Goal: Complete application form: Complete application form

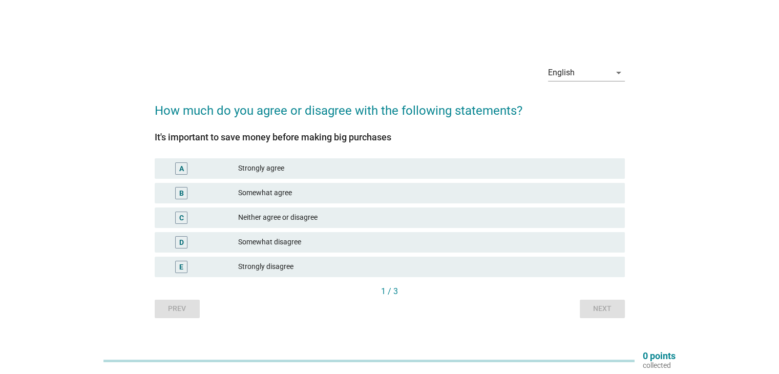
click at [308, 165] on div "Strongly agree" at bounding box center [427, 168] width 378 height 12
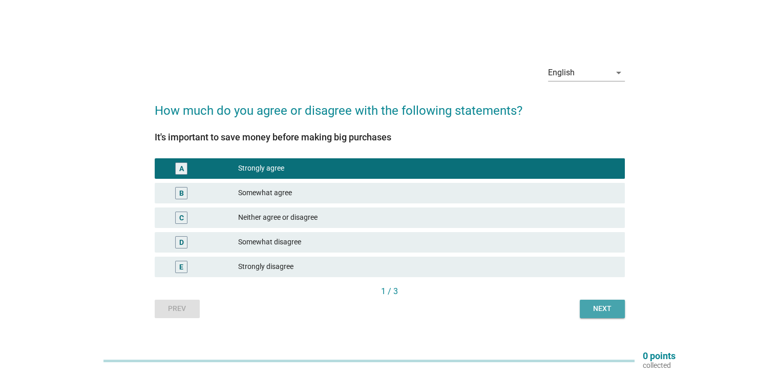
click at [600, 312] on div "Next" at bounding box center [602, 308] width 29 height 11
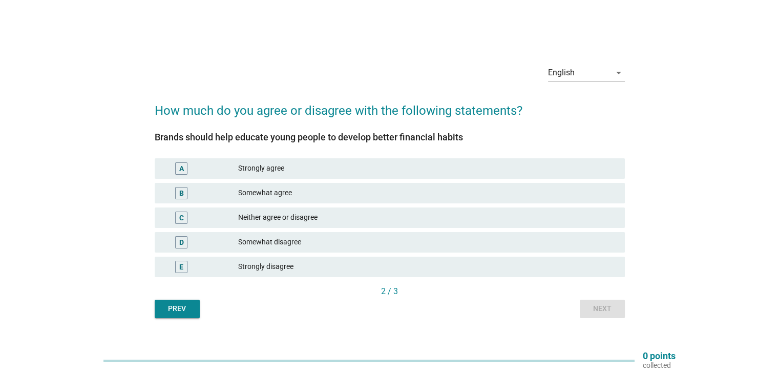
click at [306, 164] on div "Strongly agree" at bounding box center [427, 168] width 378 height 12
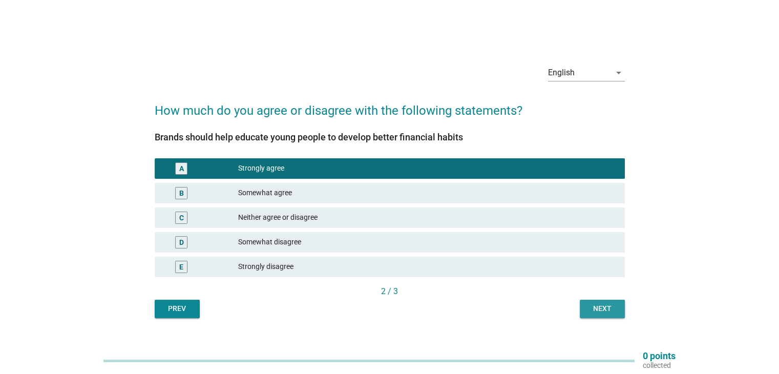
click at [595, 304] on div "Next" at bounding box center [602, 308] width 29 height 11
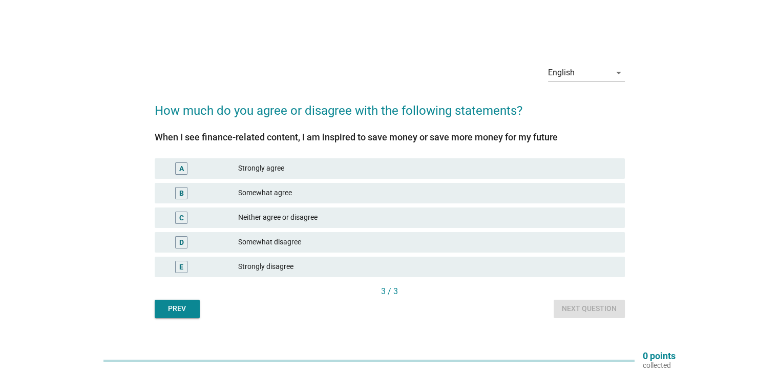
click at [302, 170] on div "Strongly agree" at bounding box center [427, 168] width 378 height 12
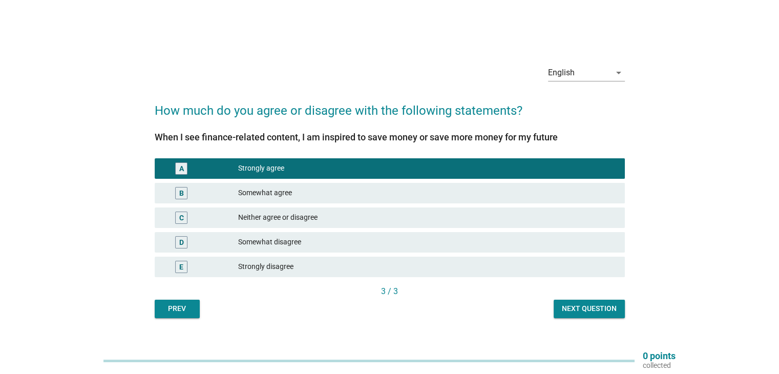
click at [599, 306] on div "Next question" at bounding box center [589, 308] width 55 height 11
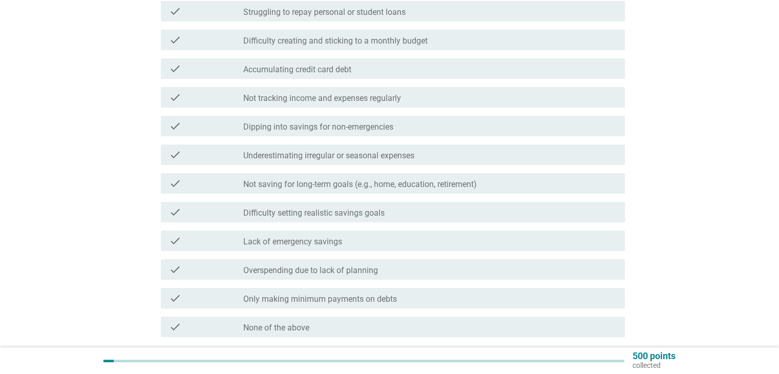
scroll to position [205, 0]
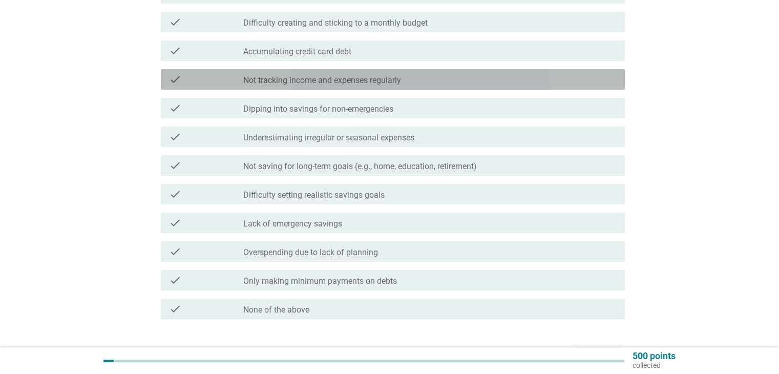
click at [387, 79] on label "Not tracking income and expenses regularly" at bounding box center [322, 80] width 158 height 10
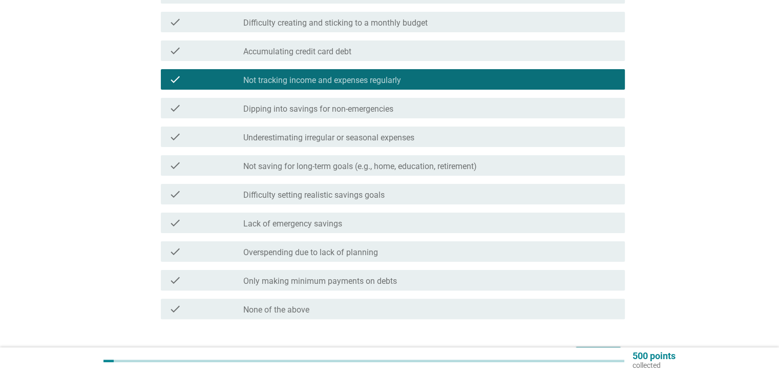
click at [370, 140] on label "Underestimating irregular or seasonal expenses" at bounding box center [328, 138] width 171 height 10
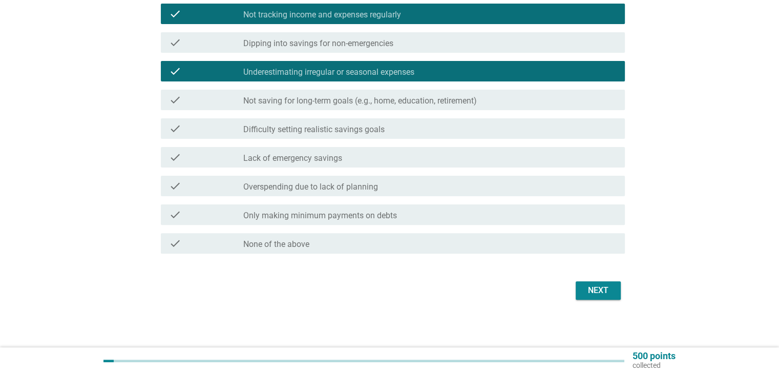
scroll to position [272, 0]
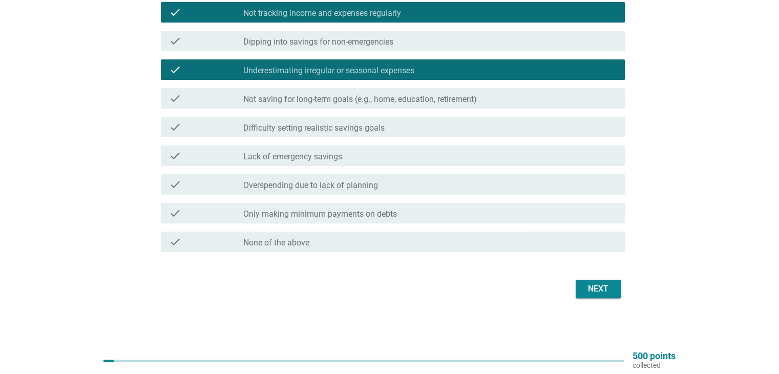
click at [353, 188] on label "Overspending due to lack of planning" at bounding box center [310, 185] width 135 height 10
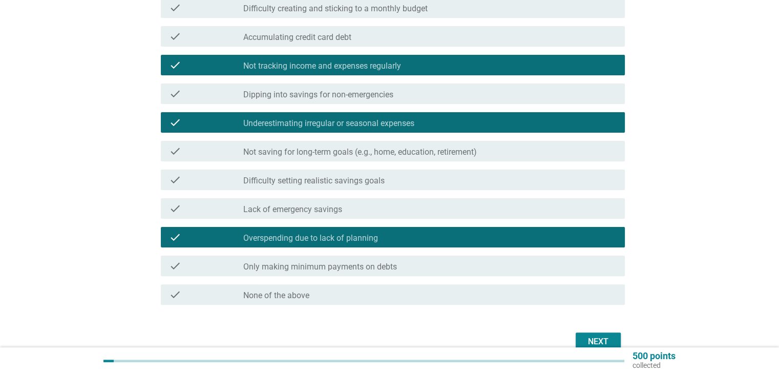
scroll to position [221, 0]
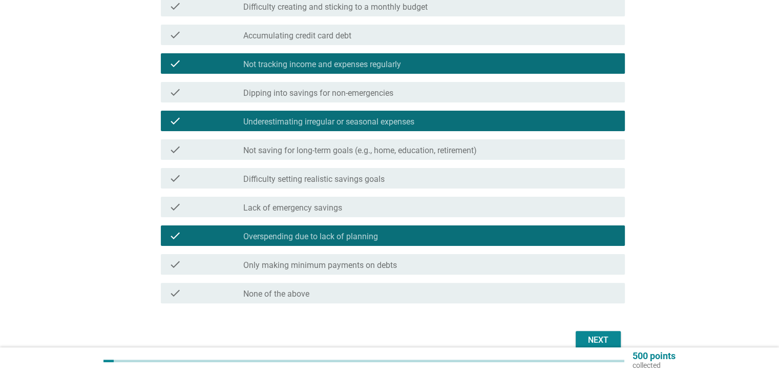
click at [603, 333] on button "Next" at bounding box center [598, 340] width 45 height 18
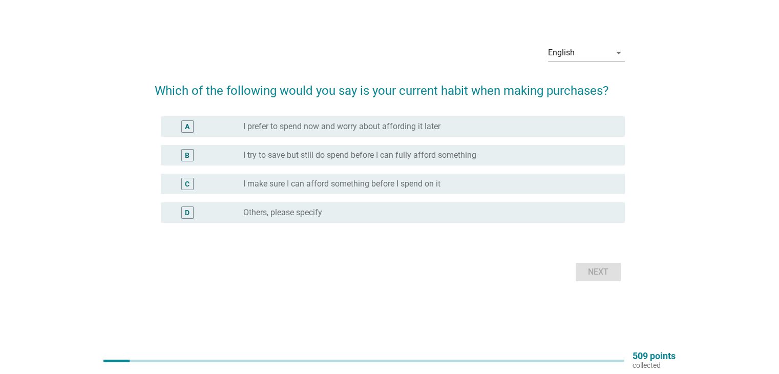
scroll to position [0, 0]
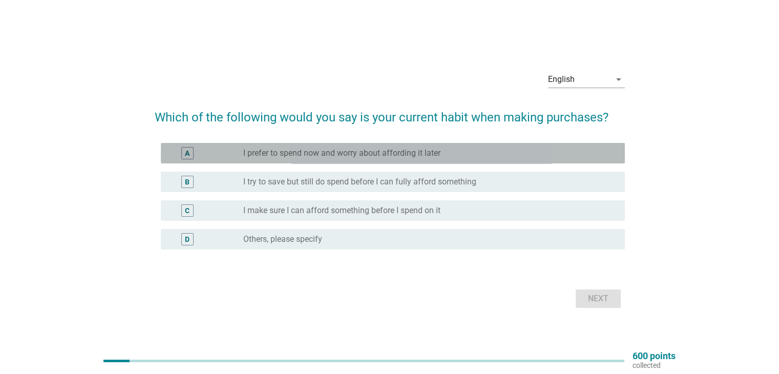
click at [394, 156] on label "I prefer to spend now and worry about affording it later" at bounding box center [341, 153] width 197 height 10
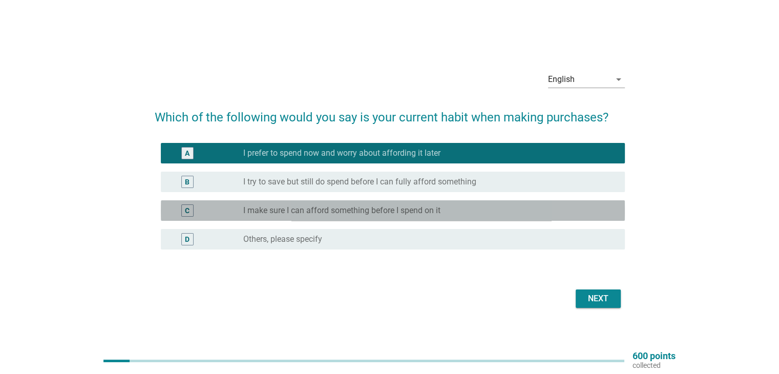
click at [403, 215] on label "I make sure I can afford something before I spend on it" at bounding box center [341, 210] width 197 height 10
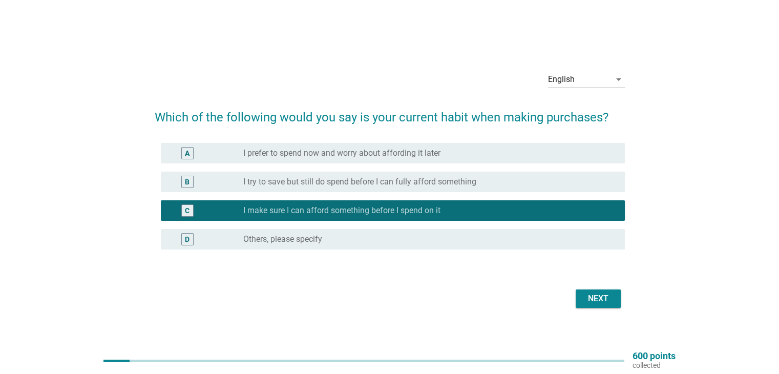
click at [600, 298] on div "Next" at bounding box center [598, 299] width 29 height 12
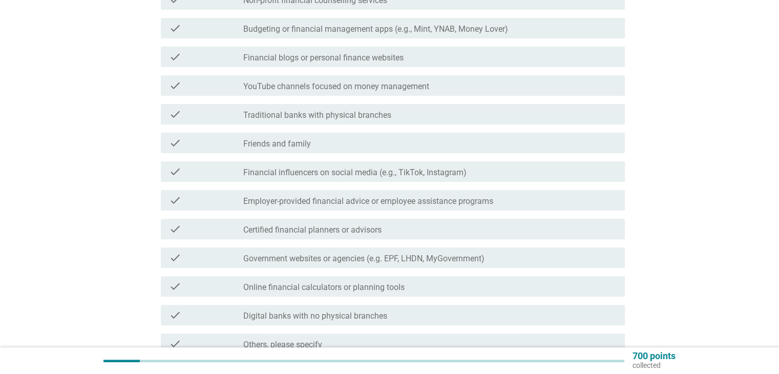
scroll to position [307, 0]
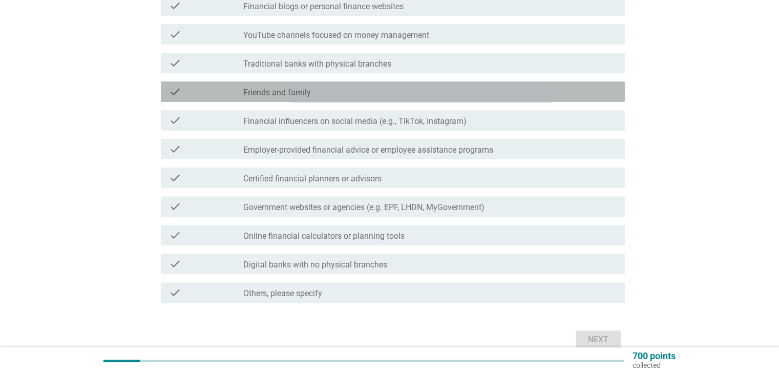
click at [296, 88] on label "Friends and family" at bounding box center [277, 93] width 68 height 10
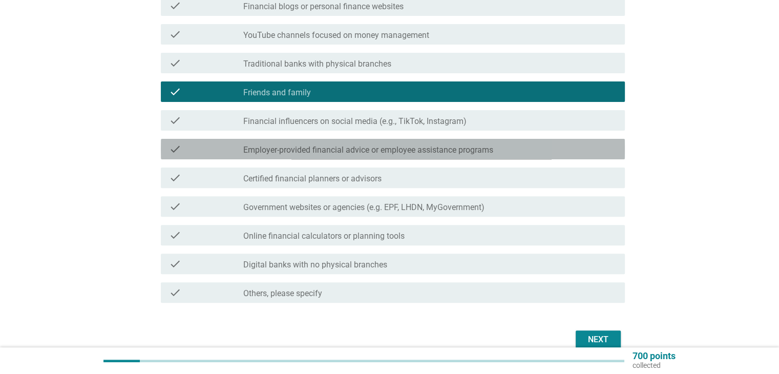
click at [325, 151] on label "Employer-provided financial advice or employee assistance programs" at bounding box center [368, 150] width 250 height 10
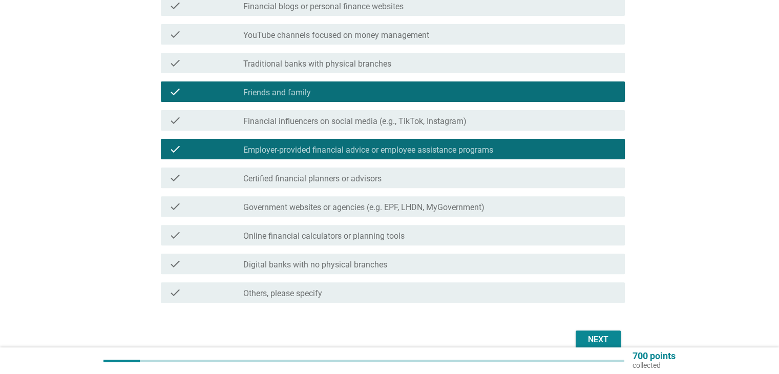
click at [361, 204] on label "Government websites or agencies (e.g. EPF, LHDN, MyGovernment)" at bounding box center [363, 207] width 241 height 10
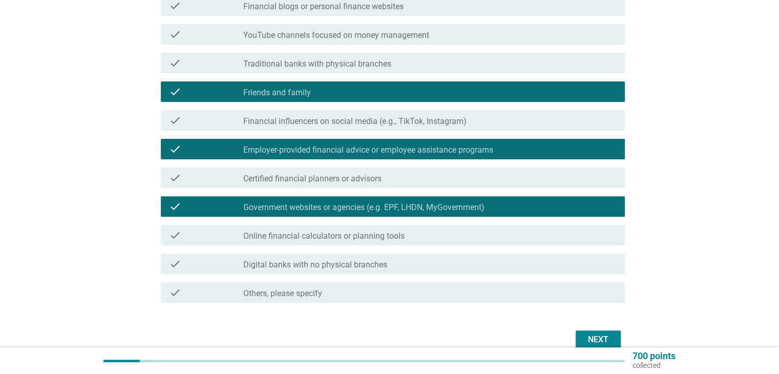
click at [360, 243] on div "check check_box_outline_blank Online financial calculators or planning tools" at bounding box center [393, 235] width 464 height 20
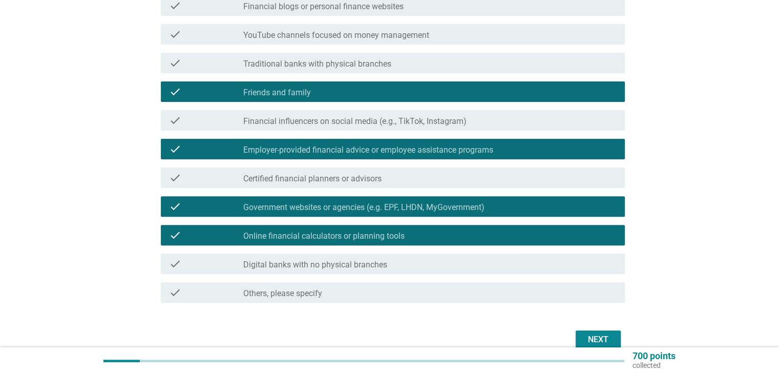
click at [369, 267] on label "Digital banks with no physical branches" at bounding box center [315, 265] width 144 height 10
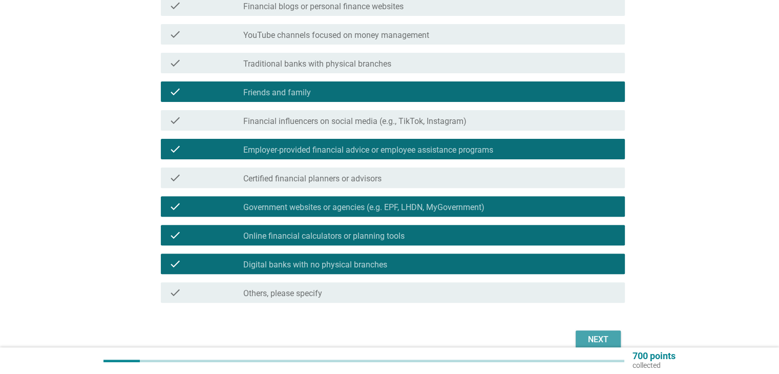
click at [607, 343] on div "Next" at bounding box center [598, 340] width 29 height 12
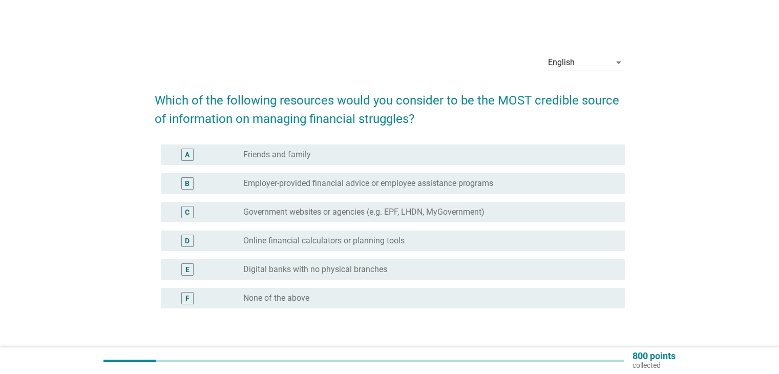
click at [328, 157] on div "radio_button_unchecked Friends and family" at bounding box center [425, 155] width 365 height 10
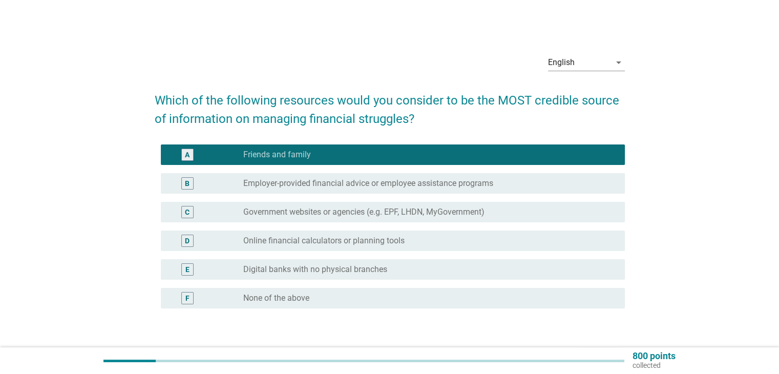
click at [337, 207] on label "Government websites or agencies (e.g. EPF, LHDN, MyGovernment)" at bounding box center [363, 212] width 241 height 10
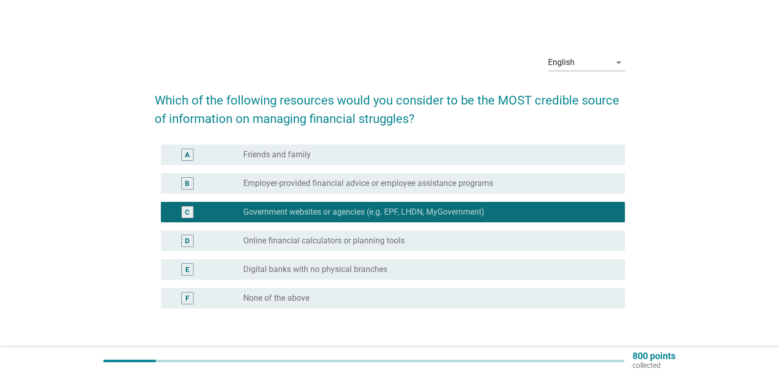
click at [340, 241] on label "Online financial calculators or planning tools" at bounding box center [323, 241] width 161 height 10
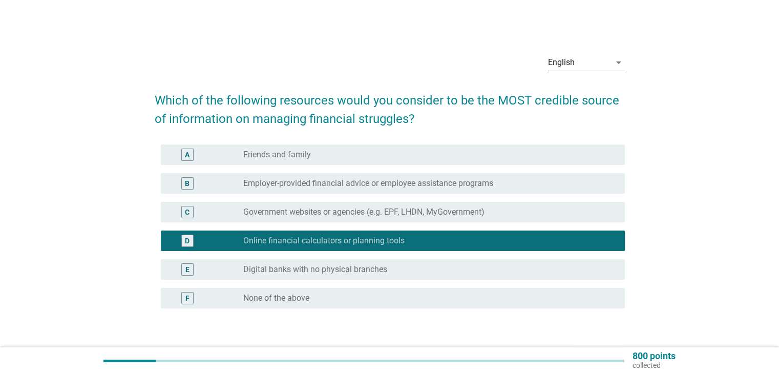
click at [335, 273] on label "Digital banks with no physical branches" at bounding box center [315, 269] width 144 height 10
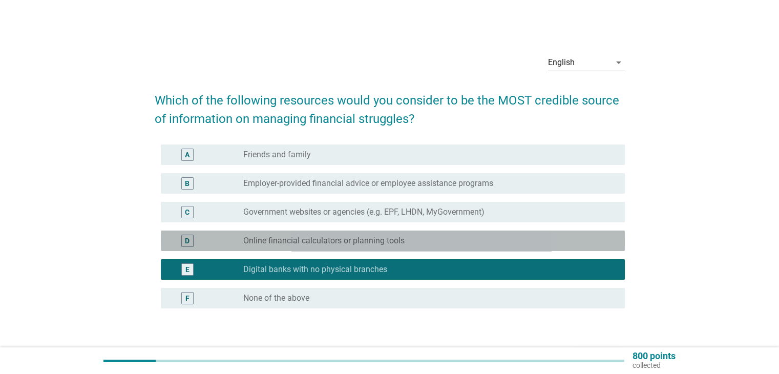
click at [325, 245] on label "Online financial calculators or planning tools" at bounding box center [323, 241] width 161 height 10
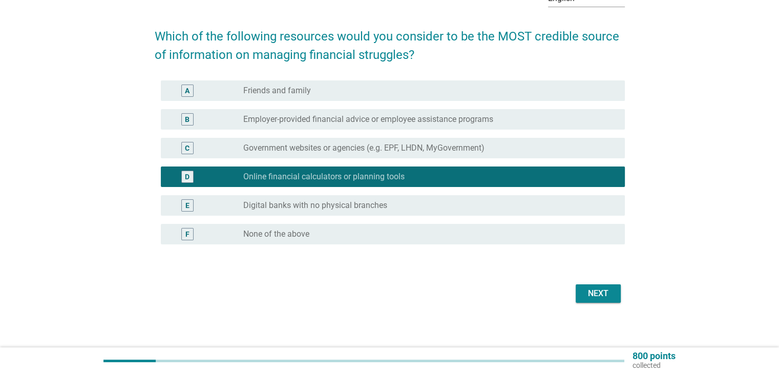
scroll to position [69, 0]
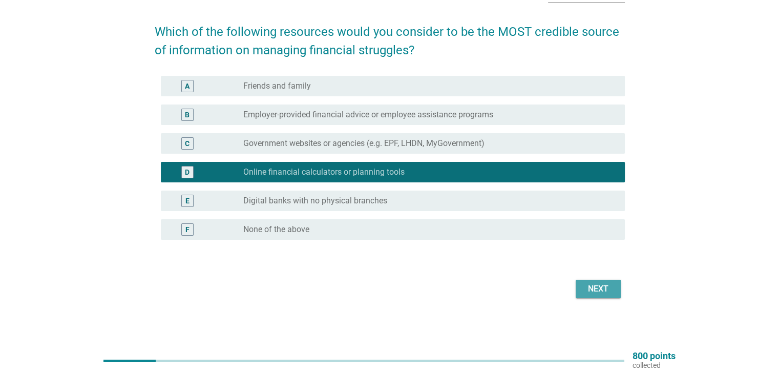
click at [615, 280] on button "Next" at bounding box center [598, 289] width 45 height 18
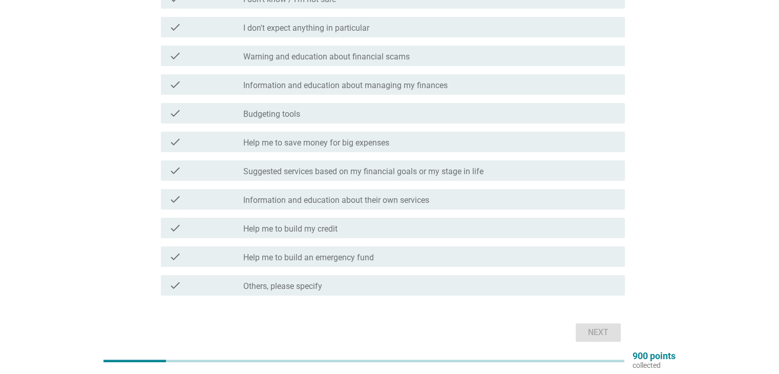
scroll to position [154, 0]
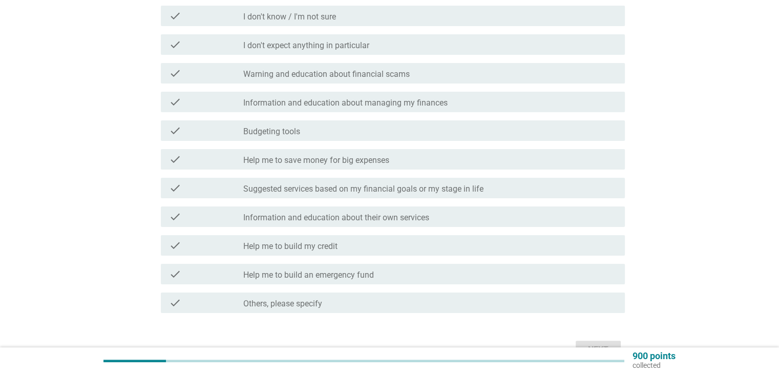
click at [385, 274] on div "check_box_outline_blank Help me to build an emergency fund" at bounding box center [429, 274] width 373 height 12
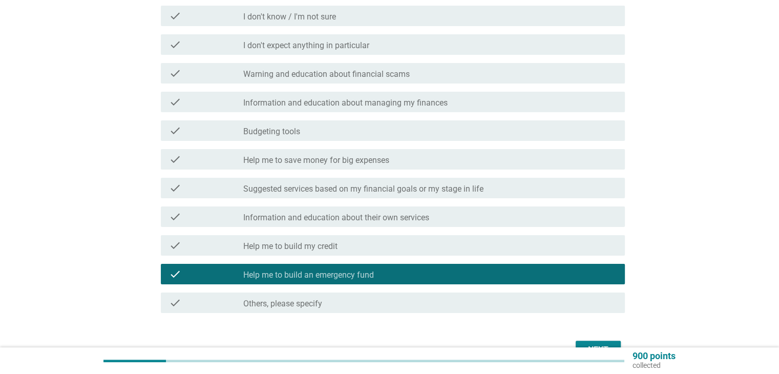
click at [355, 248] on div "check_box_outline_blank Help me to build my credit" at bounding box center [429, 245] width 373 height 12
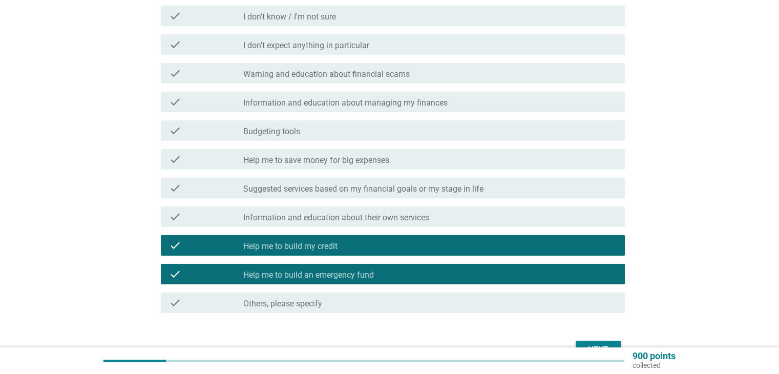
click at [354, 217] on label "Information and education about their own services" at bounding box center [336, 218] width 186 height 10
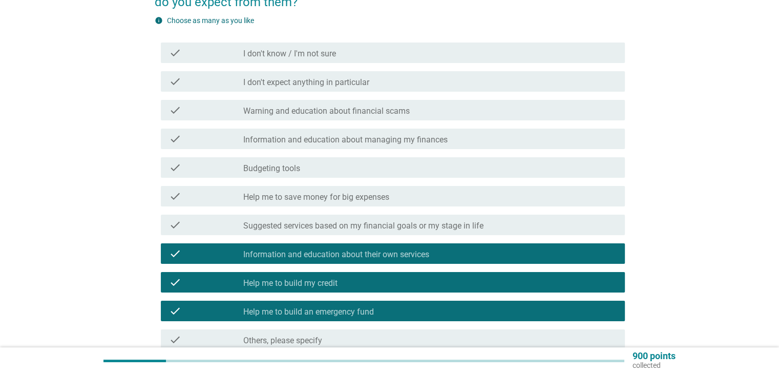
scroll to position [102, 0]
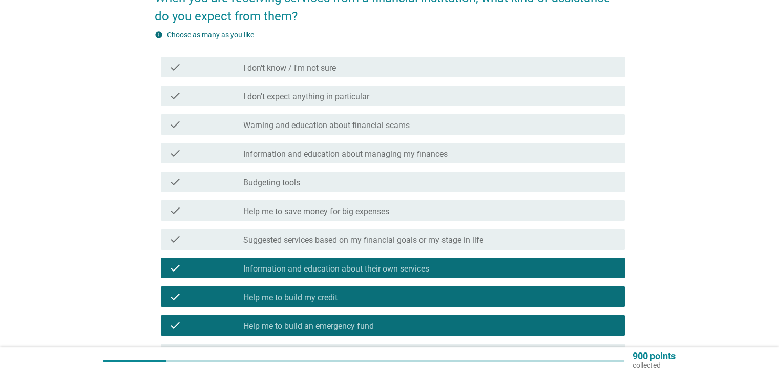
click at [358, 228] on div "check check_box_outline_blank Suggested services based on my financial goals or…" at bounding box center [390, 239] width 470 height 29
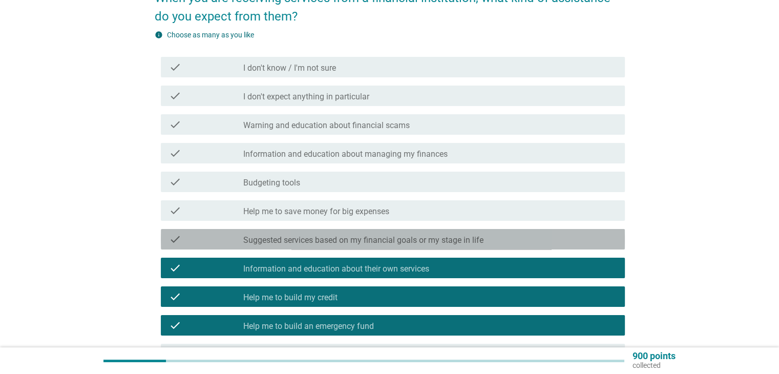
click at [358, 240] on label "Suggested services based on my financial goals or my stage in life" at bounding box center [363, 240] width 240 height 10
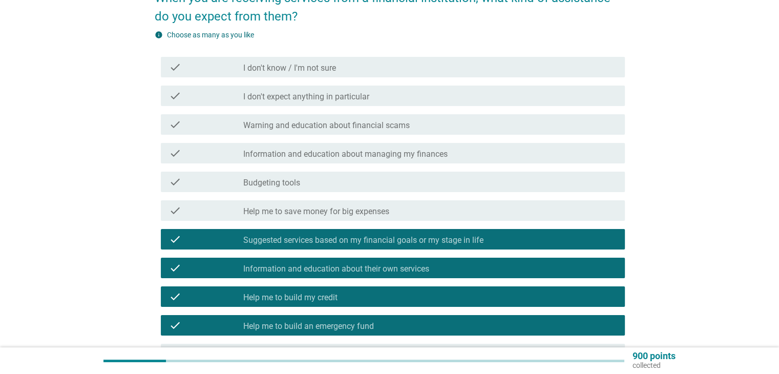
click at [364, 150] on label "Information and education about managing my finances" at bounding box center [345, 154] width 204 height 10
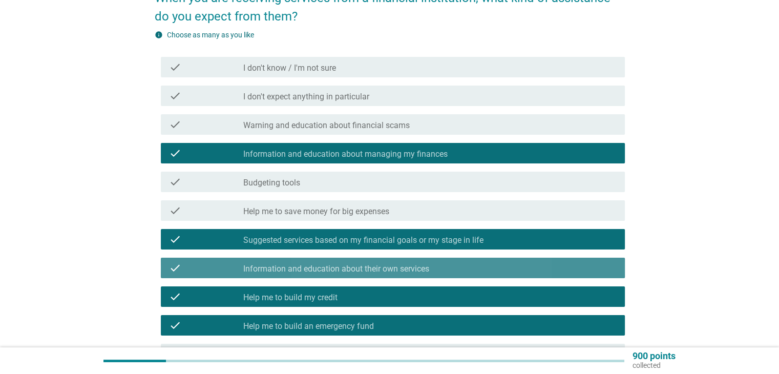
click at [334, 272] on label "Information and education about their own services" at bounding box center [336, 269] width 186 height 10
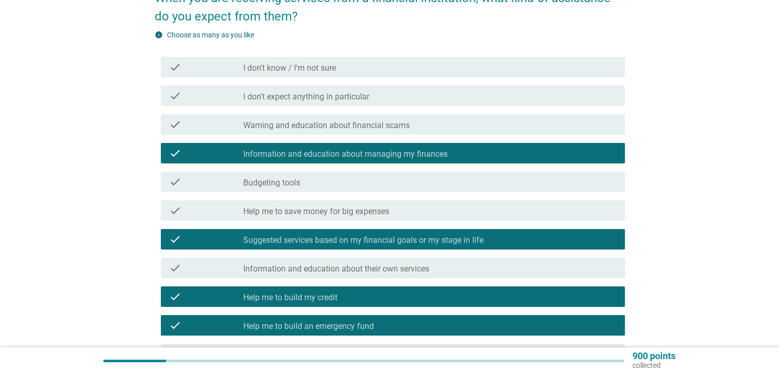
click at [333, 181] on div "check_box_outline_blank Budgeting tools" at bounding box center [429, 182] width 373 height 12
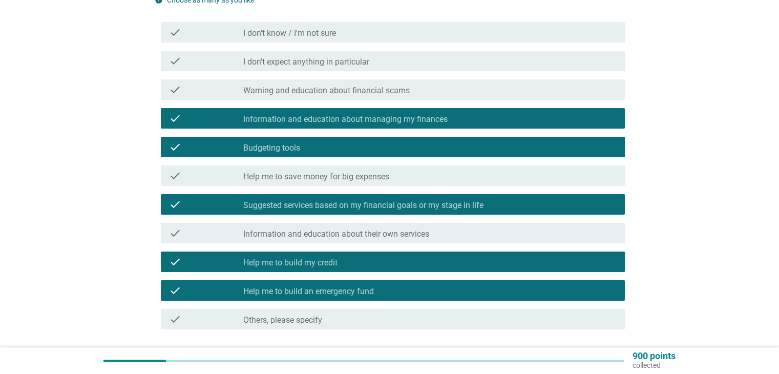
scroll to position [205, 0]
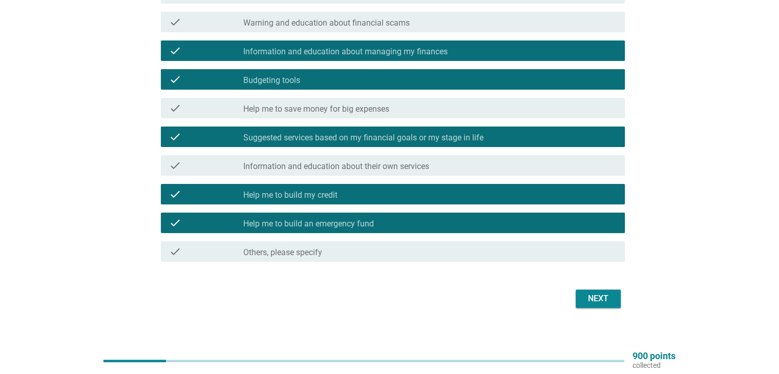
click at [596, 298] on div "Next" at bounding box center [598, 299] width 29 height 12
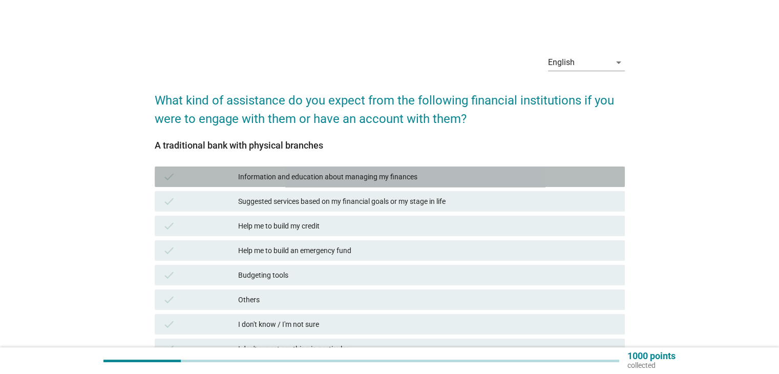
click at [340, 177] on div "Information and education about managing my finances" at bounding box center [427, 177] width 378 height 12
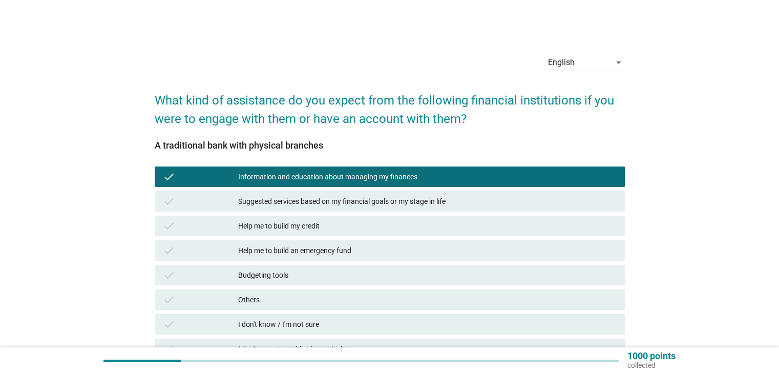
click at [338, 208] on div "check Suggested services based on my financial goals or my stage in life" at bounding box center [390, 201] width 470 height 20
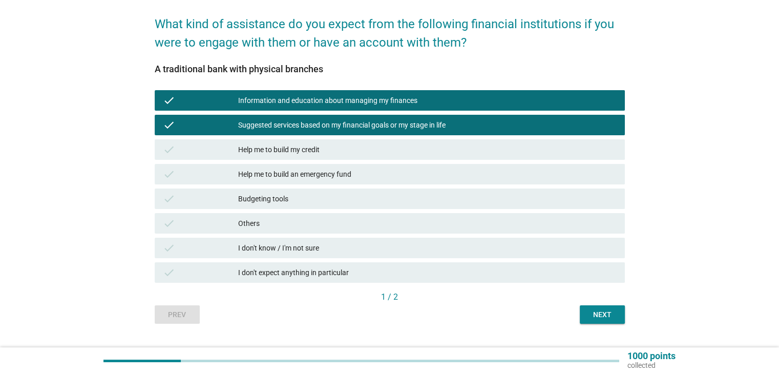
scroll to position [99, 0]
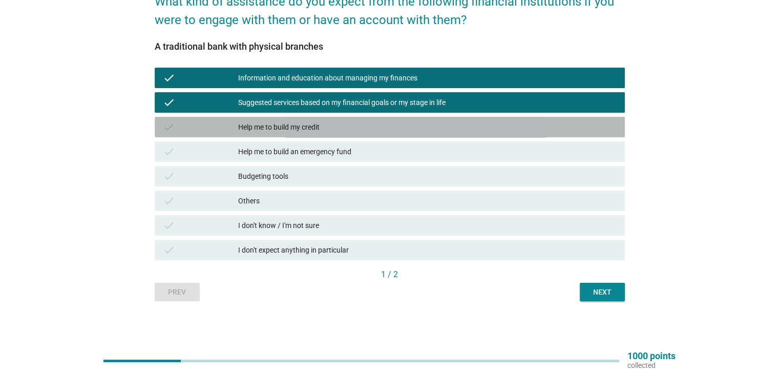
click at [294, 124] on div "Help me to build my credit" at bounding box center [427, 127] width 378 height 12
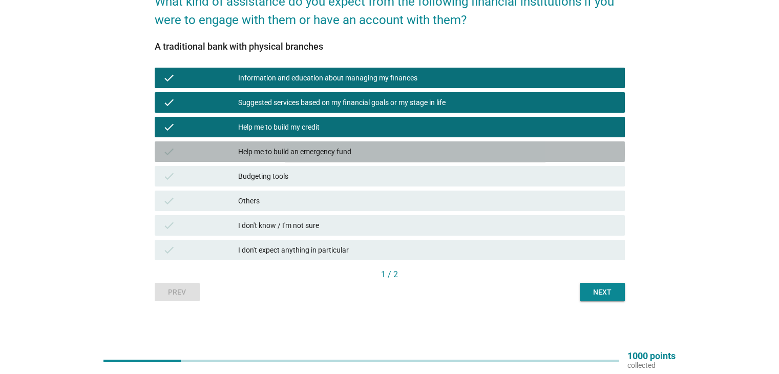
click at [292, 146] on div "Help me to build an emergency fund" at bounding box center [427, 152] width 378 height 12
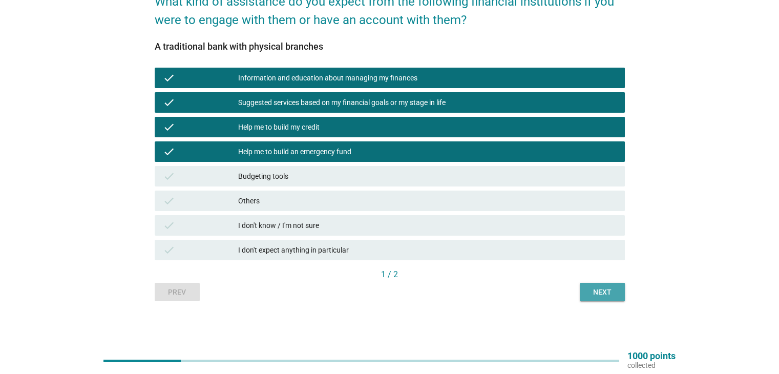
click at [603, 292] on div "Next" at bounding box center [602, 292] width 29 height 11
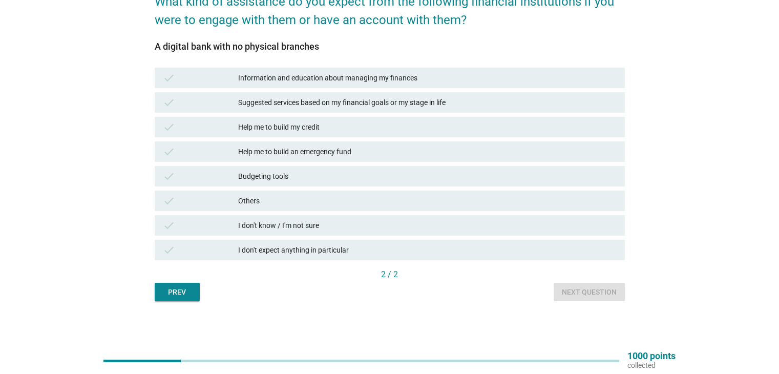
click at [316, 79] on div "Information and education about managing my finances" at bounding box center [427, 78] width 378 height 12
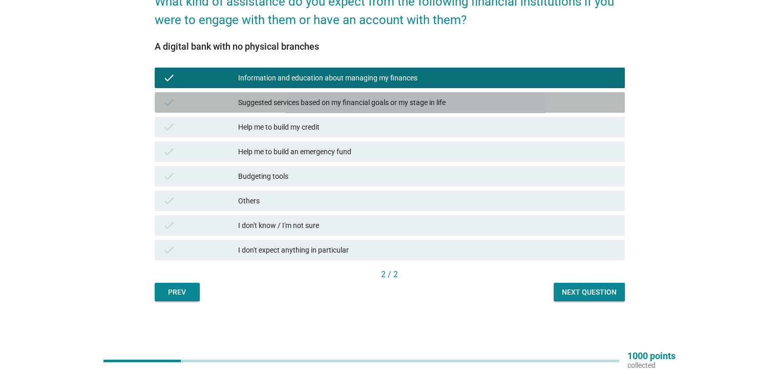
click at [307, 98] on div "Suggested services based on my financial goals or my stage in life" at bounding box center [427, 102] width 378 height 12
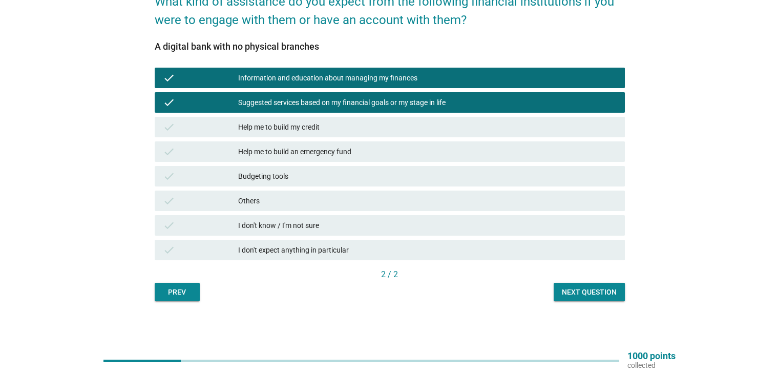
click at [293, 119] on div "check Help me to build my credit" at bounding box center [390, 127] width 470 height 20
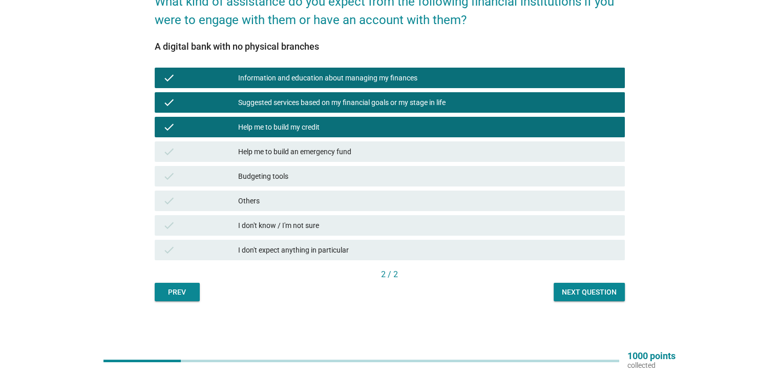
click at [293, 150] on div "Help me to build an emergency fund" at bounding box center [427, 152] width 378 height 12
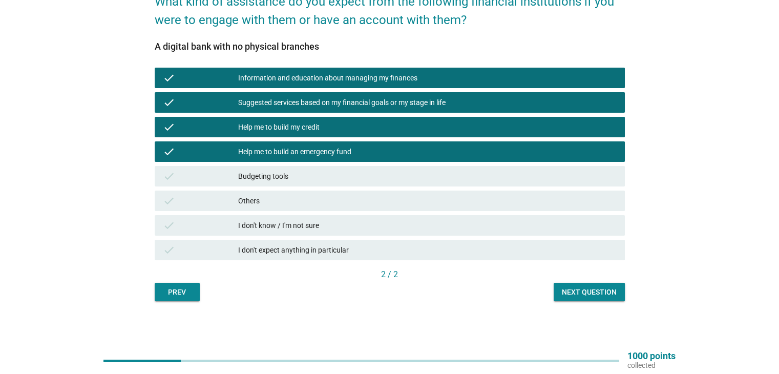
click at [285, 180] on div "Budgeting tools" at bounding box center [427, 176] width 378 height 12
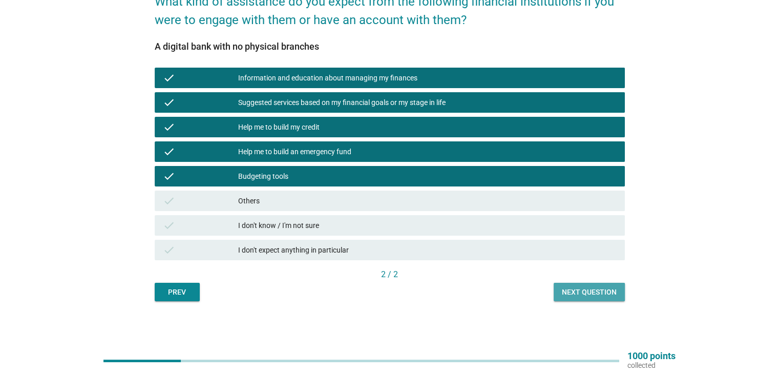
click at [567, 285] on button "Next question" at bounding box center [589, 292] width 71 height 18
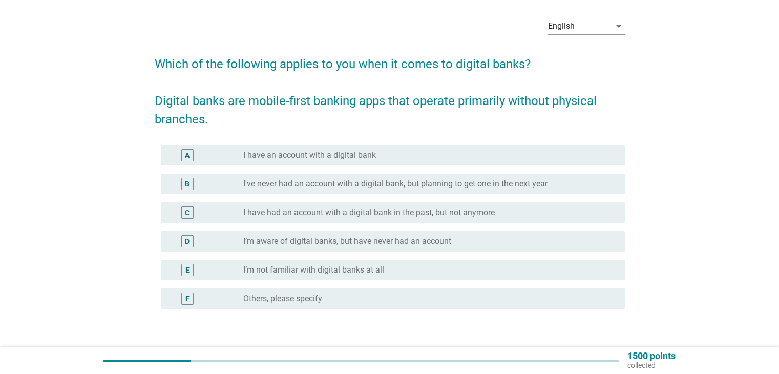
scroll to position [51, 0]
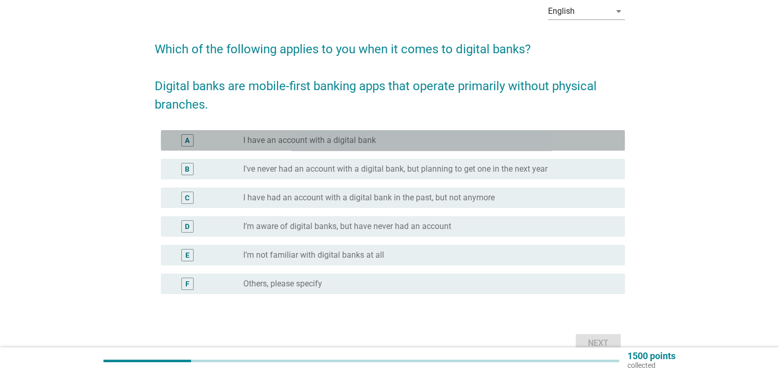
click at [304, 141] on label "I have an account with a digital bank" at bounding box center [309, 140] width 133 height 10
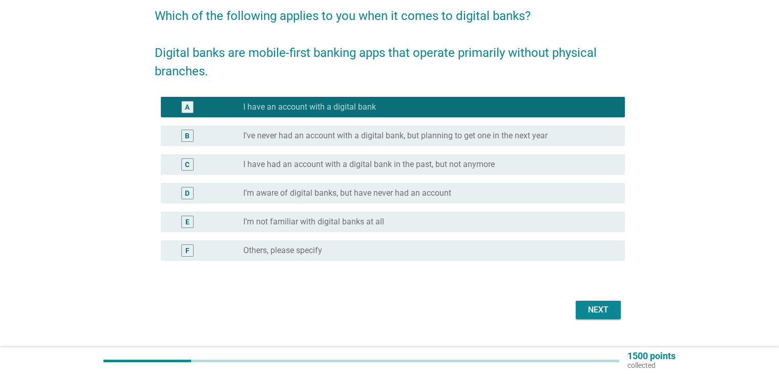
scroll to position [102, 0]
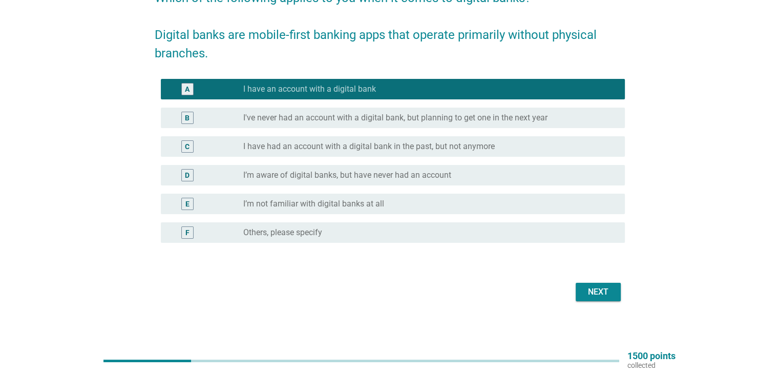
click at [588, 294] on div "Next" at bounding box center [598, 292] width 29 height 12
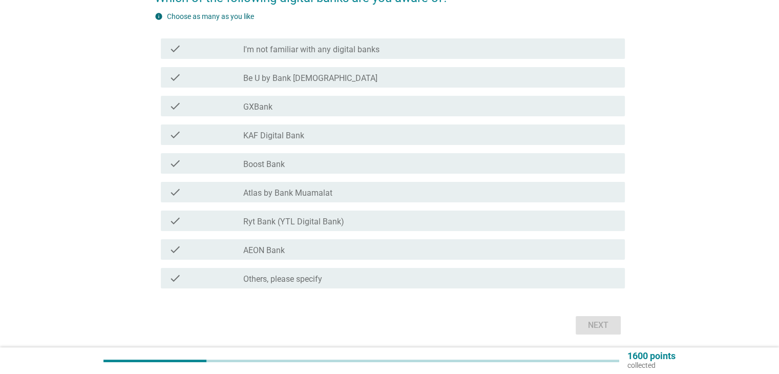
click at [305, 252] on div "check_box_outline_blank AEON Bank" at bounding box center [429, 249] width 373 height 12
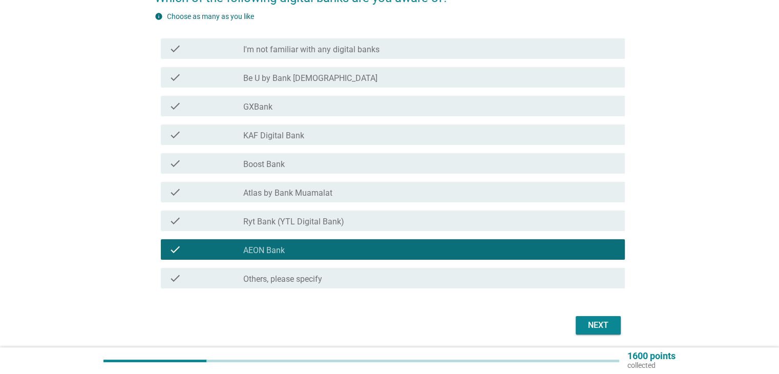
click at [299, 78] on label "Be U by Bank [DEMOGRAPHIC_DATA]" at bounding box center [310, 78] width 134 height 10
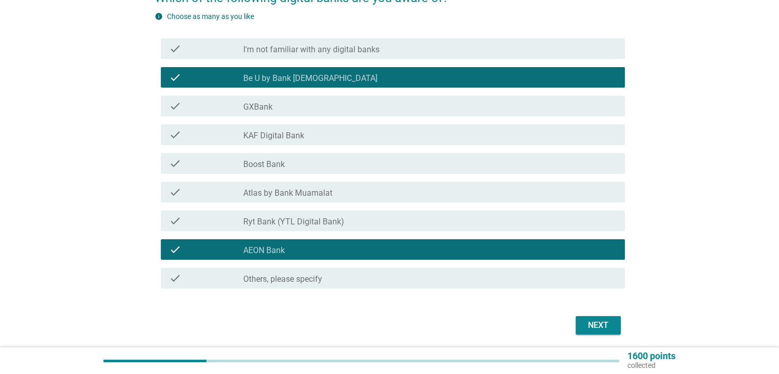
click at [599, 319] on div "Next" at bounding box center [598, 325] width 29 height 12
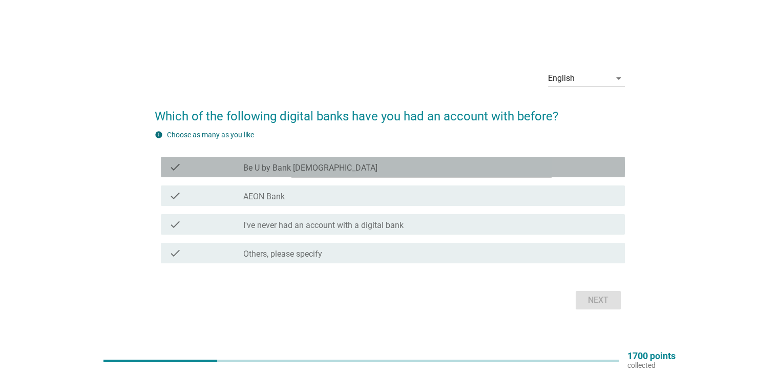
click at [272, 167] on label "Be U by Bank [DEMOGRAPHIC_DATA]" at bounding box center [310, 168] width 134 height 10
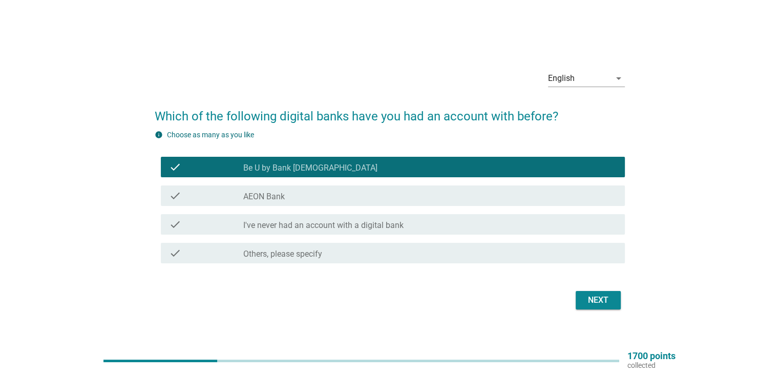
click at [272, 199] on label "AEON Bank" at bounding box center [264, 197] width 42 height 10
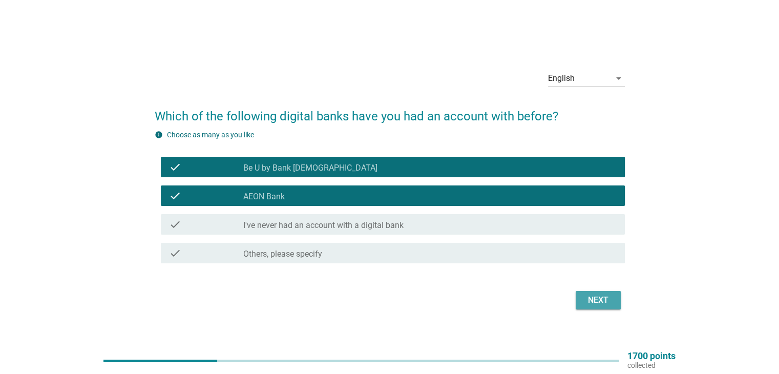
click at [609, 303] on div "Next" at bounding box center [598, 300] width 29 height 12
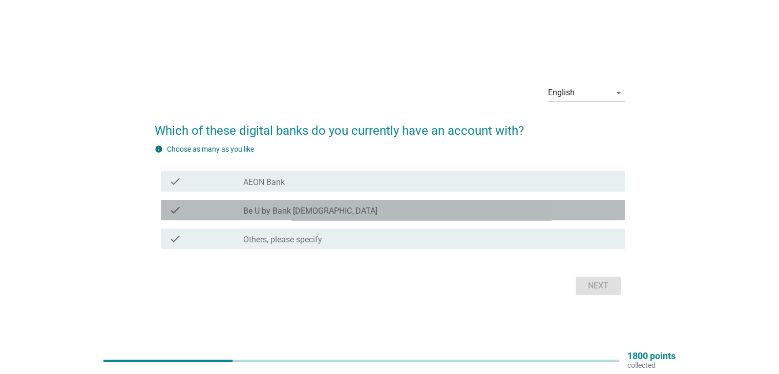
click at [283, 203] on div "check check_box Be U by Bank [DEMOGRAPHIC_DATA]" at bounding box center [393, 210] width 464 height 20
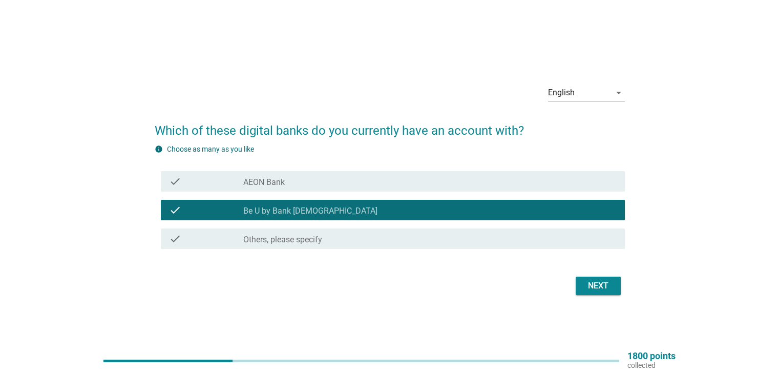
click at [615, 291] on button "Next" at bounding box center [598, 286] width 45 height 18
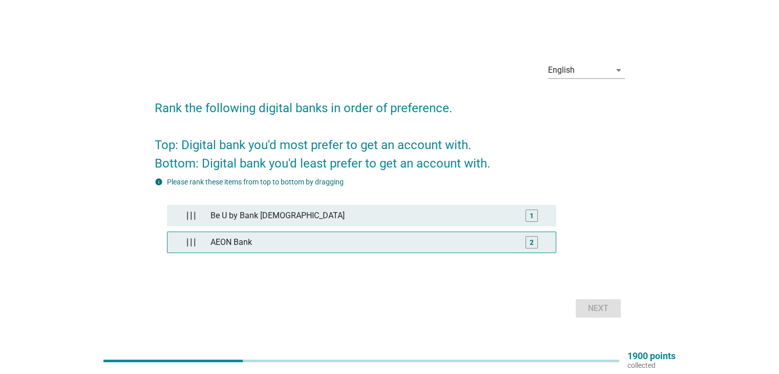
click at [297, 238] on div "AEON Bank" at bounding box center [362, 242] width 310 height 20
click at [304, 237] on div "AEON Bank" at bounding box center [362, 242] width 310 height 20
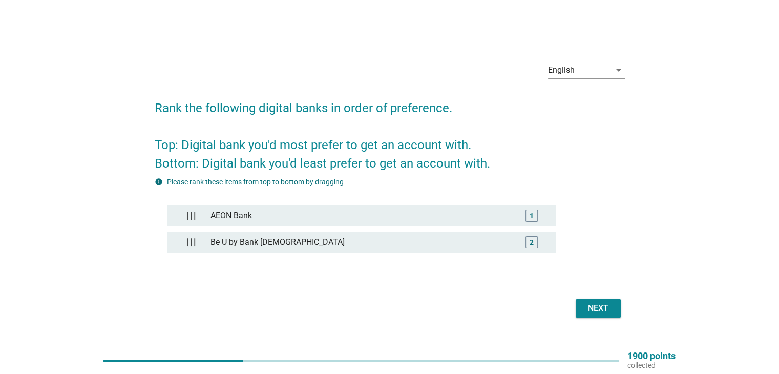
click at [609, 306] on div "Next" at bounding box center [598, 308] width 29 height 12
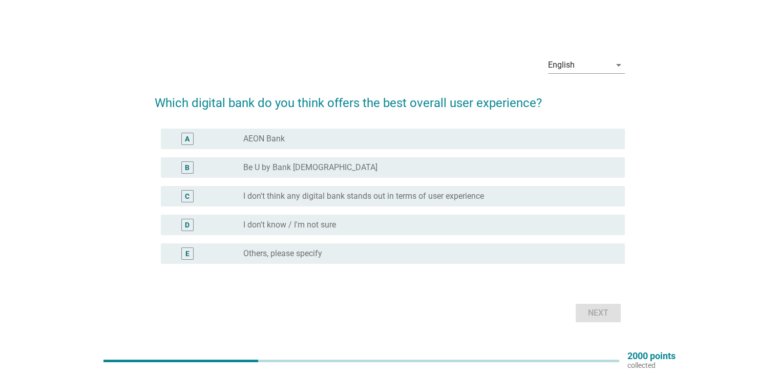
click at [305, 146] on div "A radio_button_unchecked AEON Bank" at bounding box center [393, 139] width 464 height 20
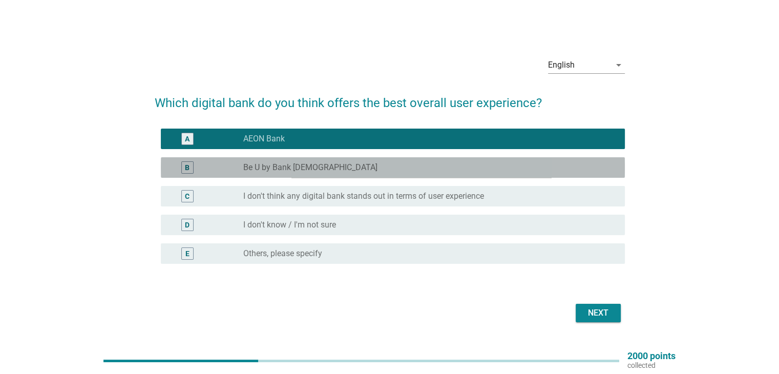
click at [299, 160] on div "B radio_button_unchecked Be U by Bank [DEMOGRAPHIC_DATA]" at bounding box center [393, 167] width 464 height 20
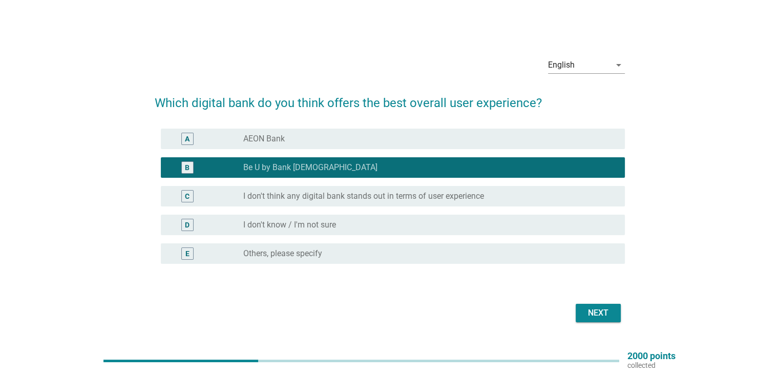
click at [595, 313] on div "Next" at bounding box center [598, 313] width 29 height 12
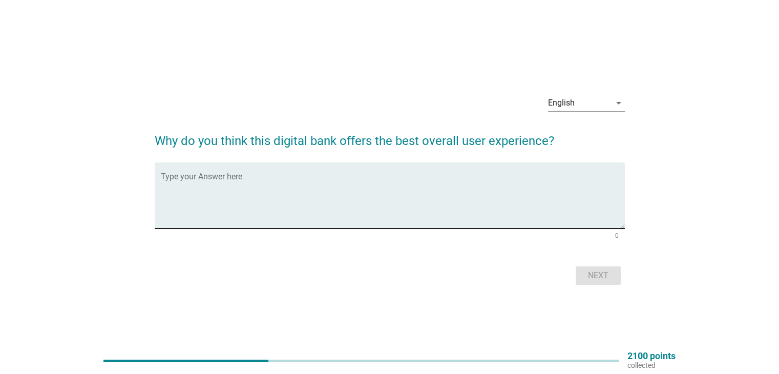
click at [398, 197] on textarea "Type your Answer here" at bounding box center [393, 202] width 464 height 54
type textarea "r"
type textarea "minimum rate"
click at [594, 276] on div "Next" at bounding box center [598, 276] width 29 height 12
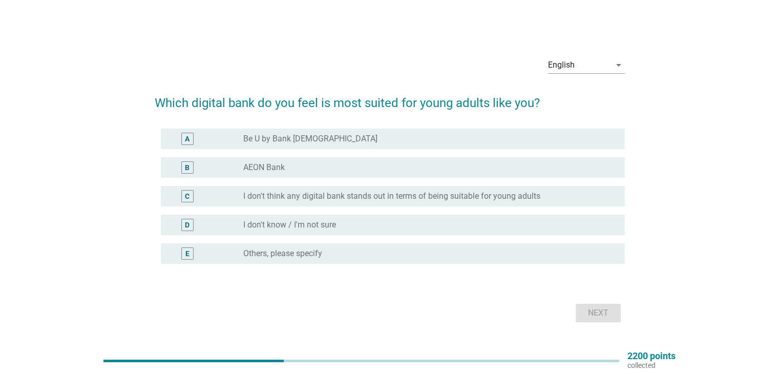
click at [348, 137] on div "radio_button_unchecked Be U by Bank [DEMOGRAPHIC_DATA]" at bounding box center [425, 139] width 365 height 10
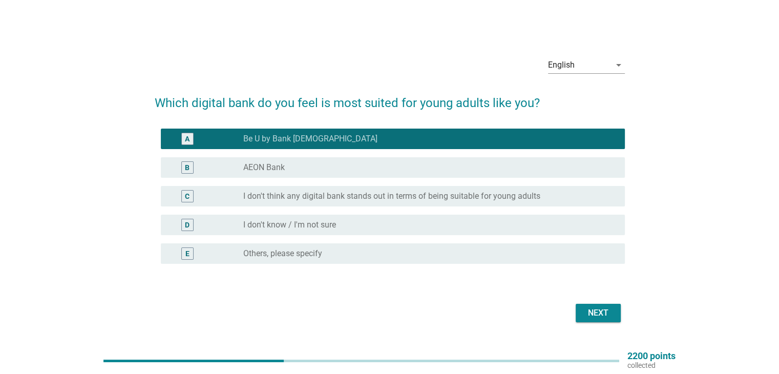
click at [338, 165] on div "radio_button_unchecked AEON Bank" at bounding box center [425, 167] width 365 height 10
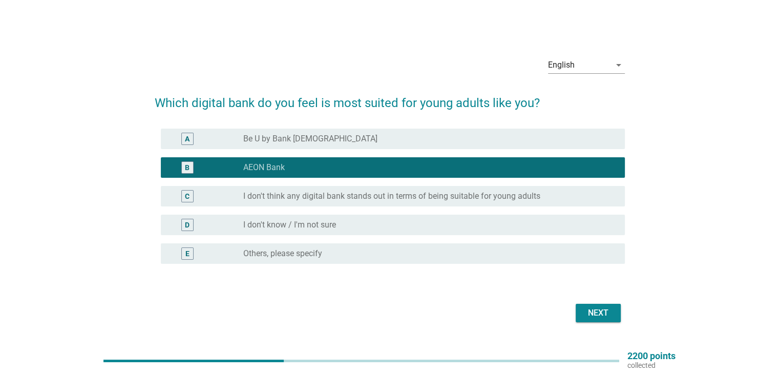
click at [339, 136] on div "radio_button_unchecked Be U by Bank [DEMOGRAPHIC_DATA]" at bounding box center [425, 139] width 365 height 10
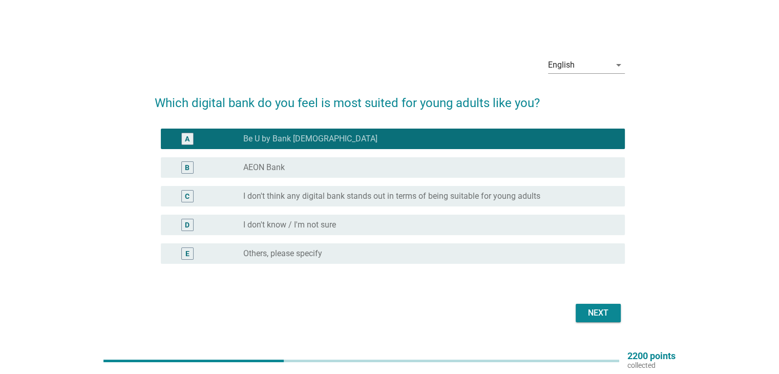
click at [606, 318] on div "Next" at bounding box center [598, 313] width 29 height 12
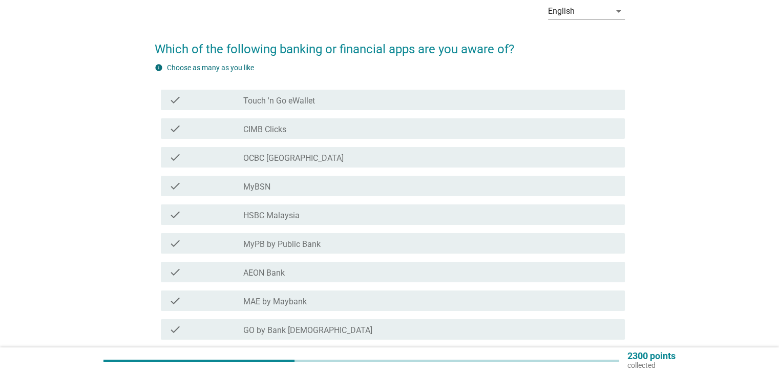
scroll to position [51, 0]
click at [307, 99] on label "Touch 'n Go eWallet" at bounding box center [279, 101] width 72 height 10
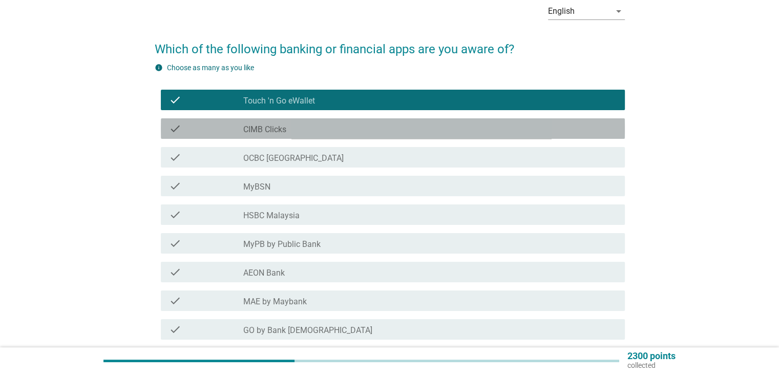
click at [297, 123] on div "check_box_outline_blank CIMB Clicks" at bounding box center [429, 128] width 373 height 12
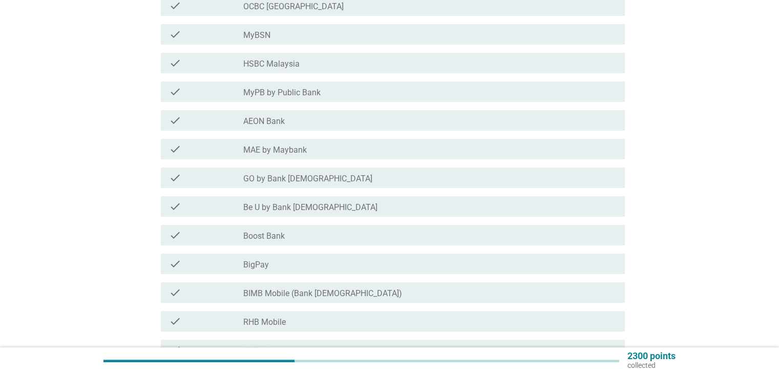
scroll to position [205, 0]
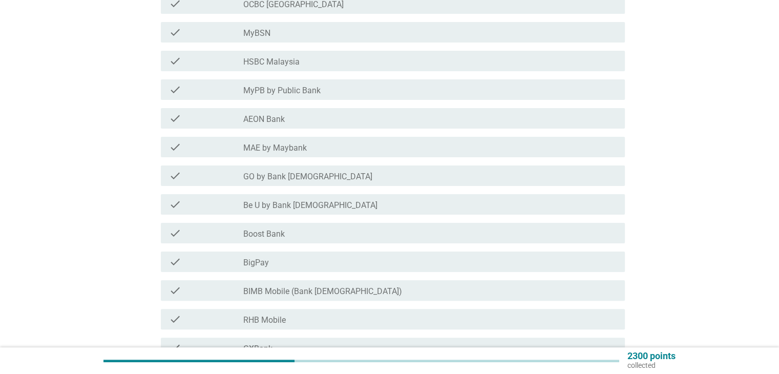
click at [299, 148] on label "MAE by Maybank" at bounding box center [275, 148] width 64 height 10
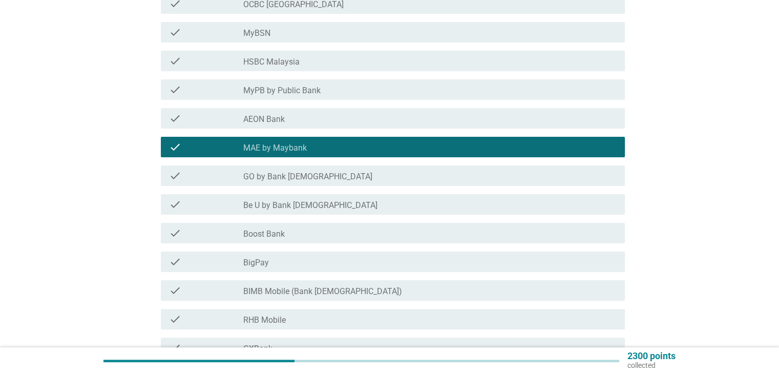
click at [313, 200] on label "Be U by Bank [DEMOGRAPHIC_DATA]" at bounding box center [310, 205] width 134 height 10
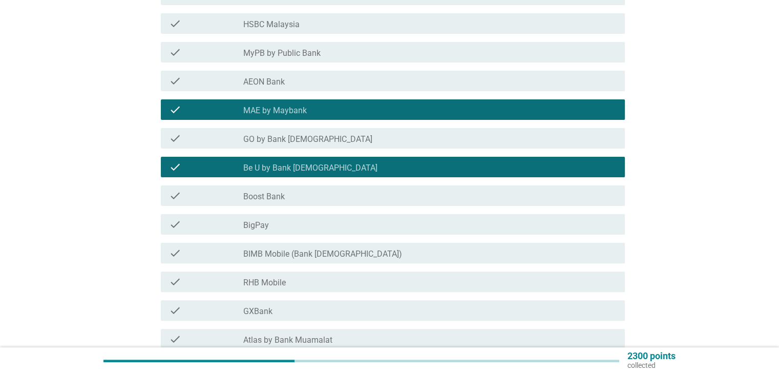
scroll to position [307, 0]
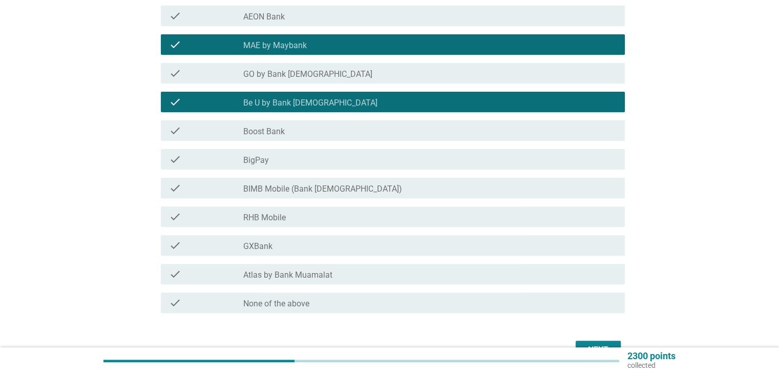
click at [299, 149] on div "check check_box_outline_blank BigPay" at bounding box center [393, 159] width 464 height 20
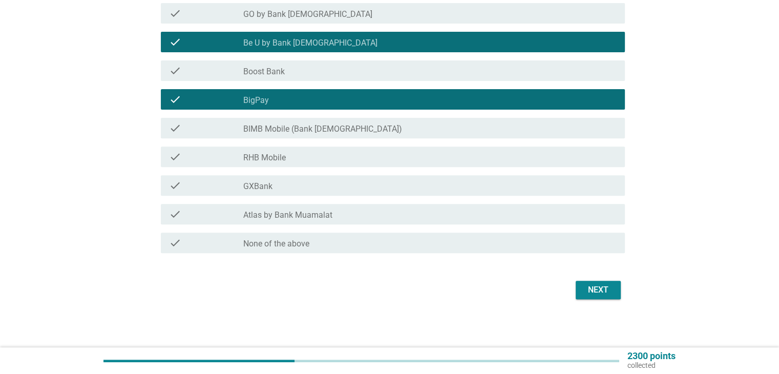
scroll to position [368, 0]
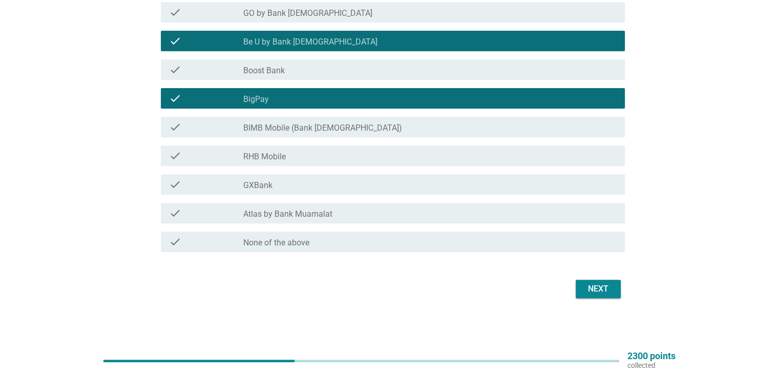
click at [309, 148] on div "check check_box_outline_blank RHB Mobile" at bounding box center [393, 156] width 464 height 20
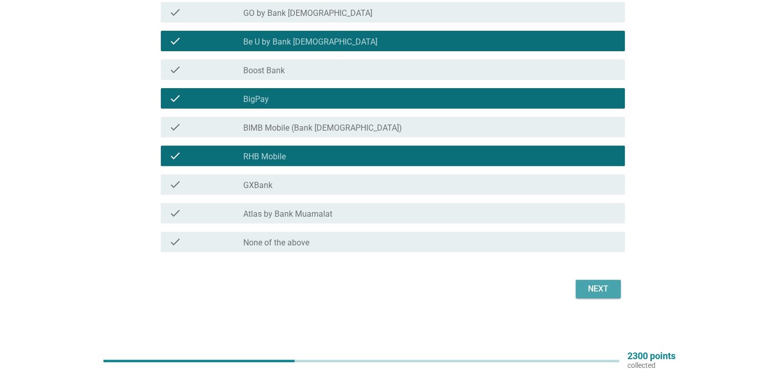
click at [585, 292] on div "Next" at bounding box center [598, 289] width 29 height 12
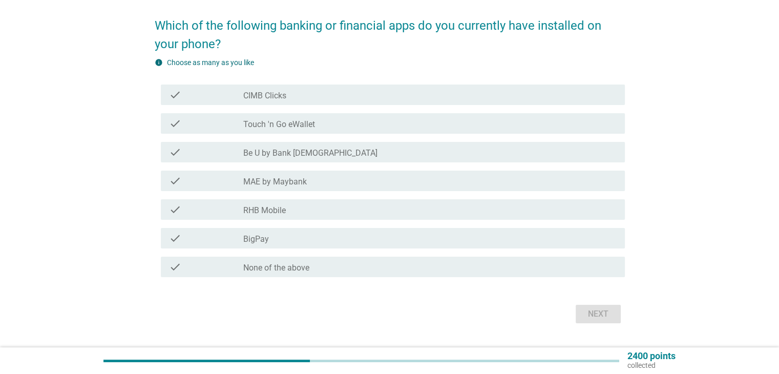
scroll to position [100, 0]
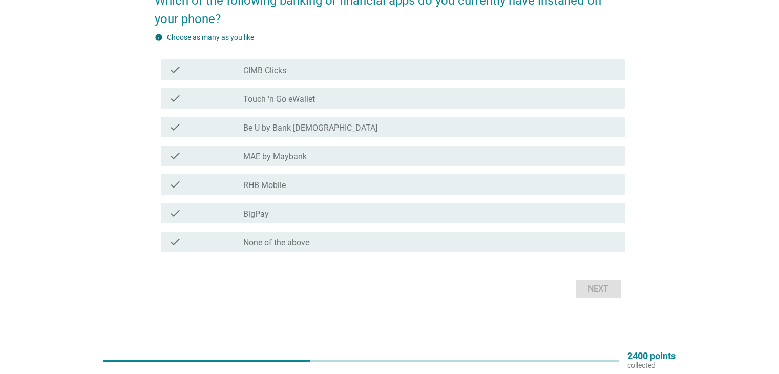
click at [289, 67] on div "check_box_outline_blank CIMB Clicks" at bounding box center [429, 70] width 373 height 12
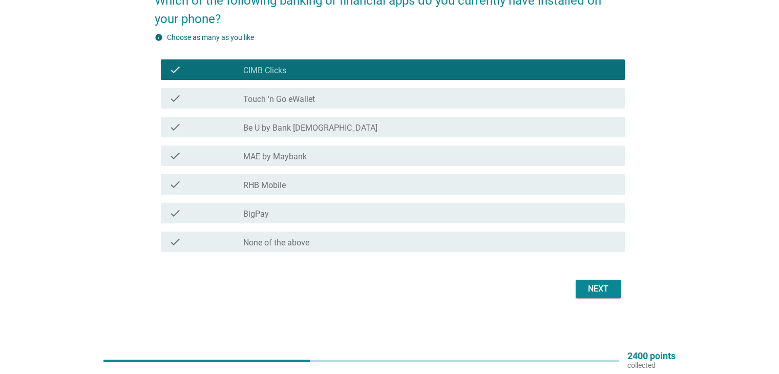
click at [295, 95] on label "Touch 'n Go eWallet" at bounding box center [279, 99] width 72 height 10
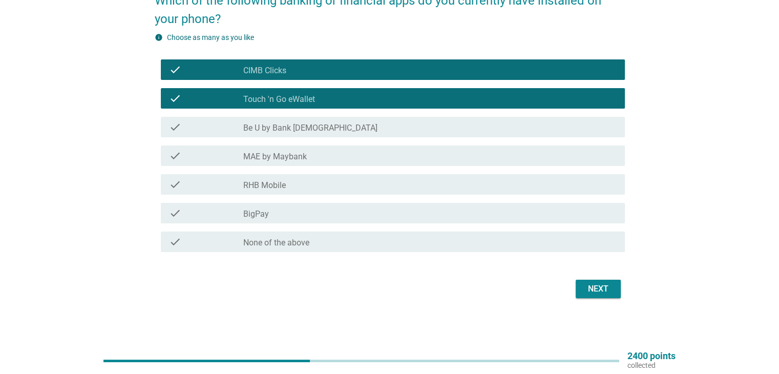
click at [300, 127] on label "Be U by Bank [DEMOGRAPHIC_DATA]" at bounding box center [310, 128] width 134 height 10
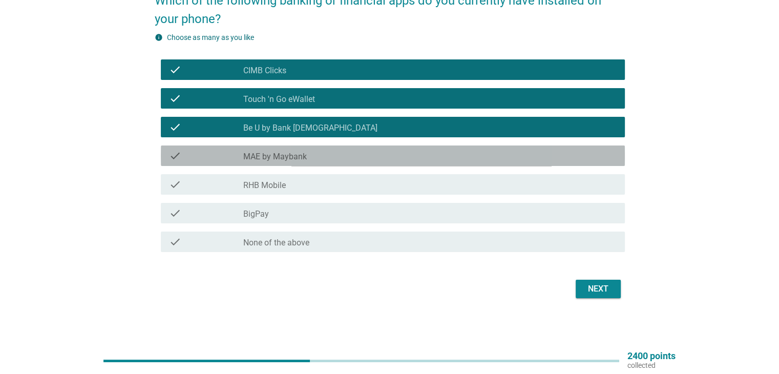
click at [299, 155] on label "MAE by Maybank" at bounding box center [275, 157] width 64 height 10
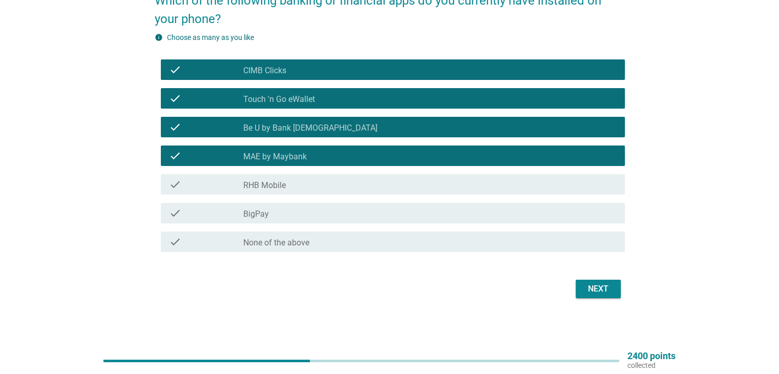
click at [293, 189] on div "check_box_outline_blank RHB Mobile" at bounding box center [429, 184] width 373 height 12
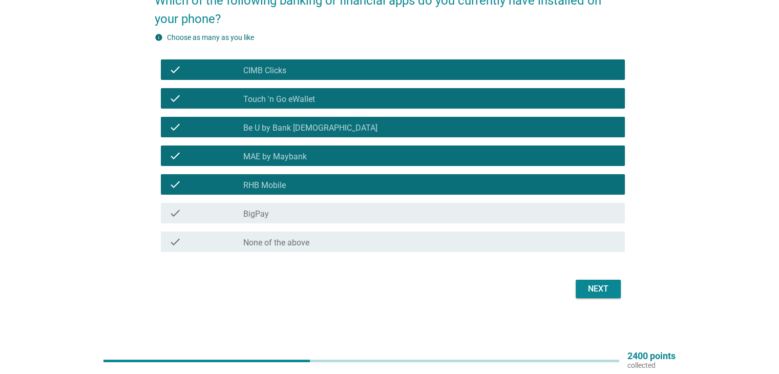
click at [590, 287] on div "Next" at bounding box center [598, 289] width 29 height 12
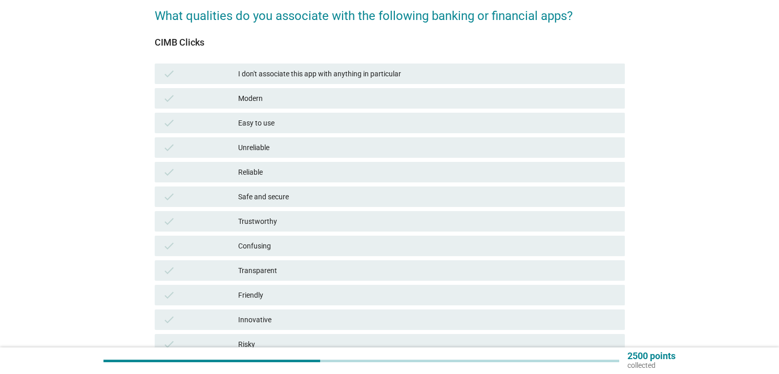
scroll to position [102, 0]
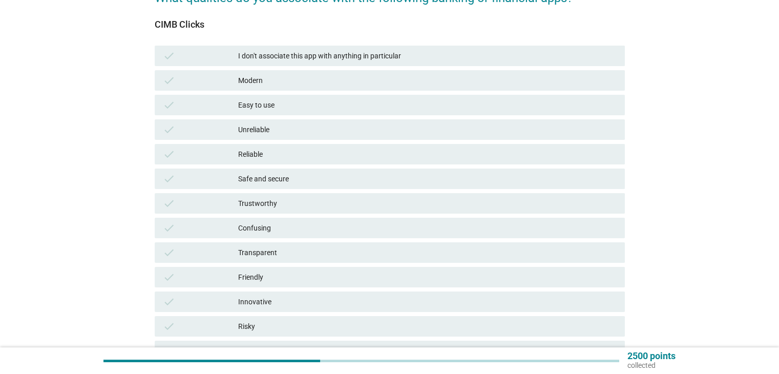
click at [287, 81] on div "Modern" at bounding box center [427, 80] width 378 height 12
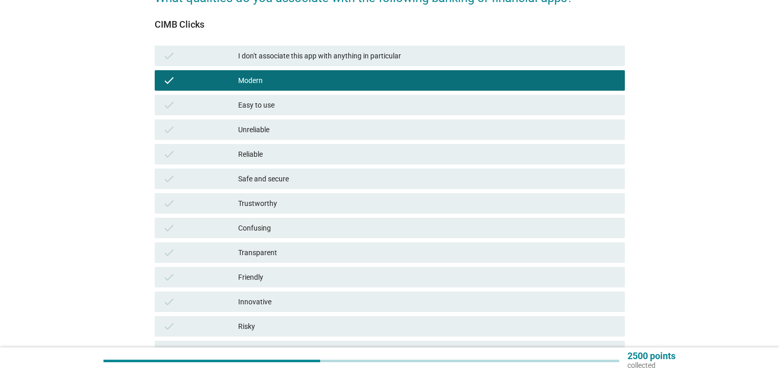
click at [283, 109] on div "Easy to use" at bounding box center [427, 105] width 378 height 12
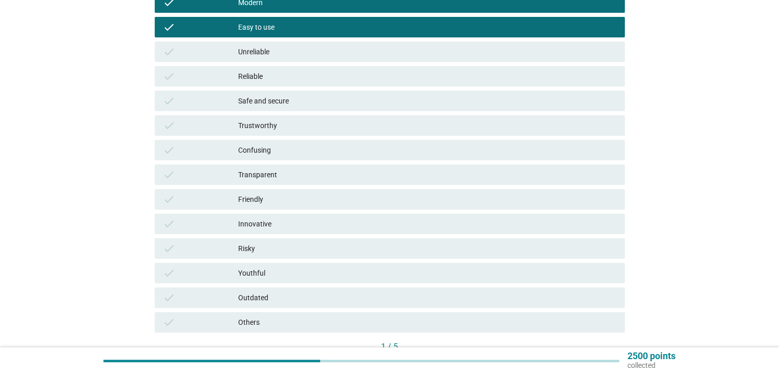
scroll to position [205, 0]
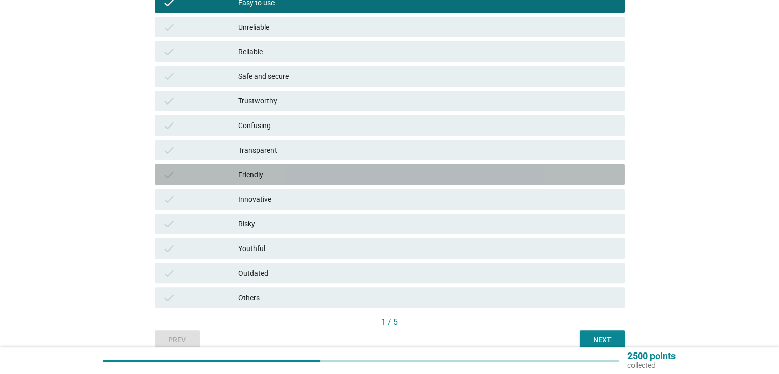
click at [300, 180] on div "Friendly" at bounding box center [427, 175] width 378 height 12
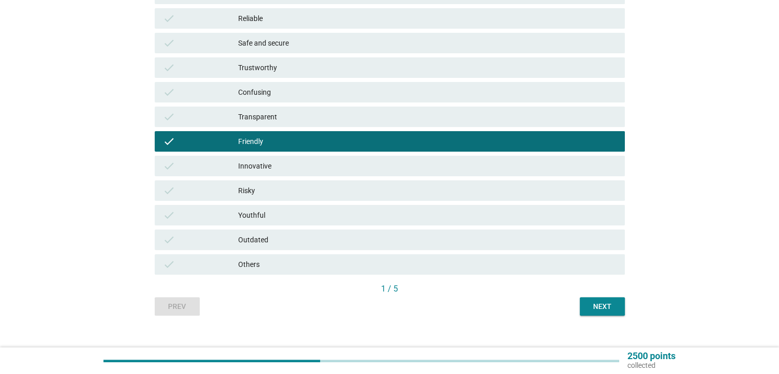
scroll to position [253, 0]
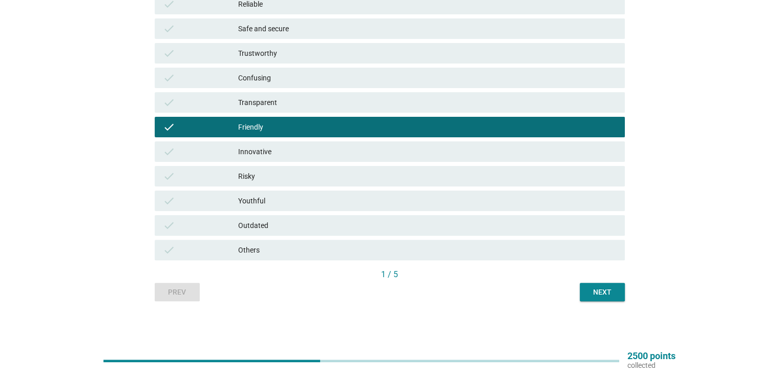
click at [281, 148] on div "Innovative" at bounding box center [427, 152] width 378 height 12
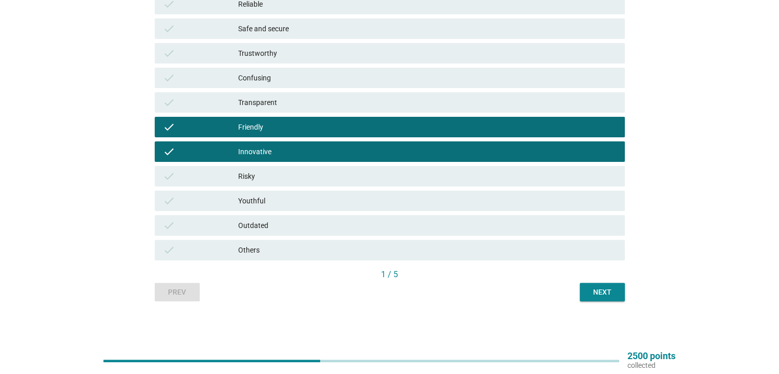
click at [600, 296] on div "Next" at bounding box center [602, 292] width 29 height 11
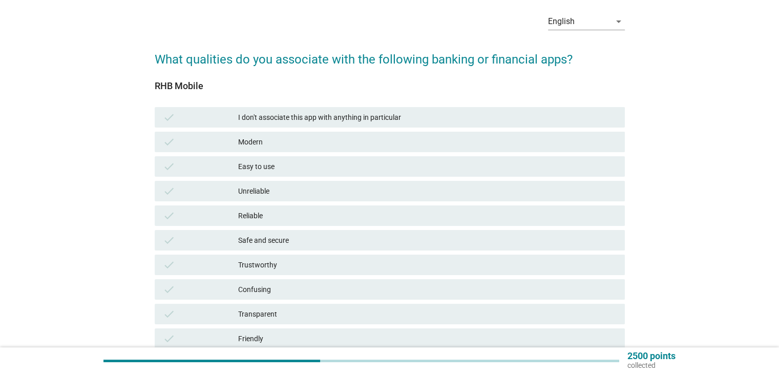
scroll to position [102, 0]
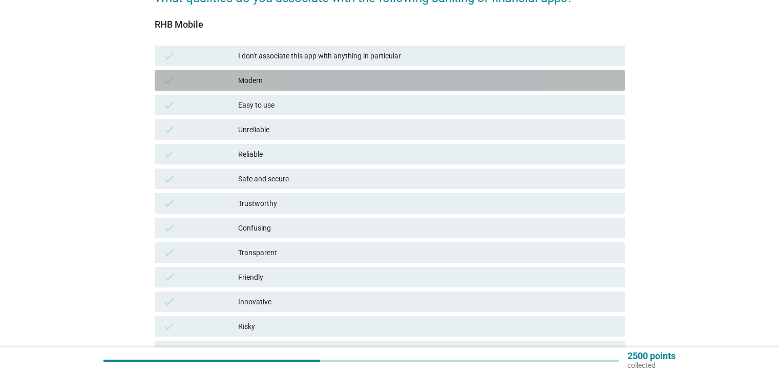
click at [283, 77] on div "Modern" at bounding box center [427, 80] width 378 height 12
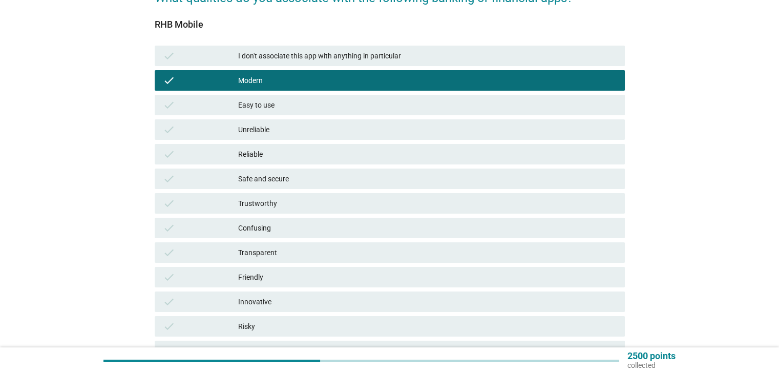
click at [290, 111] on div "check Easy to use" at bounding box center [390, 105] width 470 height 20
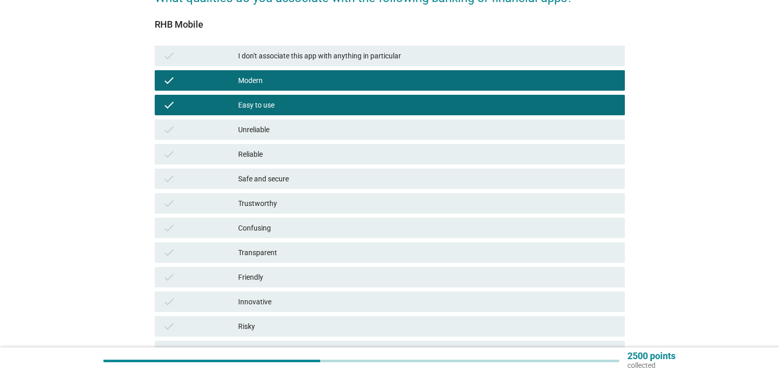
click at [293, 154] on div "Reliable" at bounding box center [427, 154] width 378 height 12
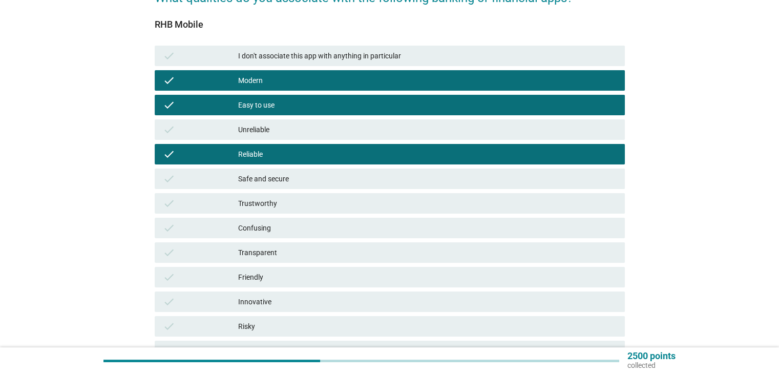
click at [277, 279] on div "Friendly" at bounding box center [427, 277] width 378 height 12
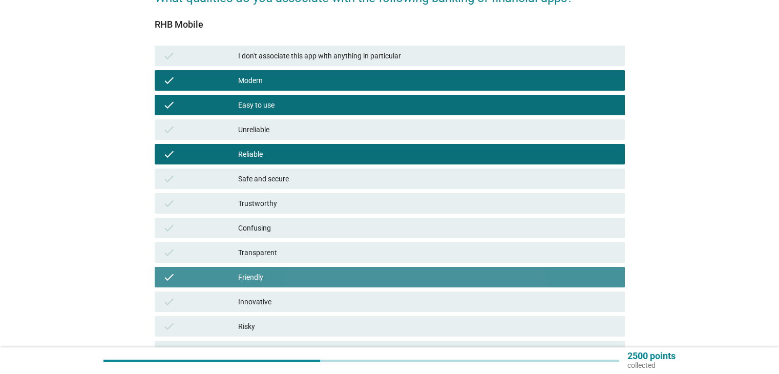
scroll to position [205, 0]
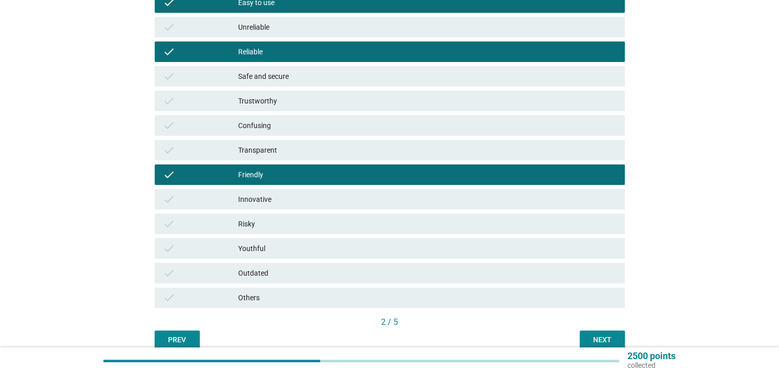
click at [281, 200] on div "Innovative" at bounding box center [427, 199] width 378 height 12
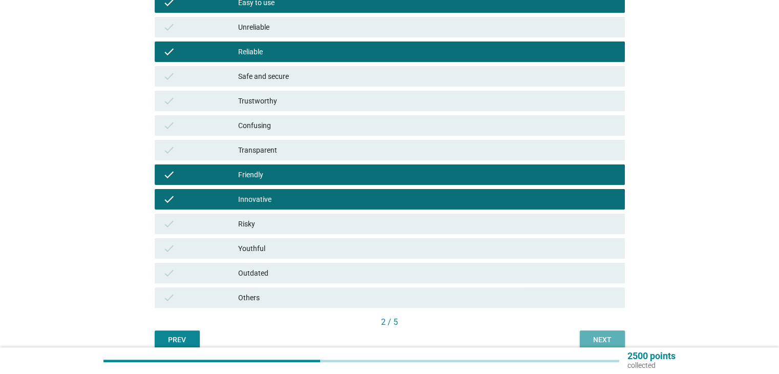
click at [592, 337] on div "Next" at bounding box center [602, 340] width 29 height 11
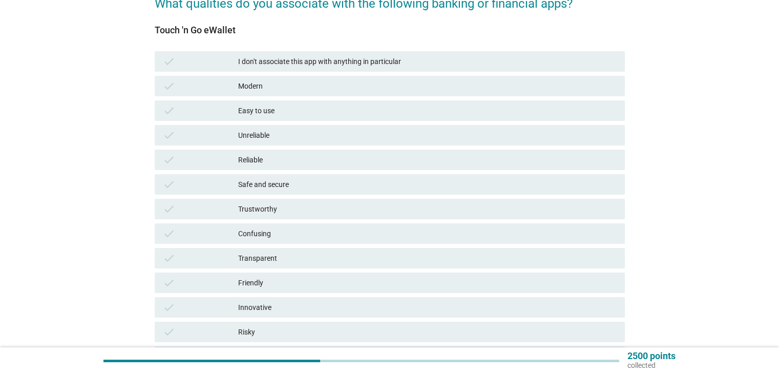
scroll to position [102, 0]
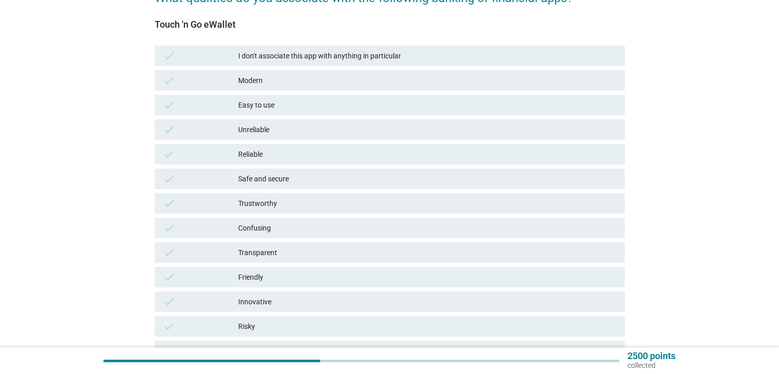
click at [266, 80] on div "Modern" at bounding box center [427, 80] width 378 height 12
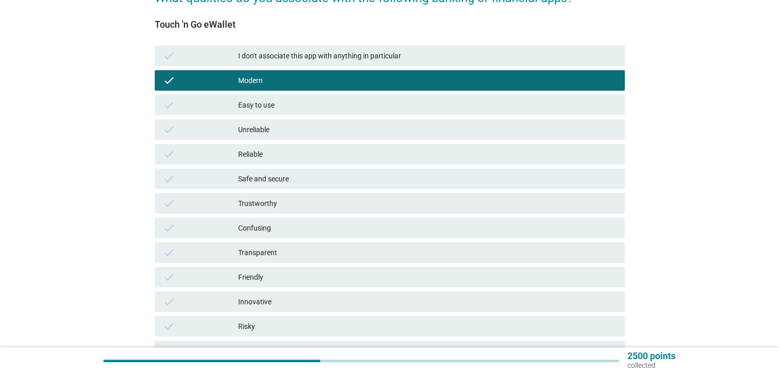
click at [269, 105] on div "Easy to use" at bounding box center [427, 105] width 378 height 12
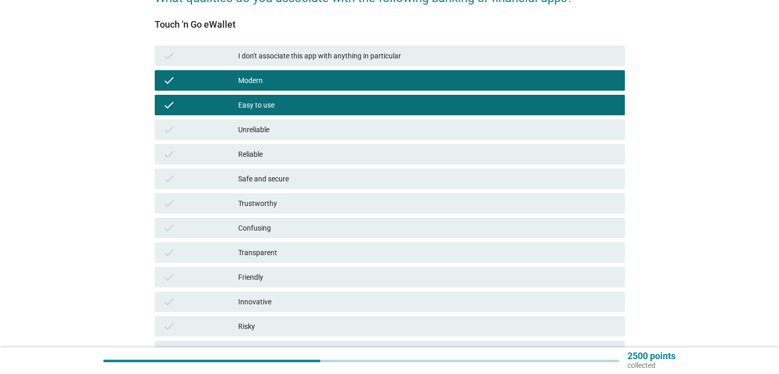
click at [274, 153] on div "Reliable" at bounding box center [427, 154] width 378 height 12
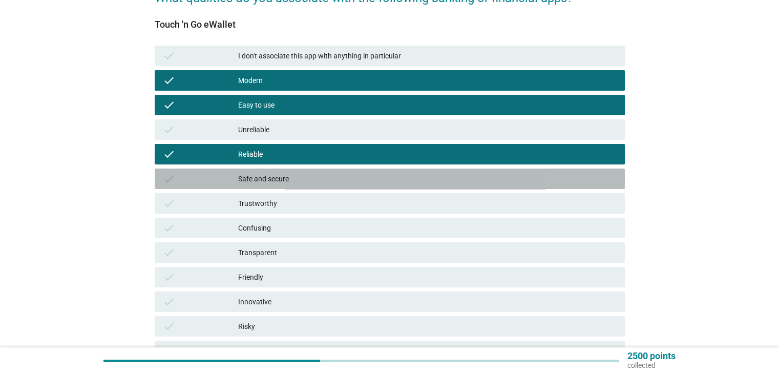
click at [287, 180] on div "Safe and secure" at bounding box center [427, 179] width 378 height 12
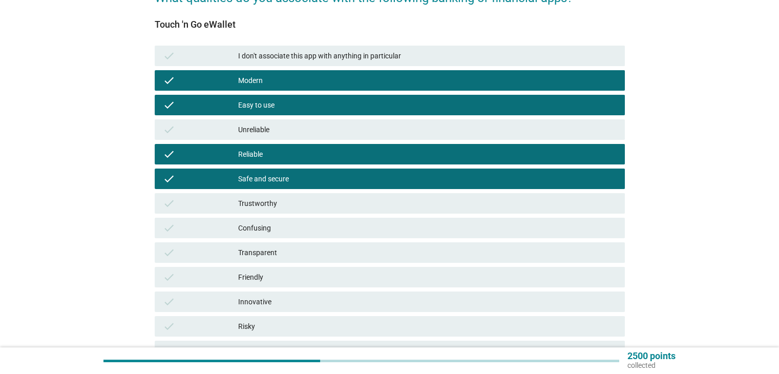
scroll to position [205, 0]
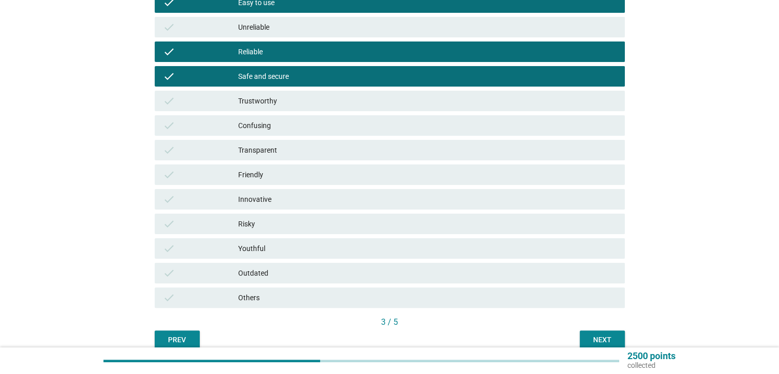
click at [271, 145] on div "Transparent" at bounding box center [427, 150] width 378 height 12
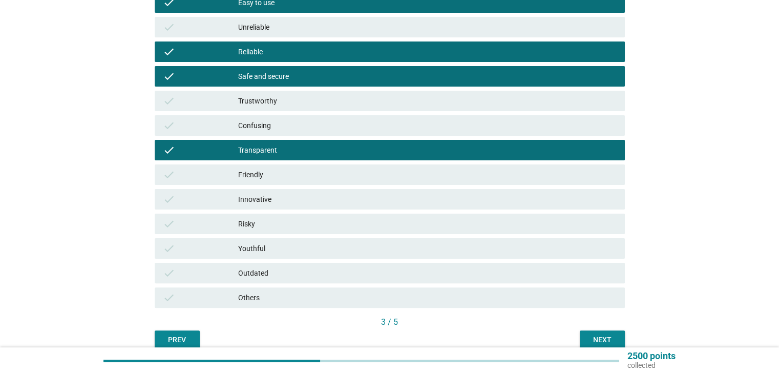
click at [273, 150] on div "Transparent" at bounding box center [427, 150] width 378 height 12
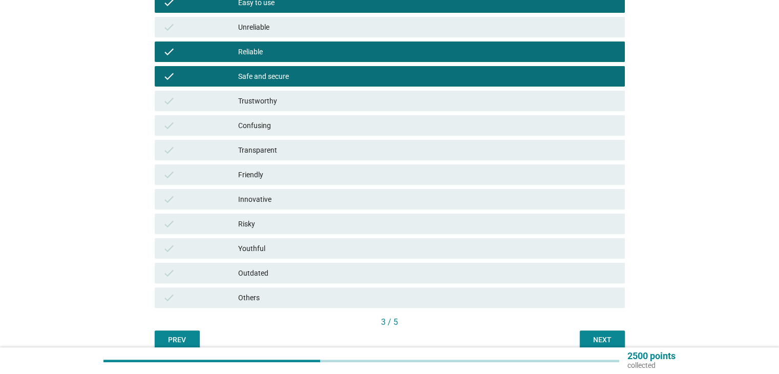
click at [270, 170] on div "Friendly" at bounding box center [427, 175] width 378 height 12
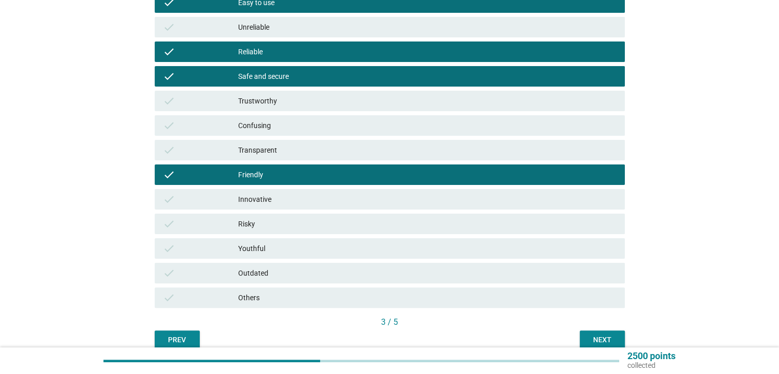
click at [273, 199] on div "Innovative" at bounding box center [427, 199] width 378 height 12
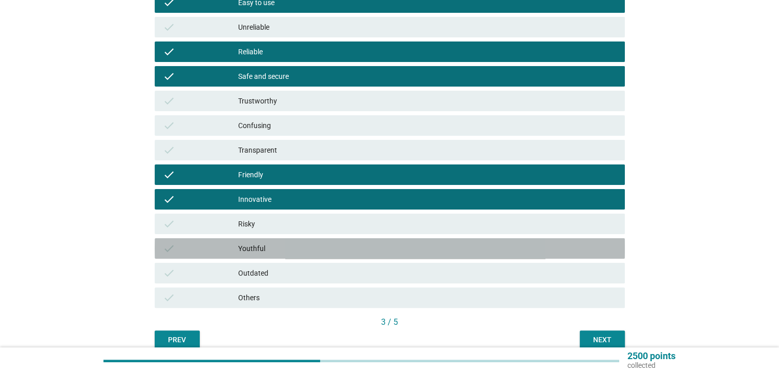
click at [308, 249] on div "Youthful" at bounding box center [427, 248] width 378 height 12
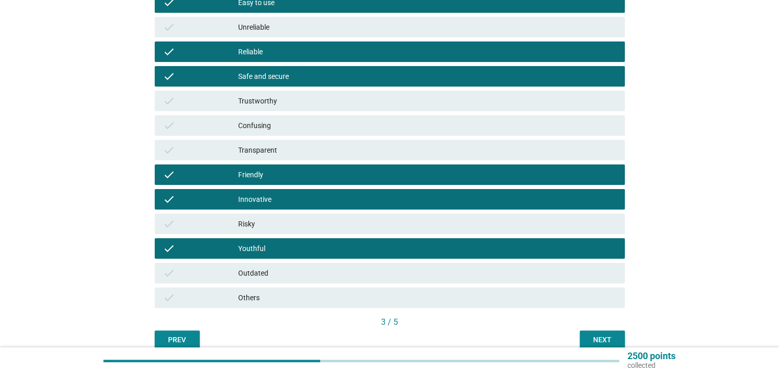
click at [595, 337] on div "Next" at bounding box center [602, 340] width 29 height 11
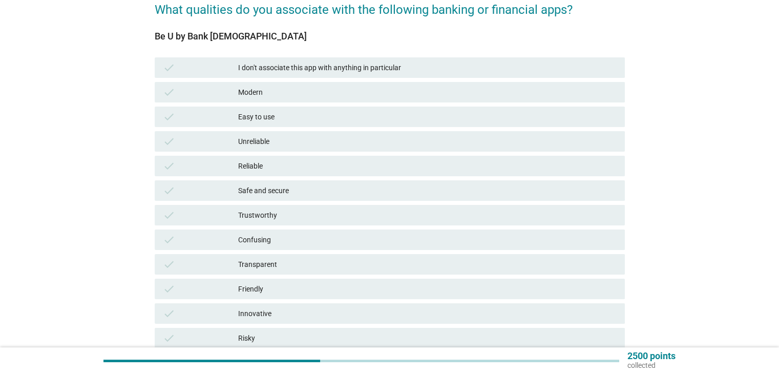
scroll to position [102, 0]
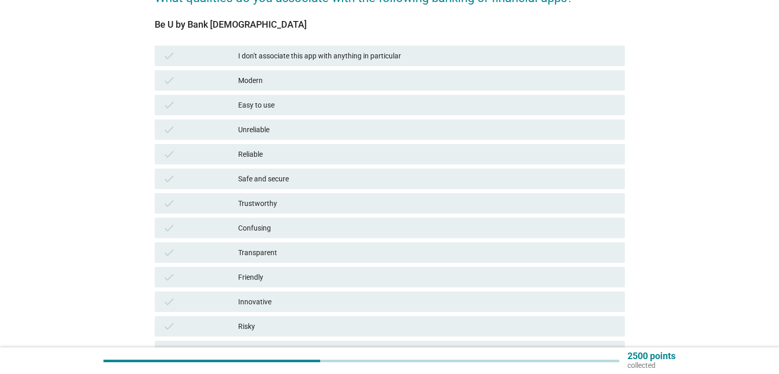
click at [285, 78] on div "Modern" at bounding box center [427, 80] width 378 height 12
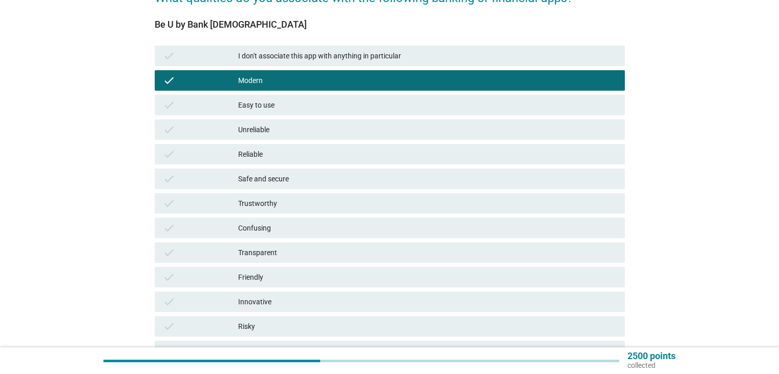
click at [283, 107] on div "Easy to use" at bounding box center [427, 105] width 378 height 12
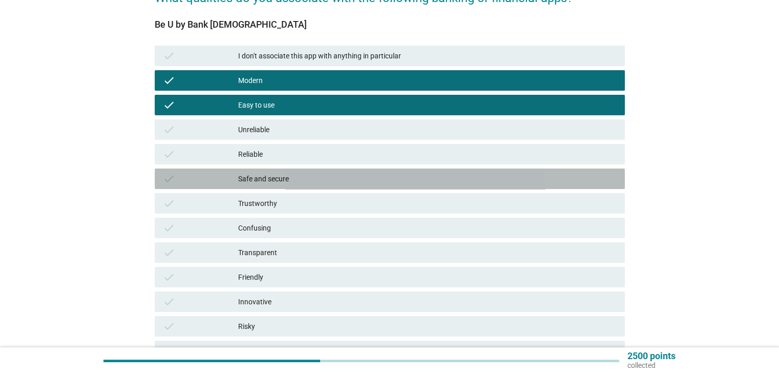
click at [281, 180] on div "Safe and secure" at bounding box center [427, 179] width 378 height 12
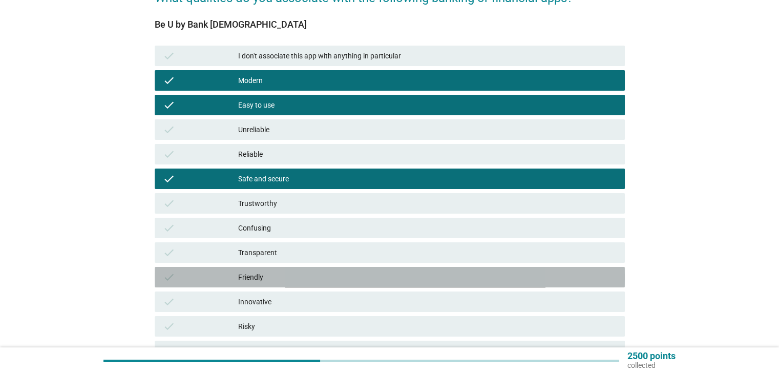
click at [273, 281] on div "Friendly" at bounding box center [427, 277] width 378 height 12
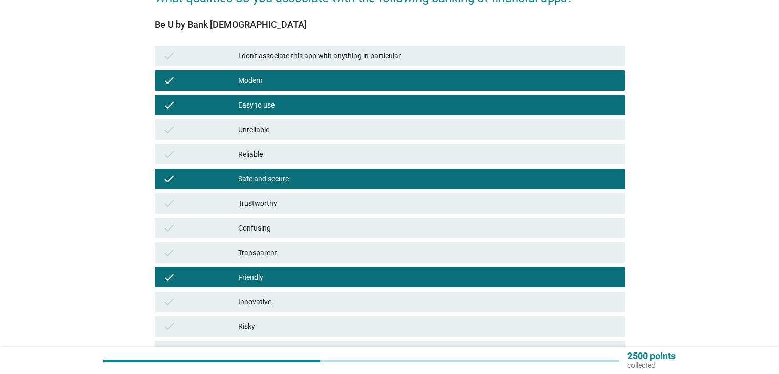
click at [277, 301] on div "Innovative" at bounding box center [427, 302] width 378 height 12
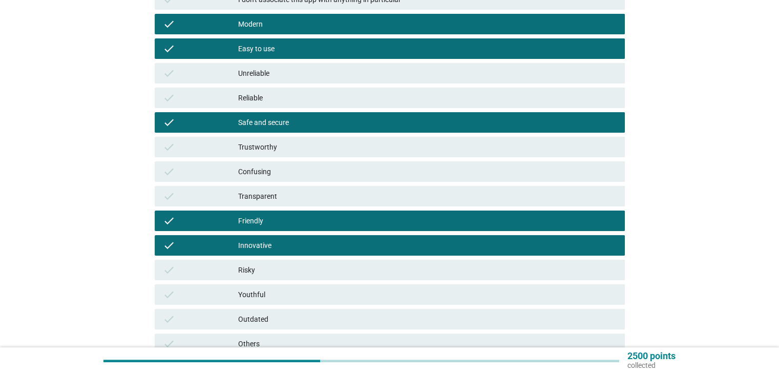
scroll to position [253, 0]
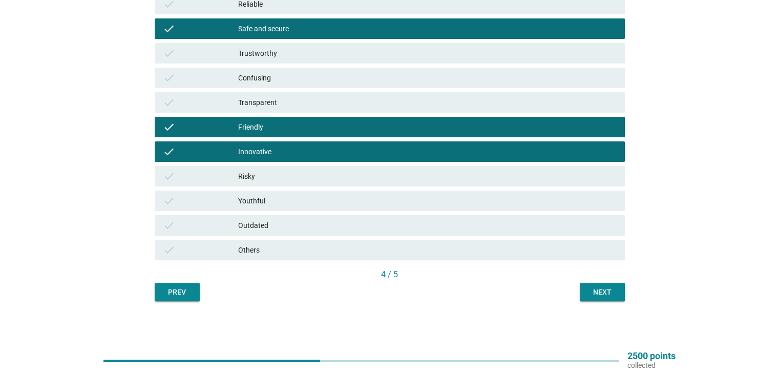
click at [613, 289] on div "Next" at bounding box center [602, 292] width 29 height 11
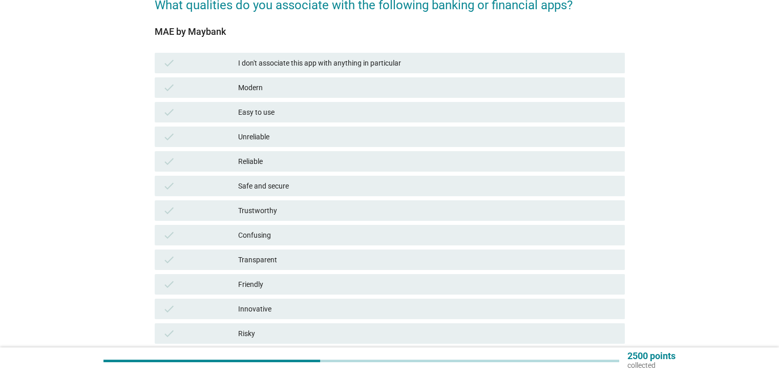
scroll to position [102, 0]
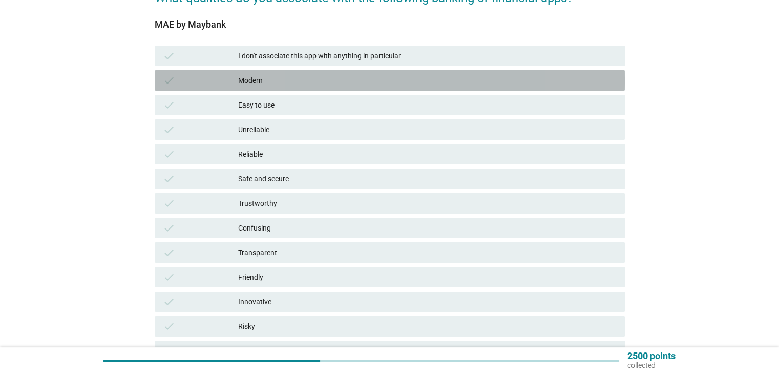
click at [287, 81] on div "Modern" at bounding box center [427, 80] width 378 height 12
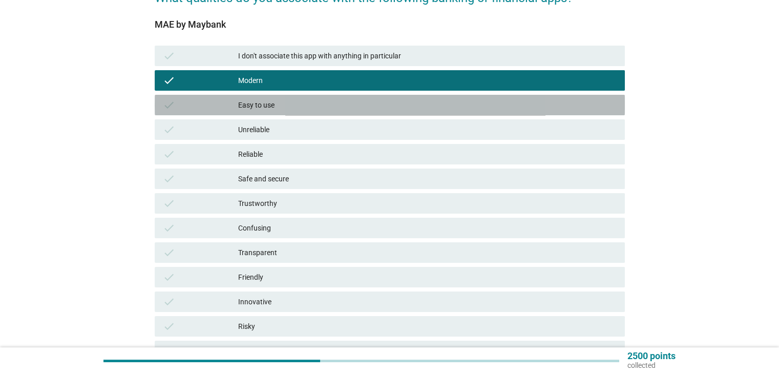
click at [282, 101] on div "Easy to use" at bounding box center [427, 105] width 378 height 12
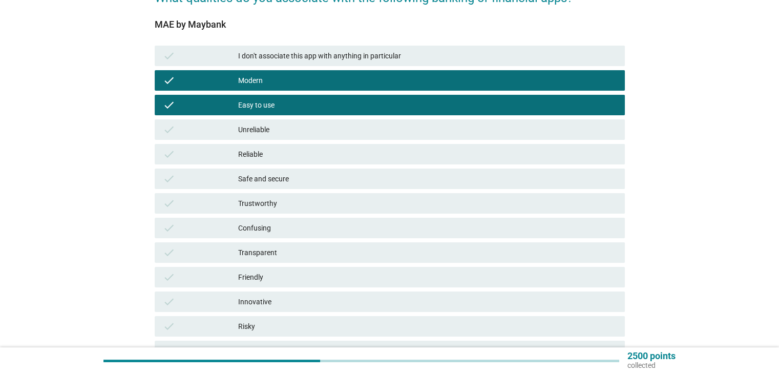
click at [278, 150] on div "Reliable" at bounding box center [427, 154] width 378 height 12
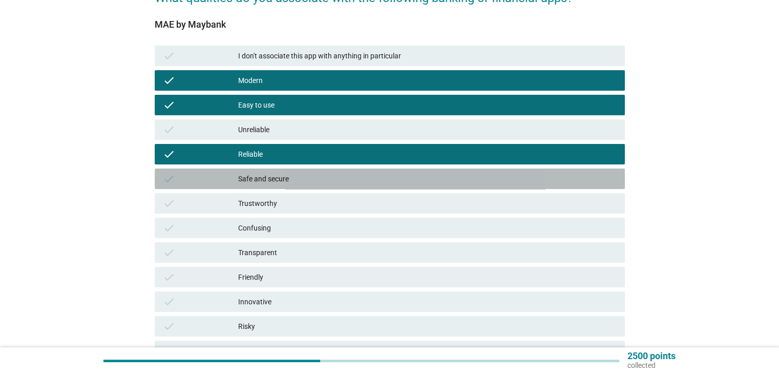
click at [287, 181] on div "Safe and secure" at bounding box center [427, 179] width 378 height 12
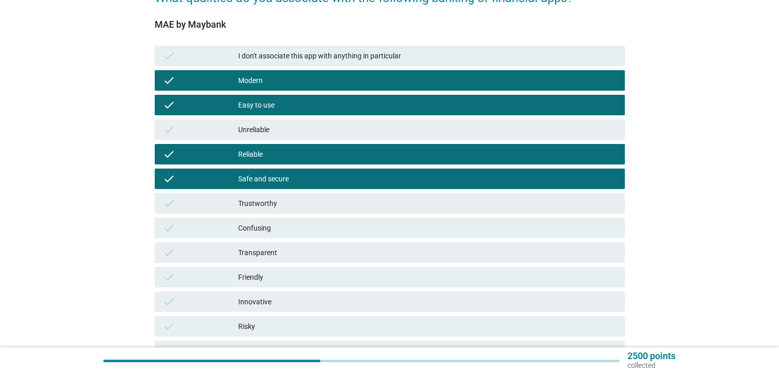
click at [270, 278] on div "Friendly" at bounding box center [427, 277] width 378 height 12
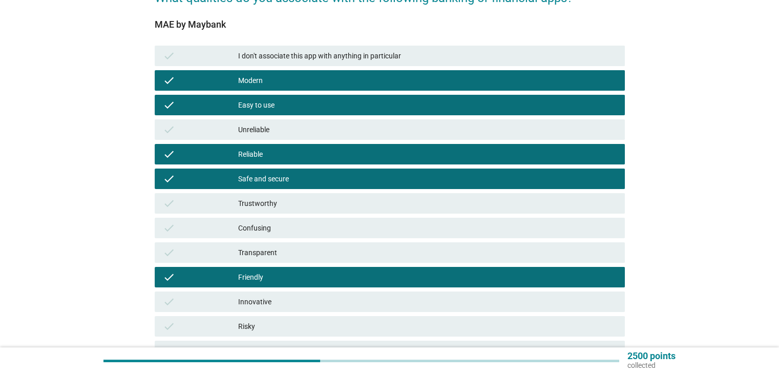
click at [267, 298] on div "Innovative" at bounding box center [427, 302] width 378 height 12
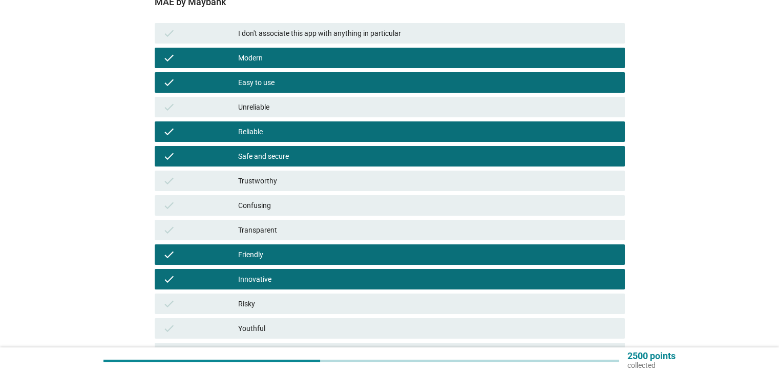
scroll to position [253, 0]
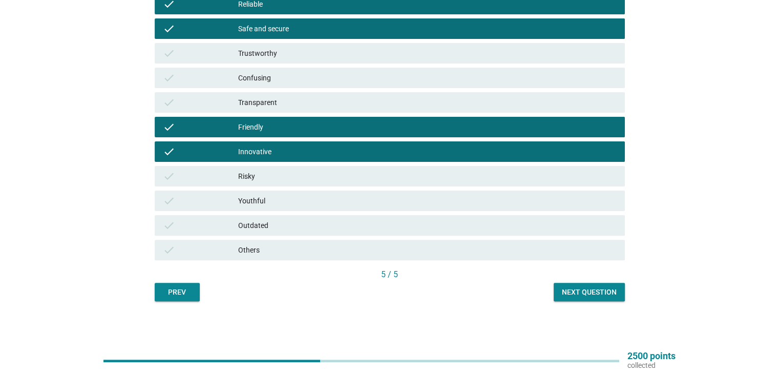
click at [586, 295] on div "Next question" at bounding box center [589, 292] width 55 height 11
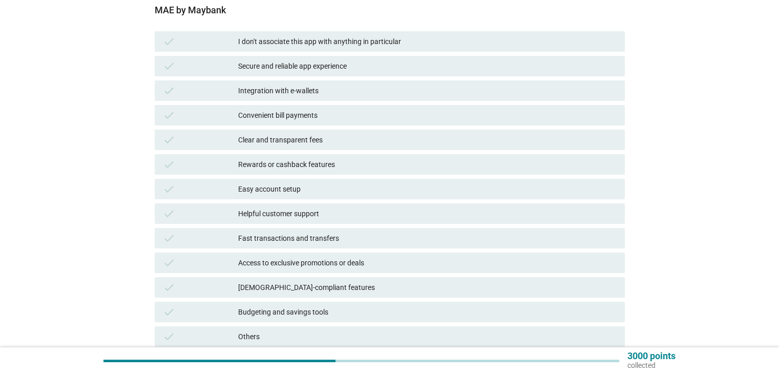
scroll to position [51, 0]
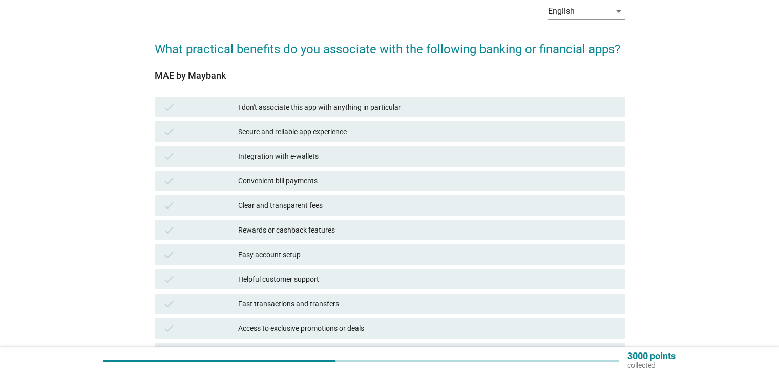
click at [305, 138] on div "check Secure and reliable app experience" at bounding box center [390, 131] width 470 height 20
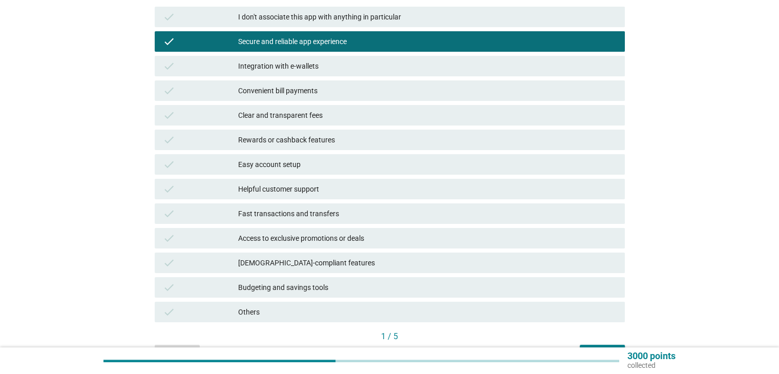
scroll to position [154, 0]
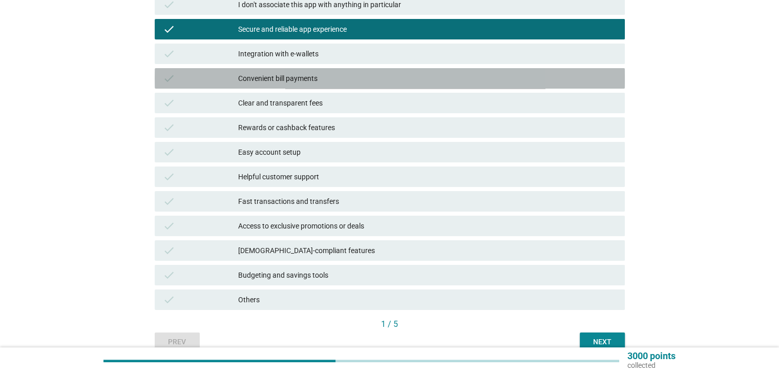
click at [279, 75] on div "Convenient bill payments" at bounding box center [427, 78] width 378 height 12
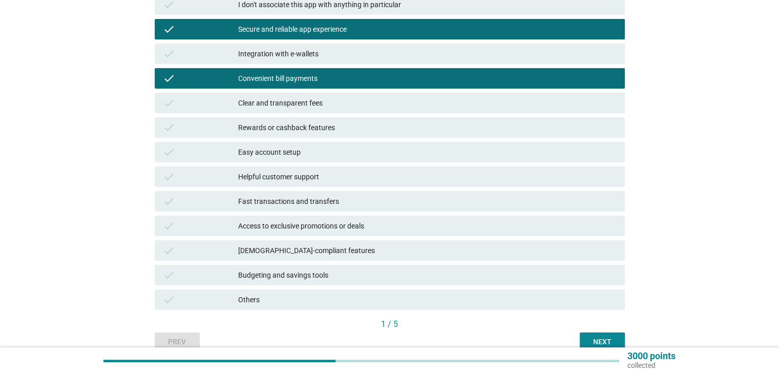
click at [285, 102] on div "Clear and transparent fees" at bounding box center [427, 103] width 378 height 12
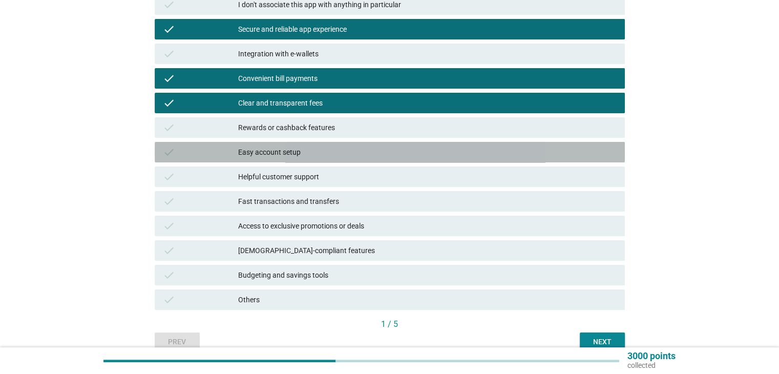
click at [286, 155] on div "Easy account setup" at bounding box center [427, 152] width 378 height 12
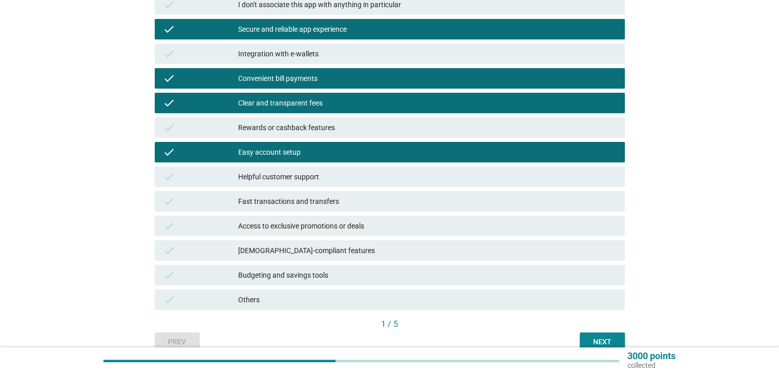
click at [303, 210] on div "check Fast transactions and transfers" at bounding box center [390, 201] width 470 height 20
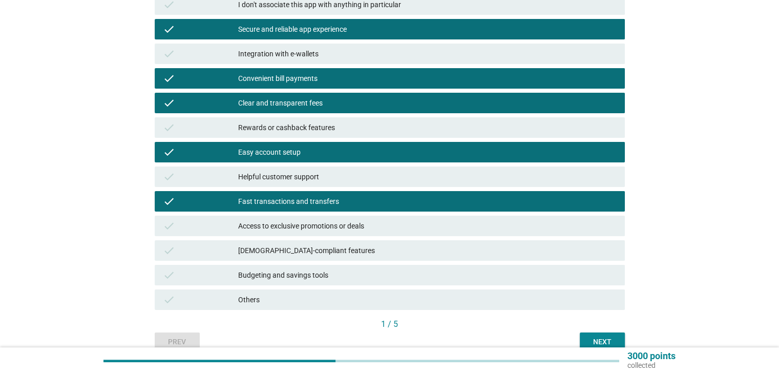
click at [306, 228] on div "Access to exclusive promotions or deals" at bounding box center [427, 226] width 378 height 12
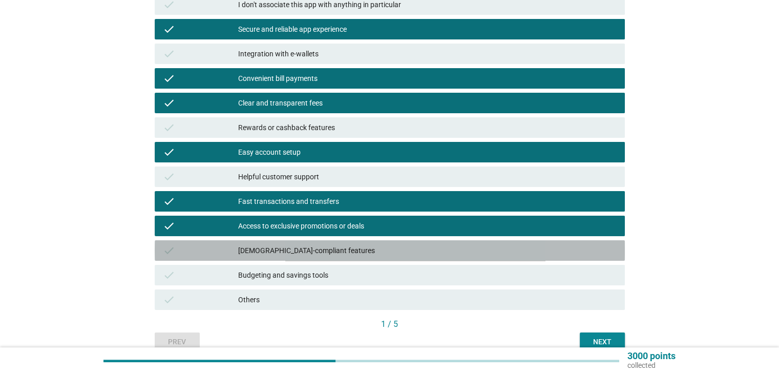
click at [345, 245] on div "[DEMOGRAPHIC_DATA]-compliant features" at bounding box center [427, 250] width 378 height 12
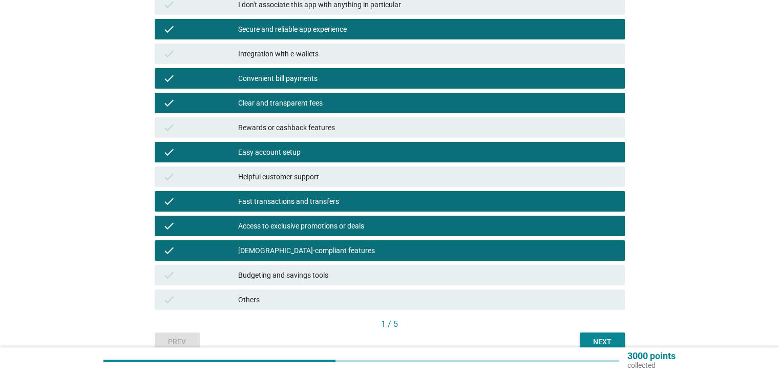
click at [407, 263] on div "check Budgeting and savings tools" at bounding box center [390, 275] width 475 height 25
click at [408, 270] on div "Budgeting and savings tools" at bounding box center [427, 275] width 378 height 12
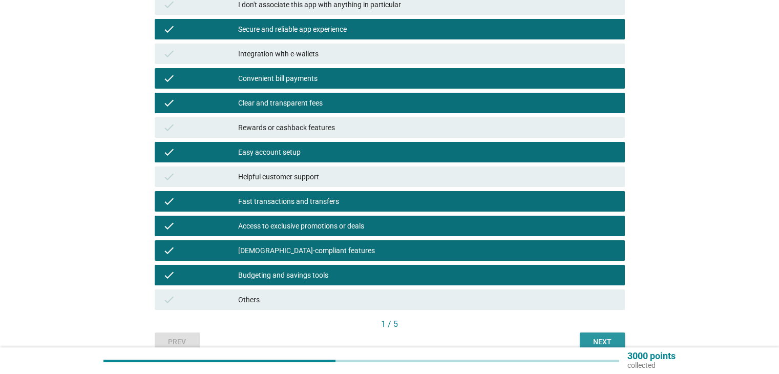
click at [587, 337] on button "Next" at bounding box center [602, 342] width 45 height 18
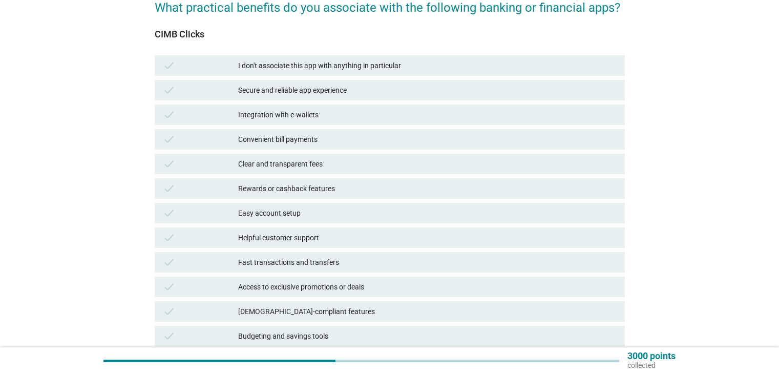
scroll to position [102, 0]
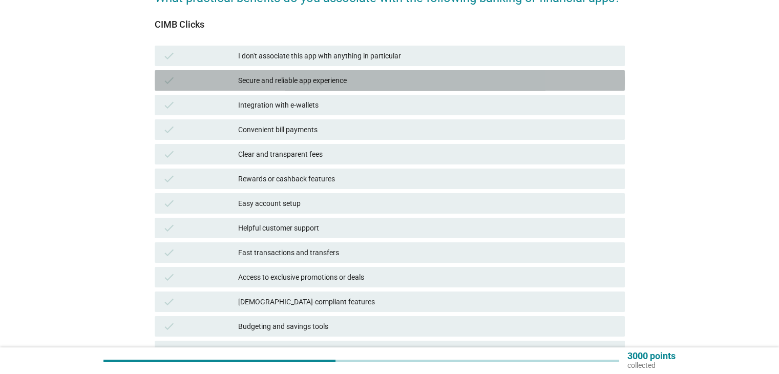
click at [305, 83] on div "Secure and reliable app experience" at bounding box center [427, 80] width 378 height 12
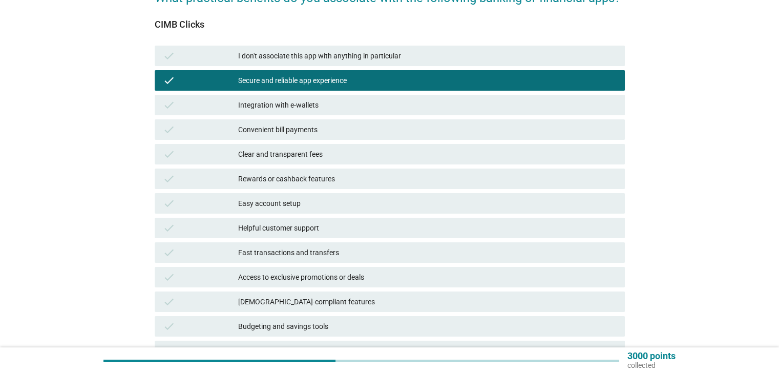
click at [297, 132] on div "Convenient bill payments" at bounding box center [427, 129] width 378 height 12
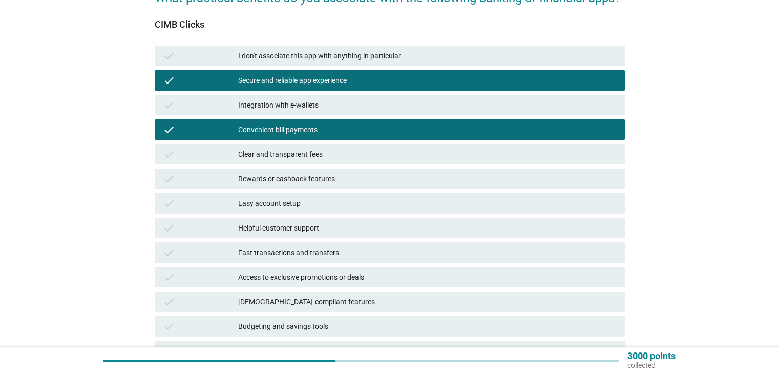
click at [305, 151] on div "Clear and transparent fees" at bounding box center [427, 154] width 378 height 12
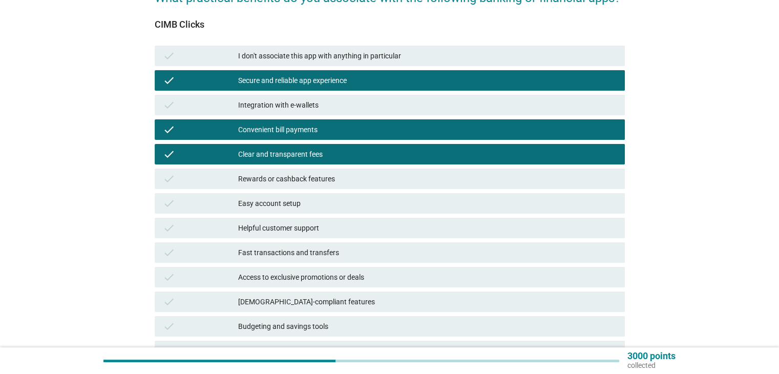
click at [296, 203] on div "Easy account setup" at bounding box center [427, 203] width 378 height 12
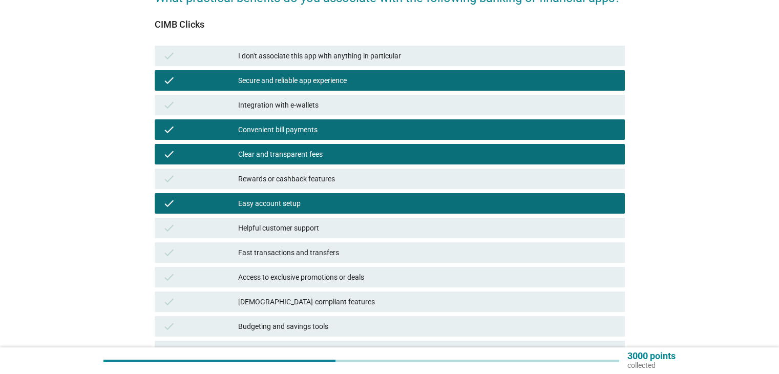
scroll to position [154, 0]
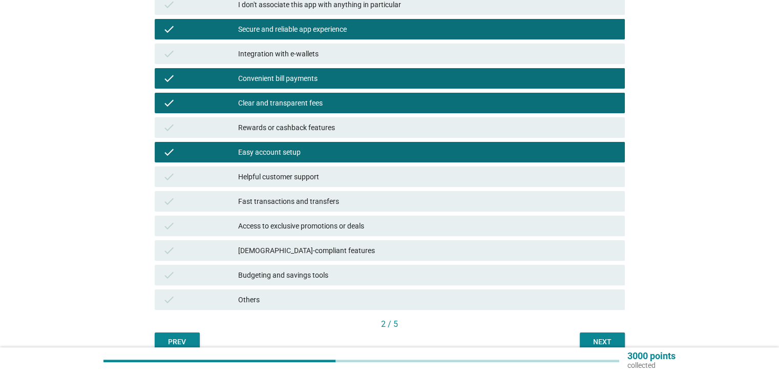
click at [299, 203] on div "Fast transactions and transfers" at bounding box center [427, 201] width 378 height 12
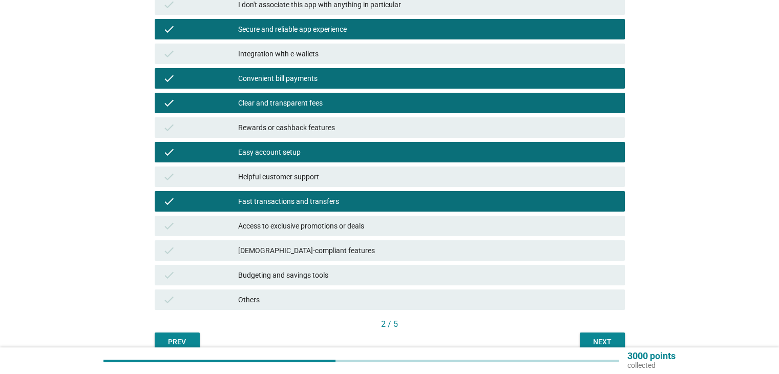
click at [295, 229] on div "Access to exclusive promotions or deals" at bounding box center [427, 226] width 378 height 12
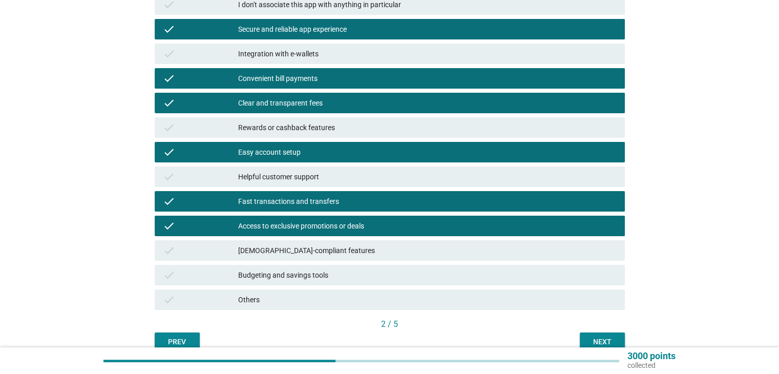
click at [303, 255] on div "[DEMOGRAPHIC_DATA]-compliant features" at bounding box center [427, 250] width 378 height 12
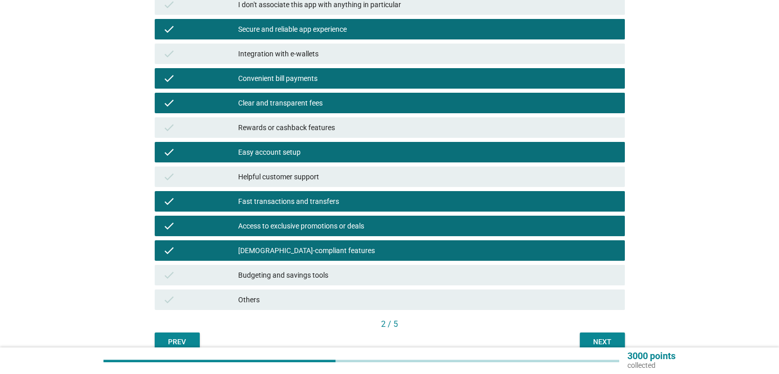
click at [305, 277] on div "Budgeting and savings tools" at bounding box center [427, 275] width 378 height 12
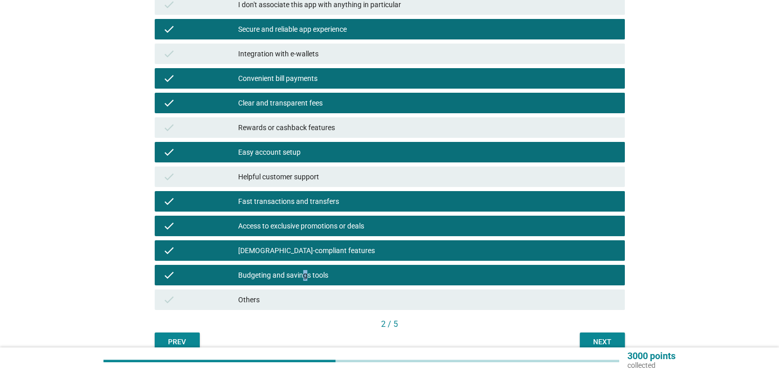
click at [588, 340] on div "Next" at bounding box center [602, 342] width 29 height 11
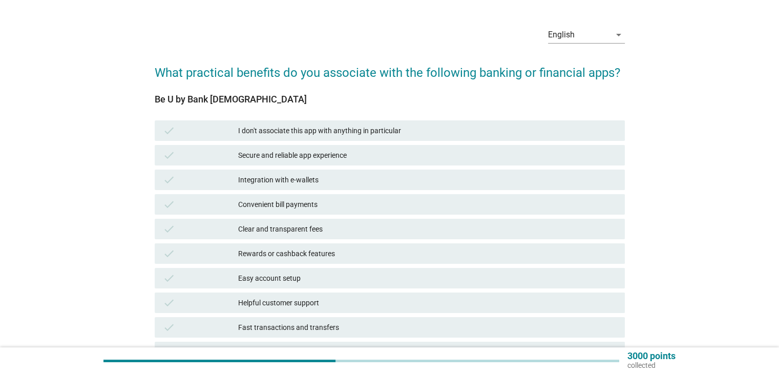
scroll to position [102, 0]
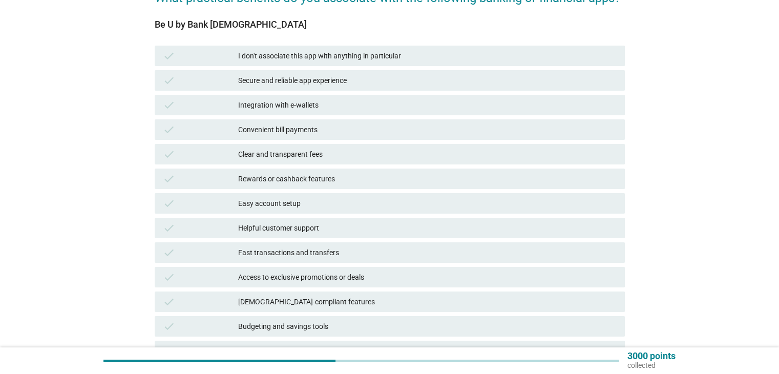
click at [290, 83] on div "Secure and reliable app experience" at bounding box center [427, 80] width 378 height 12
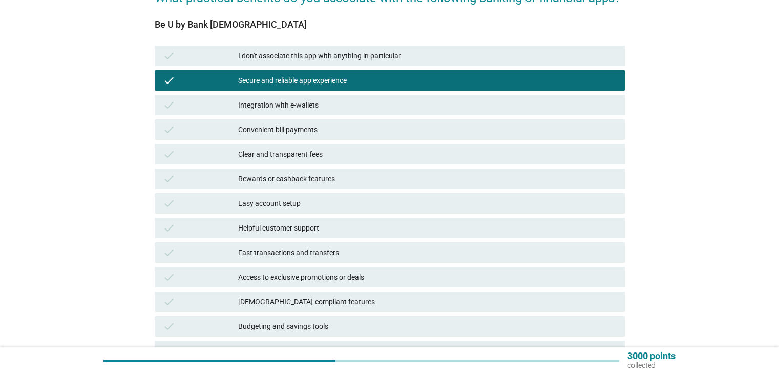
click at [296, 107] on div "Integration with e-wallets" at bounding box center [427, 105] width 378 height 12
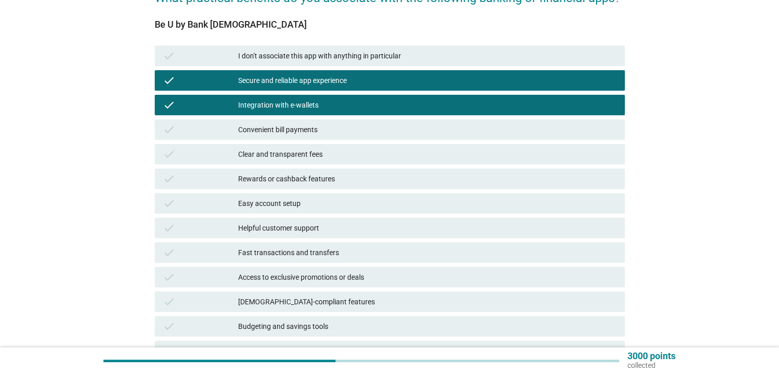
click at [294, 153] on div "Clear and transparent fees" at bounding box center [427, 154] width 378 height 12
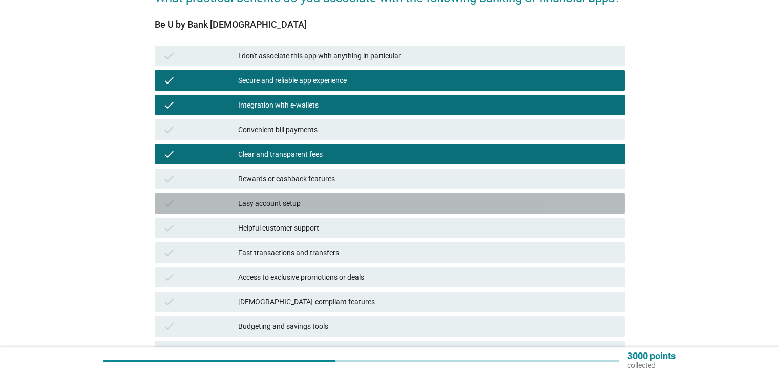
click at [290, 197] on div "Easy account setup" at bounding box center [427, 203] width 378 height 12
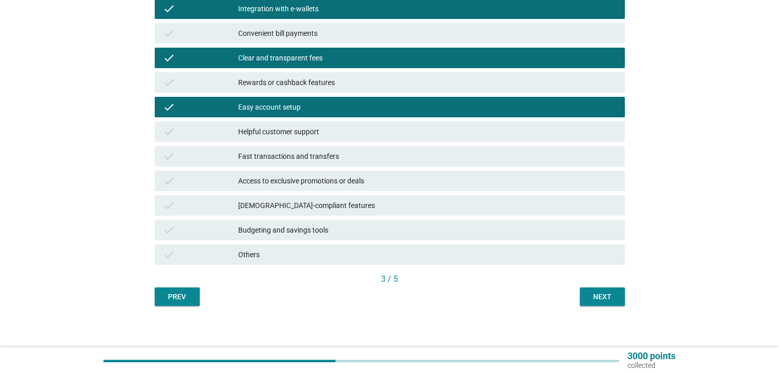
scroll to position [203, 0]
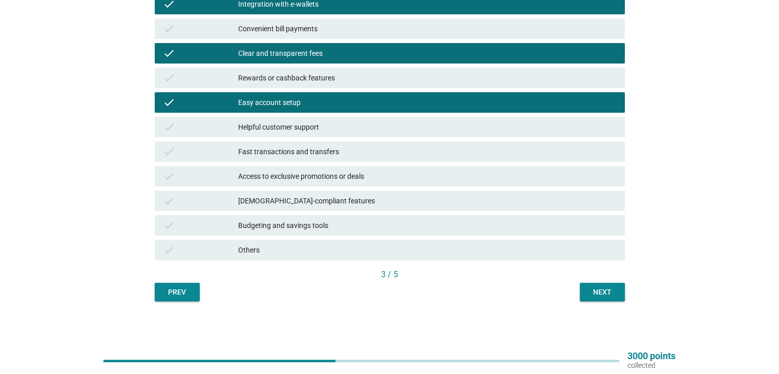
click at [287, 146] on div "Fast transactions and transfers" at bounding box center [427, 152] width 378 height 12
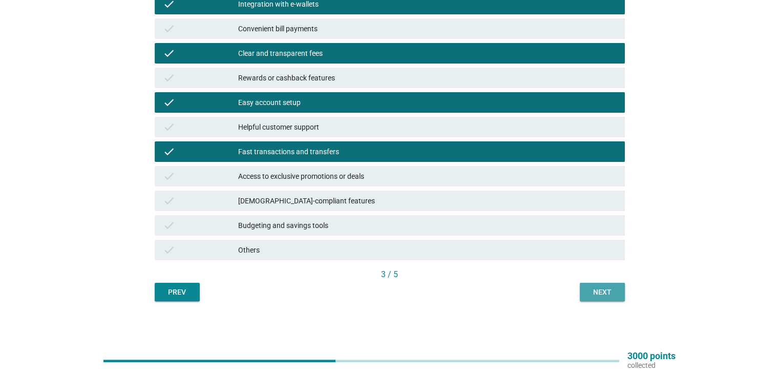
click at [603, 293] on div "Next" at bounding box center [602, 292] width 29 height 11
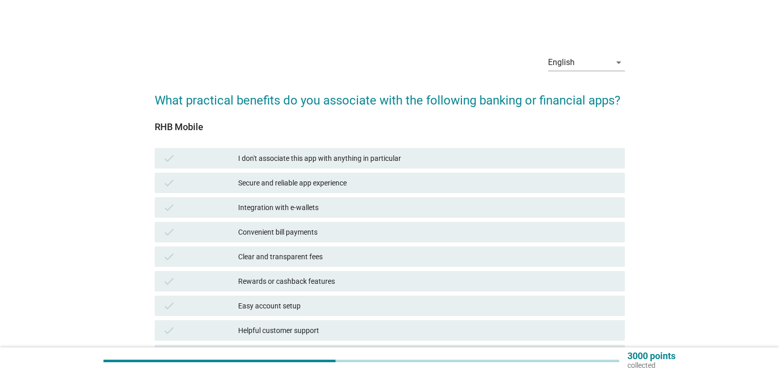
click at [294, 184] on div "Secure and reliable app experience" at bounding box center [427, 183] width 378 height 12
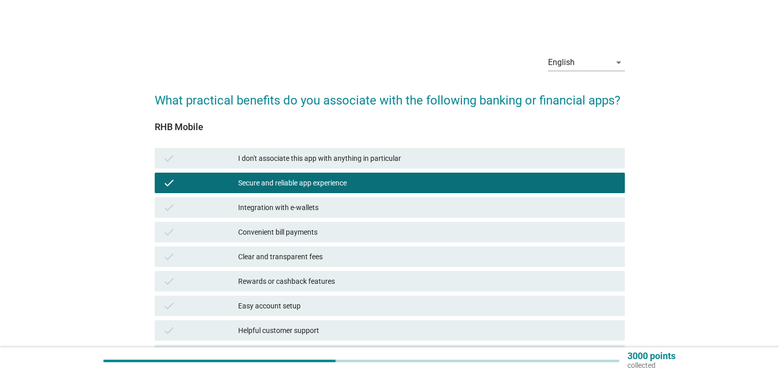
click at [296, 214] on div "check Integration with e-wallets" at bounding box center [390, 207] width 470 height 20
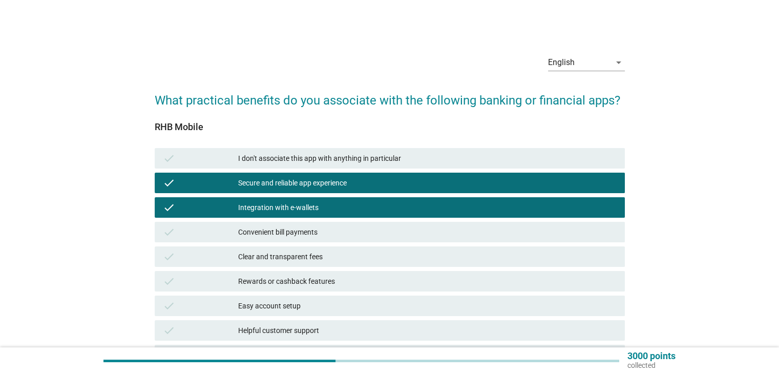
click at [293, 258] on div "Clear and transparent fees" at bounding box center [427, 257] width 378 height 12
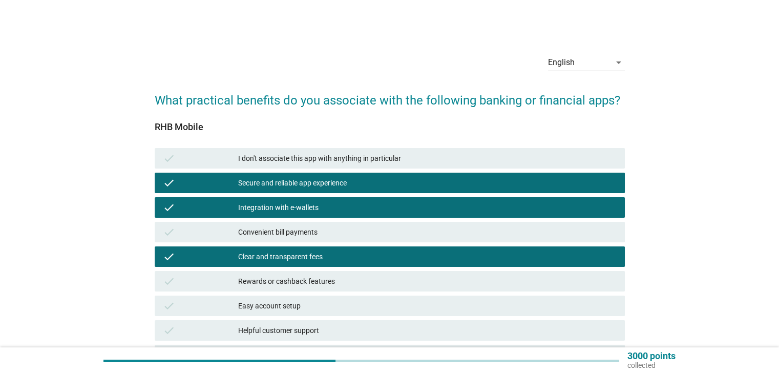
click at [289, 307] on div "Easy account setup" at bounding box center [427, 306] width 378 height 12
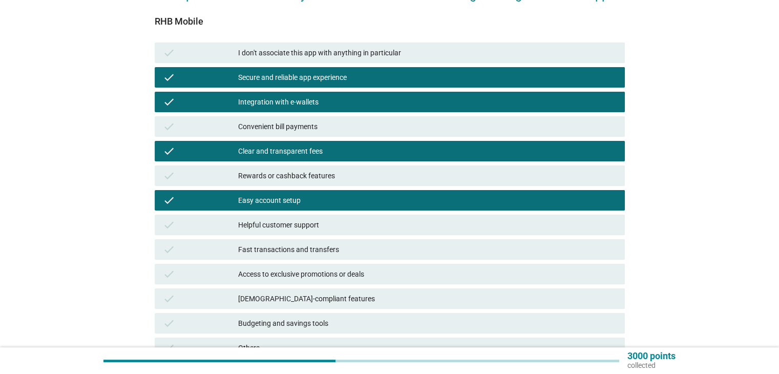
scroll to position [154, 0]
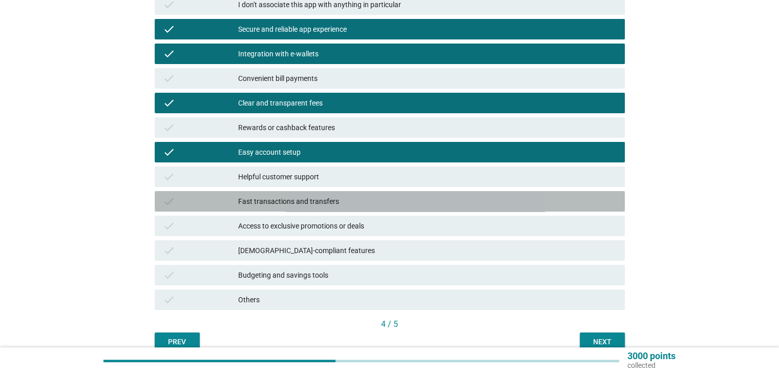
click at [280, 202] on div "Fast transactions and transfers" at bounding box center [427, 201] width 378 height 12
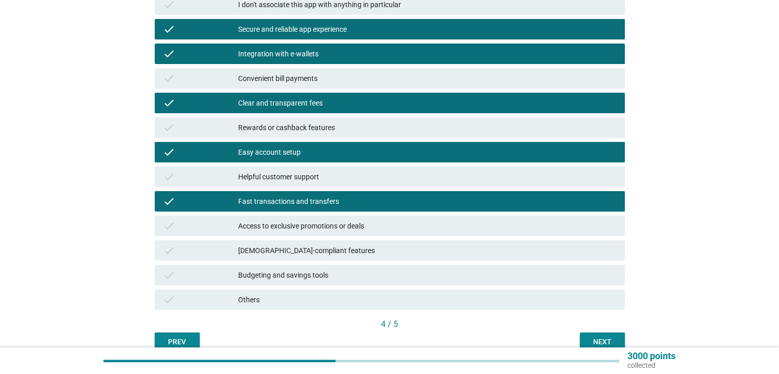
click at [399, 248] on div "[DEMOGRAPHIC_DATA]-compliant features" at bounding box center [427, 250] width 378 height 12
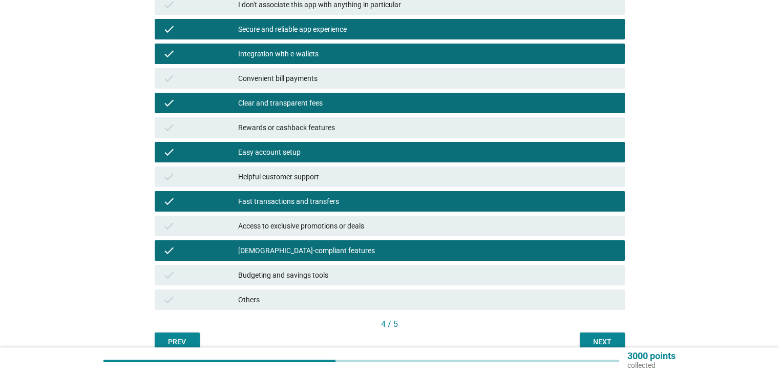
click at [594, 338] on div "Next" at bounding box center [602, 342] width 29 height 11
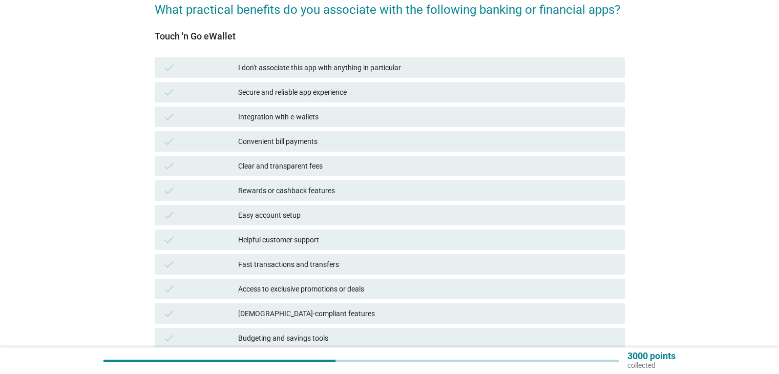
scroll to position [102, 0]
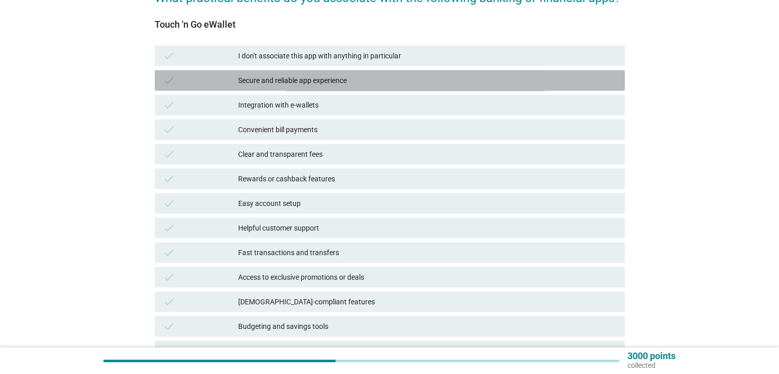
click at [283, 74] on div "Secure and reliable app experience" at bounding box center [427, 80] width 378 height 12
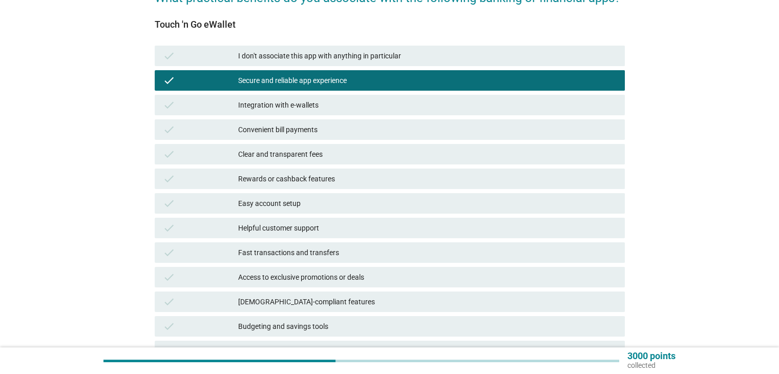
click at [283, 100] on div "Integration with e-wallets" at bounding box center [427, 105] width 378 height 12
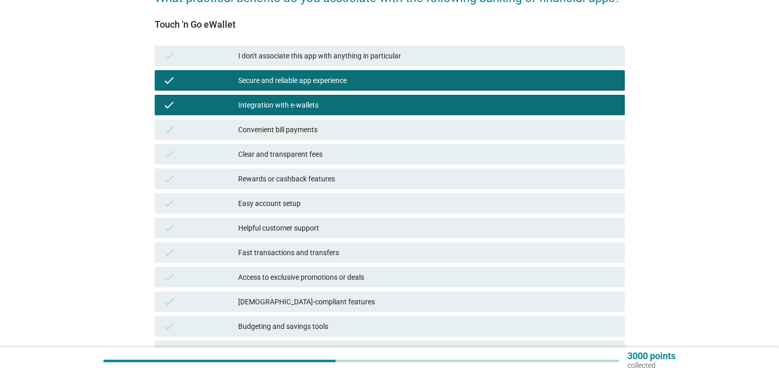
click at [285, 126] on div "Convenient bill payments" at bounding box center [427, 129] width 378 height 12
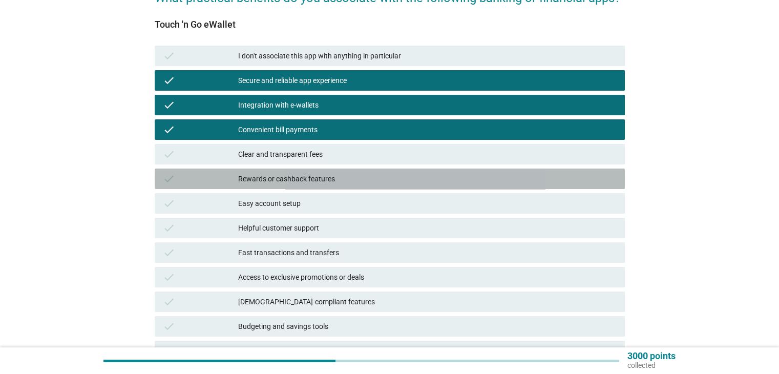
click at [291, 178] on div "Rewards or cashback features" at bounding box center [427, 179] width 378 height 12
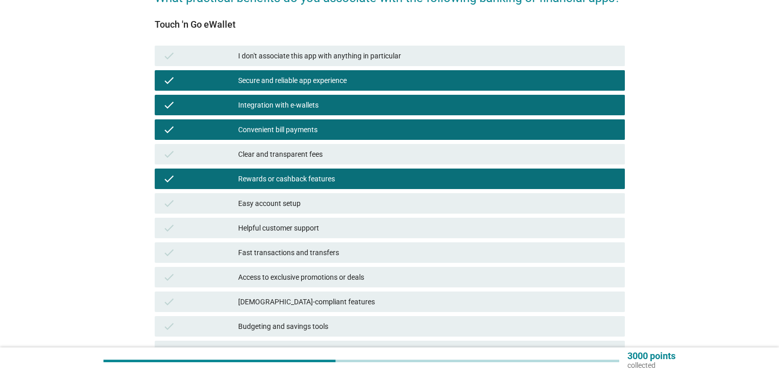
click at [292, 149] on div "Clear and transparent fees" at bounding box center [427, 154] width 378 height 12
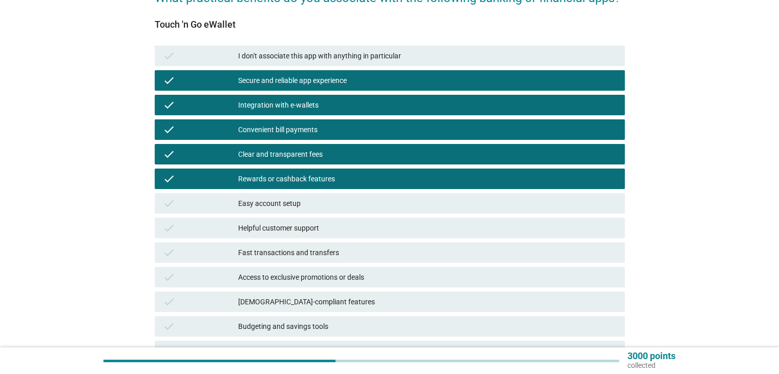
click at [294, 201] on div "Easy account setup" at bounding box center [427, 203] width 378 height 12
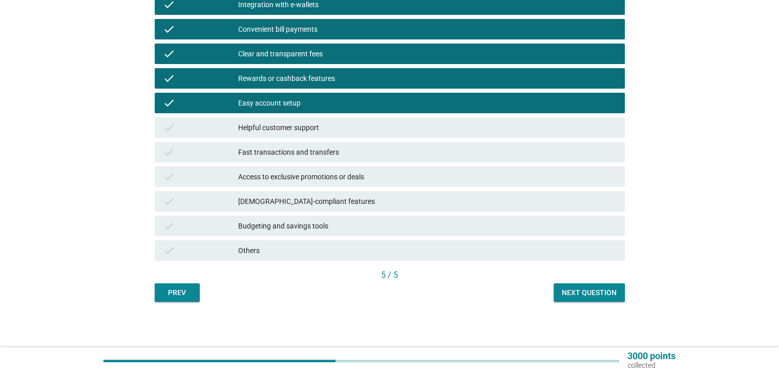
scroll to position [203, 0]
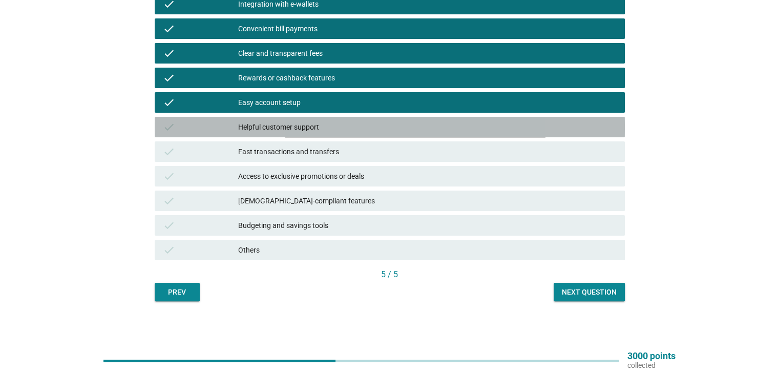
click at [302, 126] on div "Helpful customer support" at bounding box center [427, 127] width 378 height 12
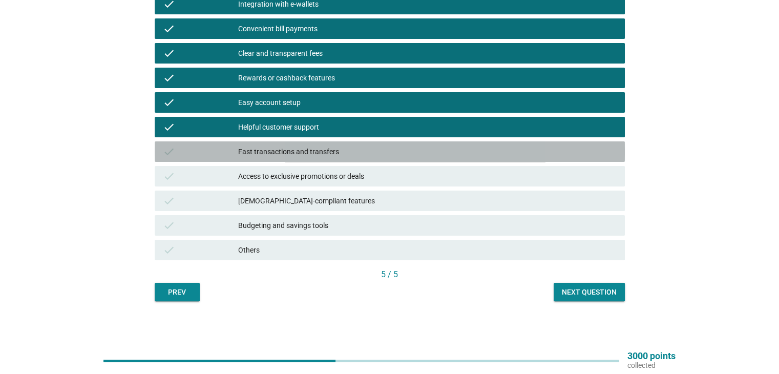
drag, startPoint x: 304, startPoint y: 152, endPoint x: 310, endPoint y: 159, distance: 9.4
click at [304, 151] on div "Fast transactions and transfers" at bounding box center [427, 152] width 378 height 12
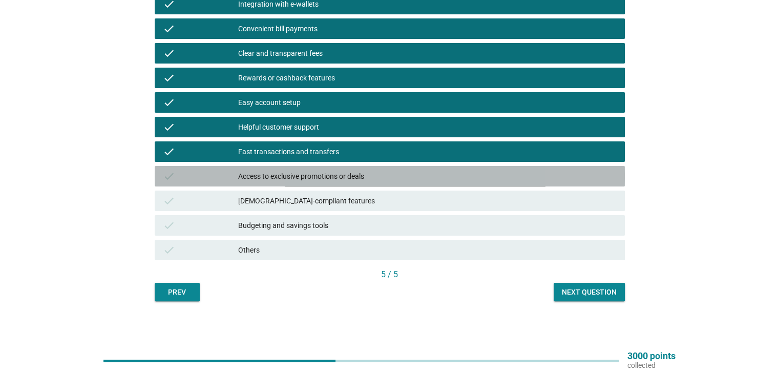
drag, startPoint x: 319, startPoint y: 178, endPoint x: 315, endPoint y: 210, distance: 32.0
click at [320, 178] on div "Access to exclusive promotions or deals" at bounding box center [427, 176] width 378 height 12
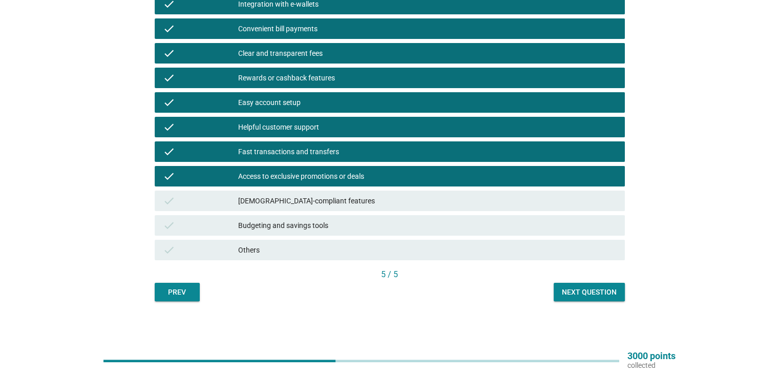
click at [315, 202] on div "[DEMOGRAPHIC_DATA]-compliant features" at bounding box center [427, 201] width 378 height 12
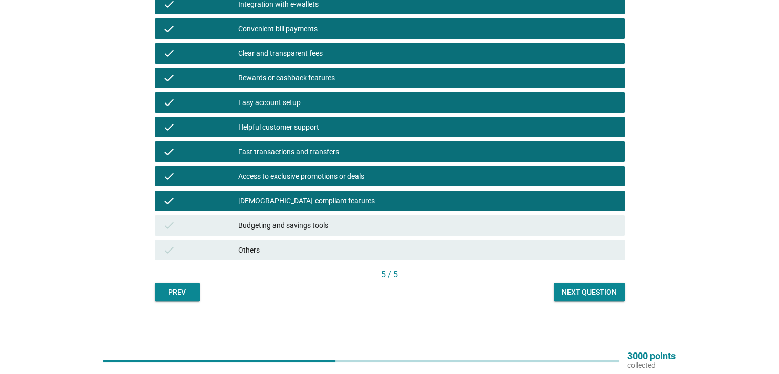
click at [328, 224] on div "Budgeting and savings tools" at bounding box center [427, 225] width 378 height 12
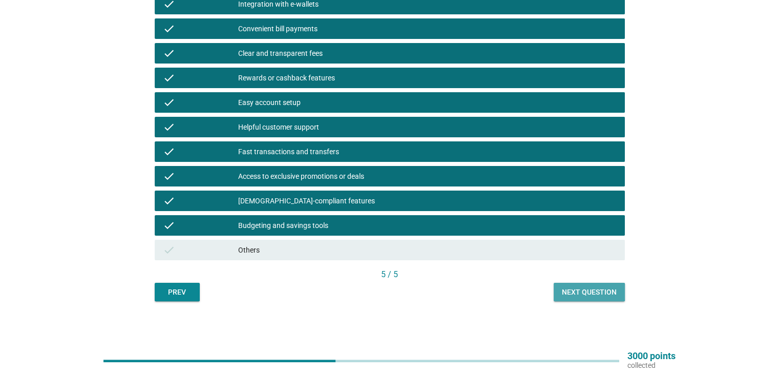
click at [577, 294] on div "Next question" at bounding box center [589, 292] width 55 height 11
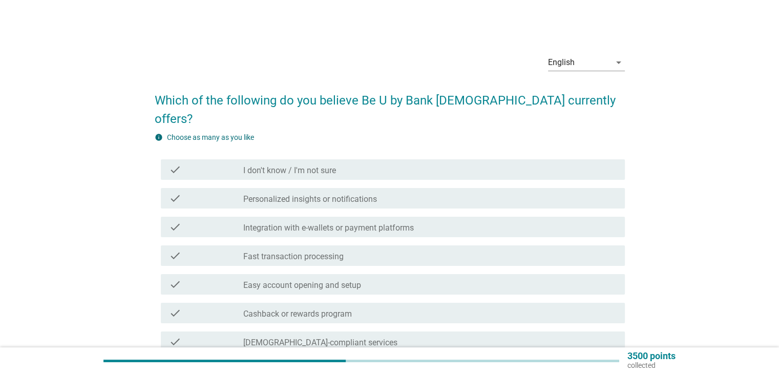
scroll to position [51, 0]
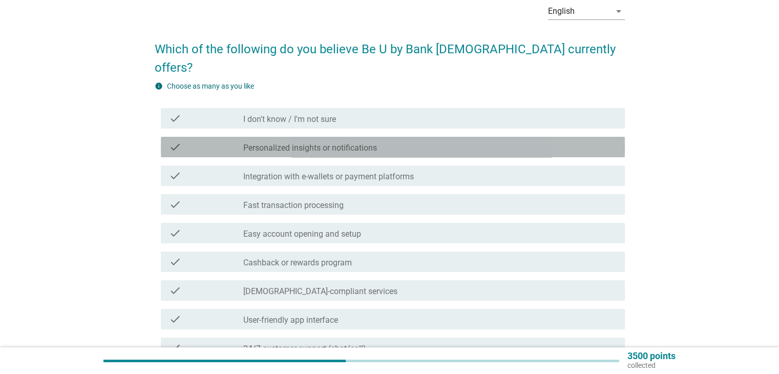
click at [309, 143] on label "Personalized insights or notifications" at bounding box center [310, 148] width 134 height 10
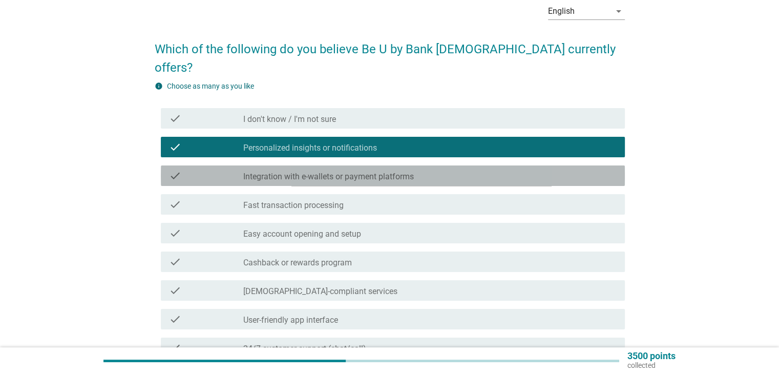
click at [320, 172] on label "Integration with e-wallets or payment platforms" at bounding box center [328, 177] width 171 height 10
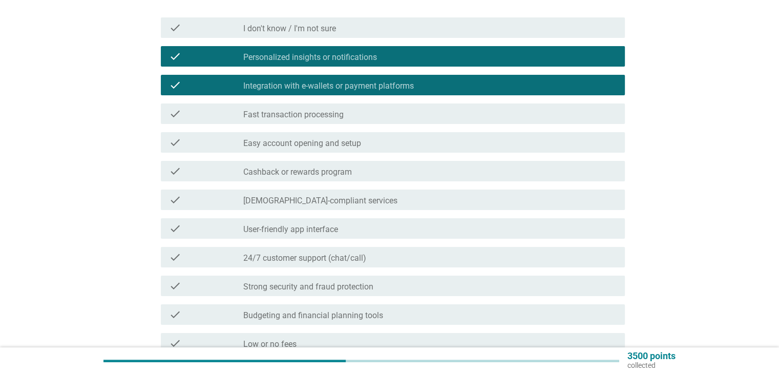
scroll to position [154, 0]
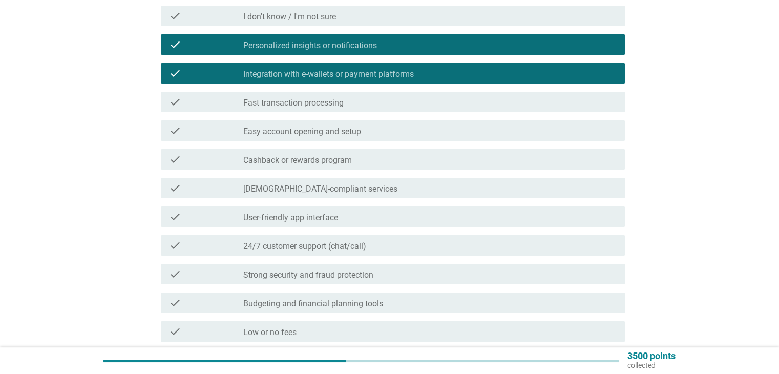
click at [285, 98] on label "Fast transaction processing" at bounding box center [293, 103] width 100 height 10
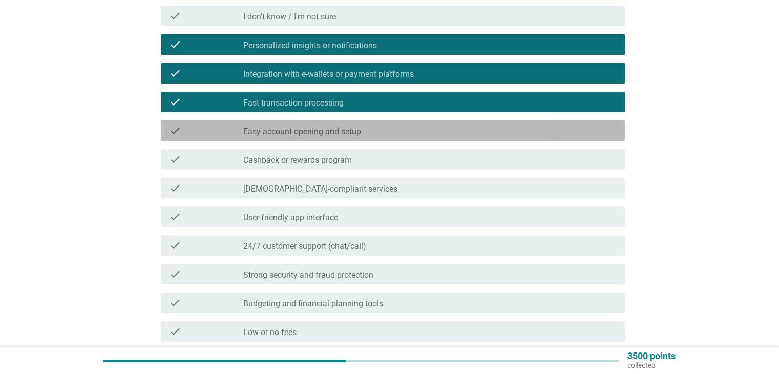
click at [314, 127] on label "Easy account opening and setup" at bounding box center [302, 132] width 118 height 10
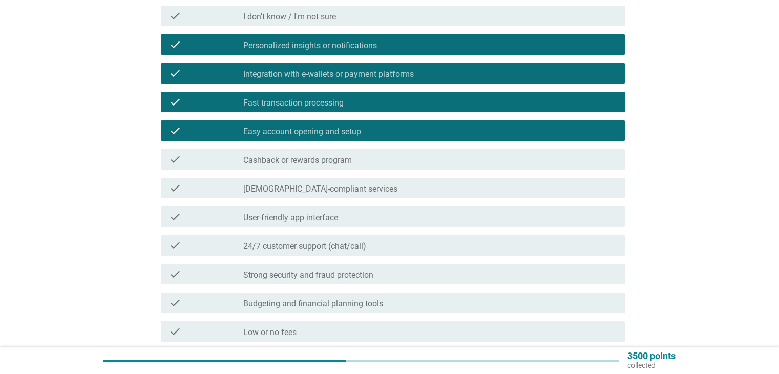
scroll to position [205, 0]
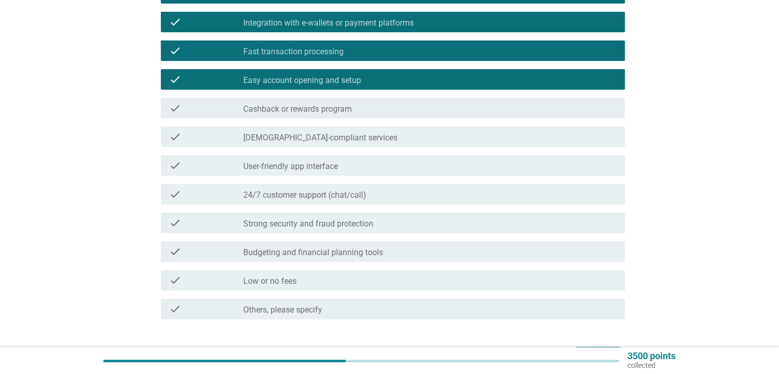
click at [314, 133] on label "[DEMOGRAPHIC_DATA]-compliant services" at bounding box center [320, 138] width 154 height 10
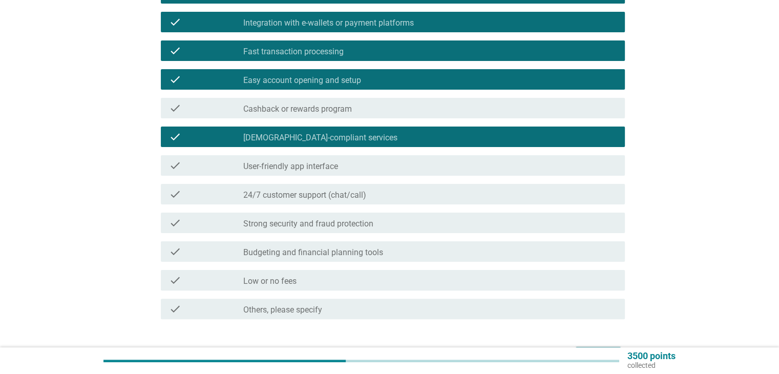
click at [598, 350] on div "Next" at bounding box center [598, 356] width 29 height 12
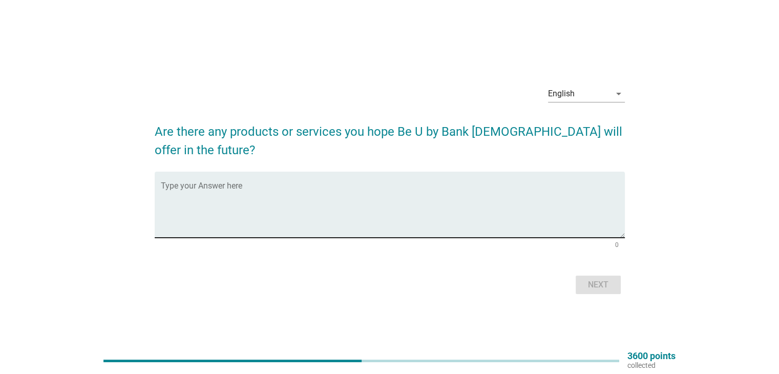
click at [307, 187] on textarea "Type your Answer here" at bounding box center [393, 211] width 464 height 54
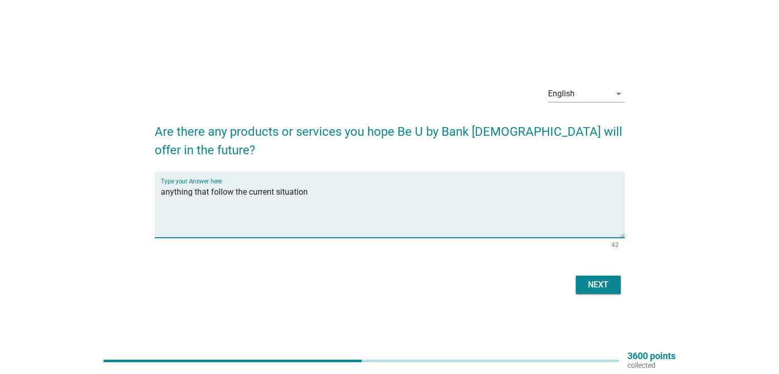
type textarea "anything that follow the current situation"
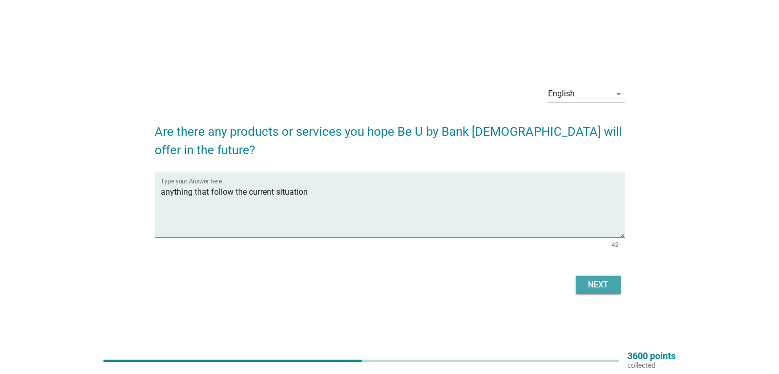
click at [601, 286] on div "Next" at bounding box center [598, 285] width 29 height 12
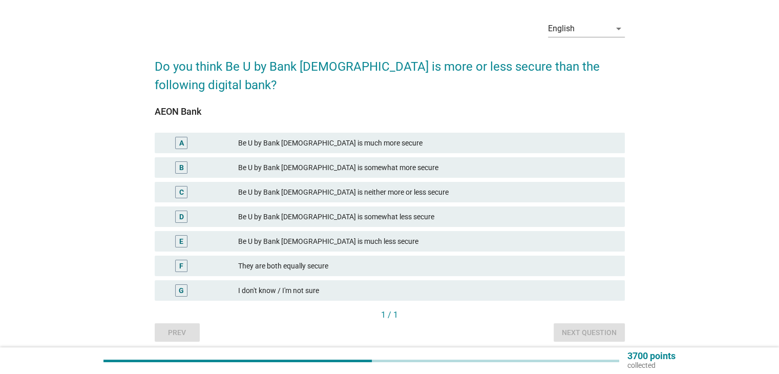
scroll to position [51, 0]
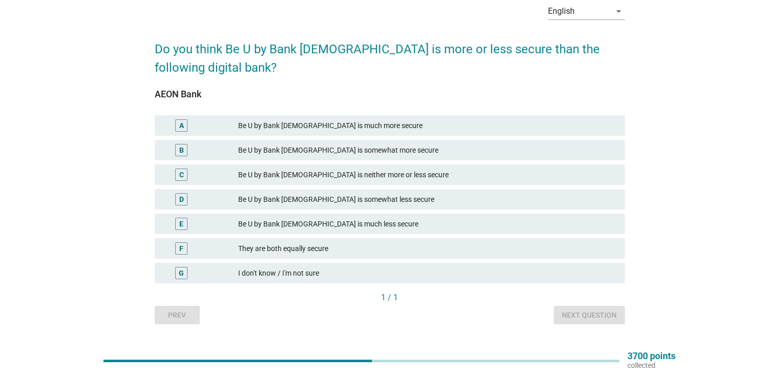
click at [317, 128] on div "Be U by Bank [DEMOGRAPHIC_DATA] is much more secure" at bounding box center [427, 125] width 378 height 12
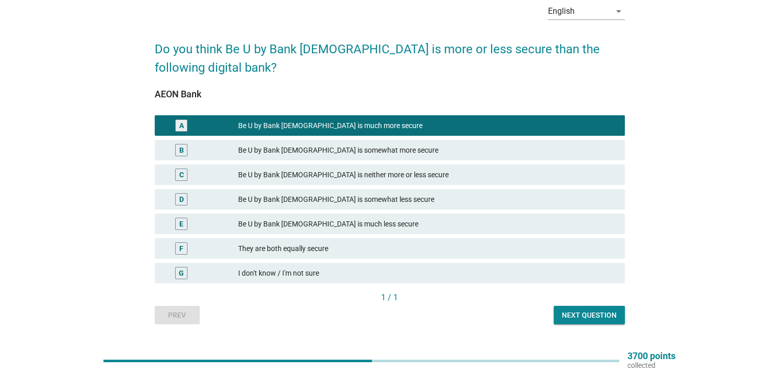
click at [607, 314] on div "Next question" at bounding box center [589, 315] width 55 height 11
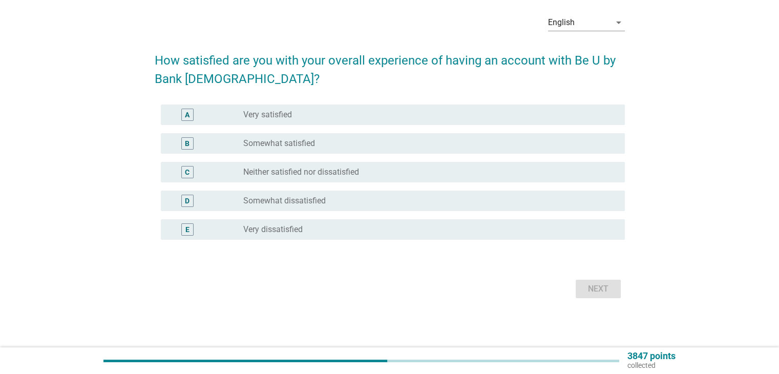
scroll to position [0, 0]
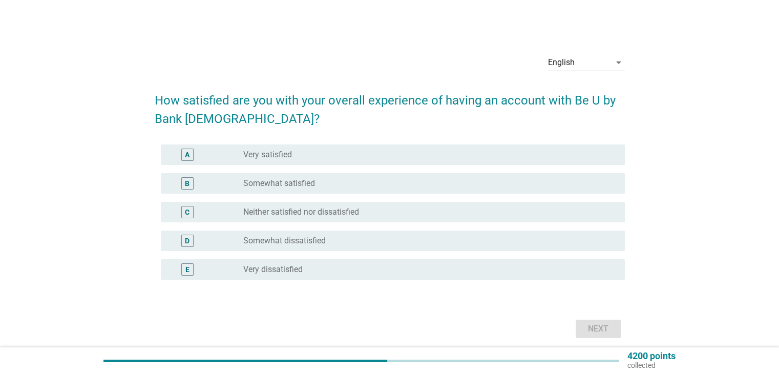
click at [262, 155] on label "Very satisfied" at bounding box center [267, 155] width 49 height 10
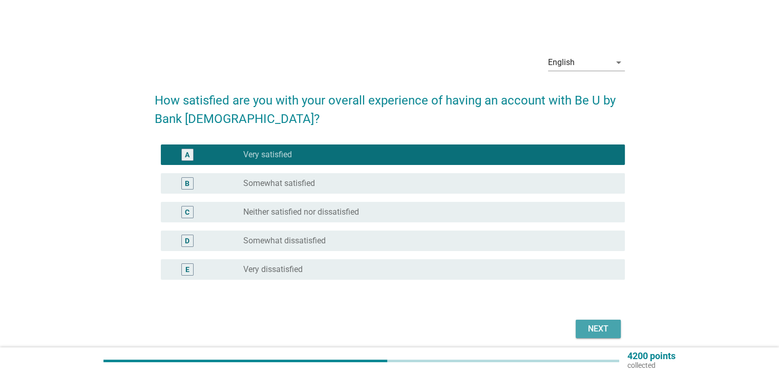
click at [595, 323] on div "Next" at bounding box center [598, 329] width 29 height 12
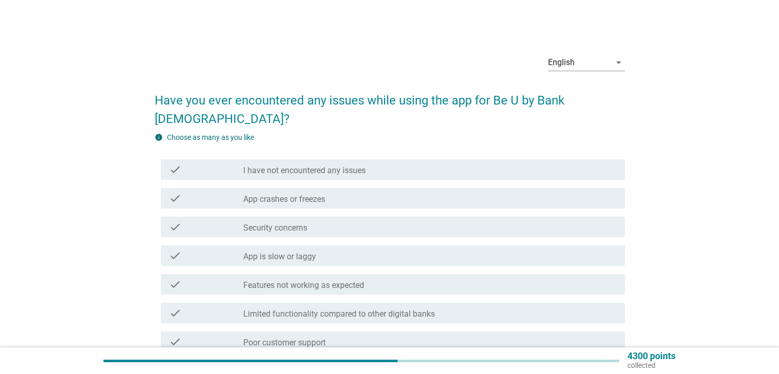
scroll to position [51, 0]
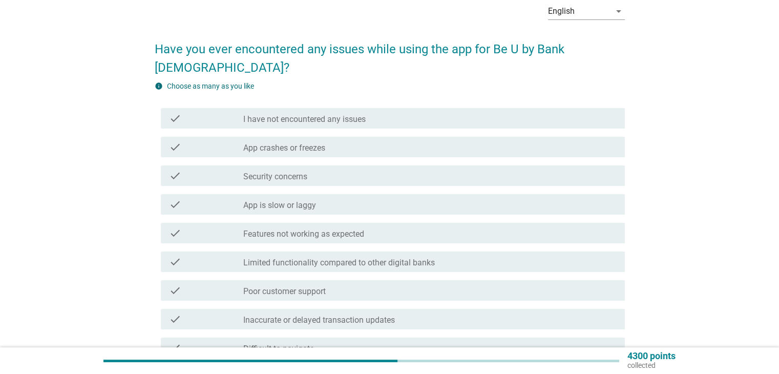
click at [303, 114] on label "I have not encountered any issues" at bounding box center [304, 119] width 122 height 10
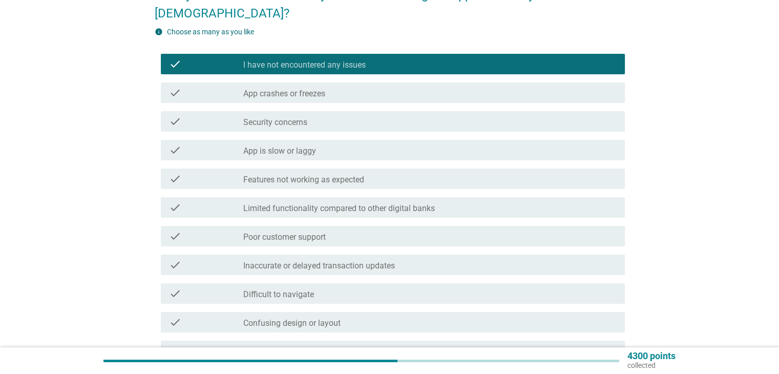
scroll to position [225, 0]
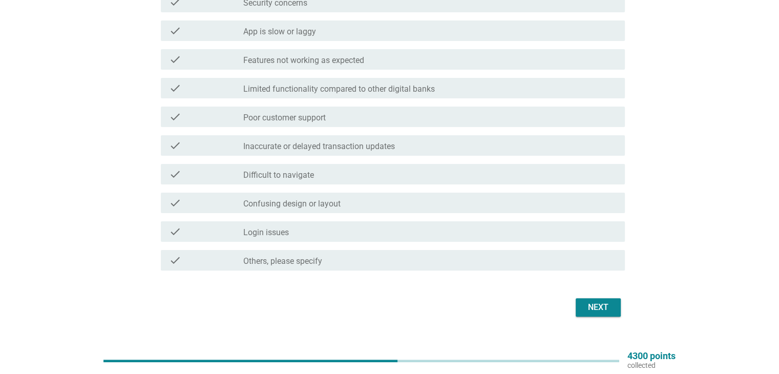
click at [611, 301] on div "Next" at bounding box center [598, 307] width 29 height 12
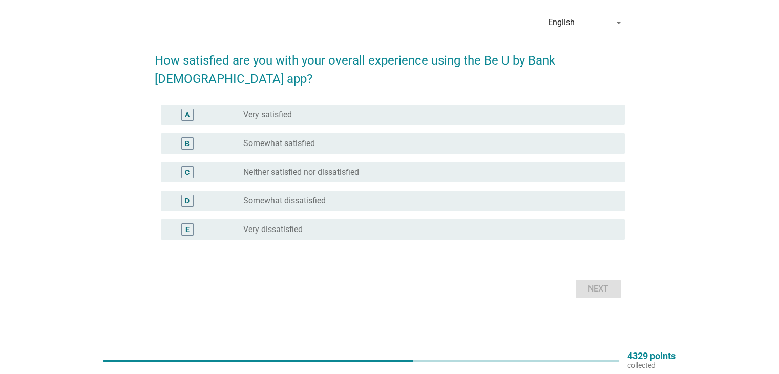
scroll to position [0, 0]
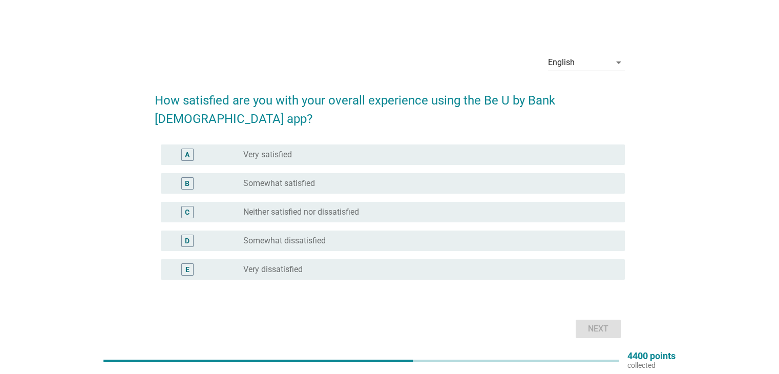
click at [281, 150] on label "Very satisfied" at bounding box center [267, 155] width 49 height 10
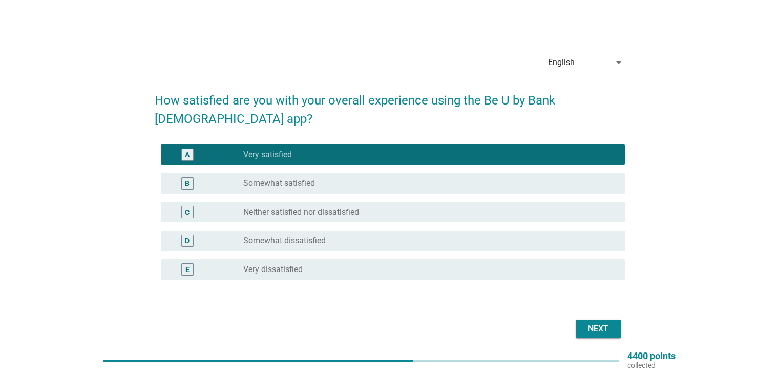
click at [614, 320] on button "Next" at bounding box center [598, 329] width 45 height 18
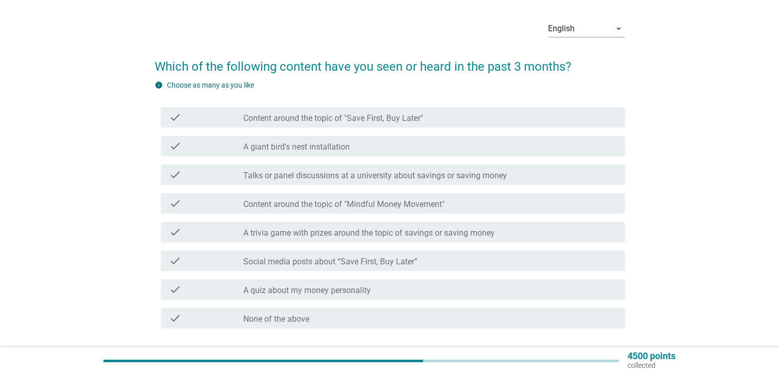
scroll to position [51, 0]
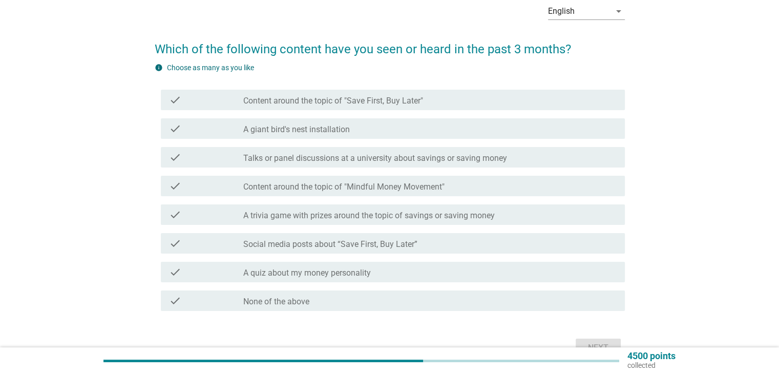
click at [304, 103] on label "Content around the topic of "Save First, Buy Later"" at bounding box center [333, 101] width 180 height 10
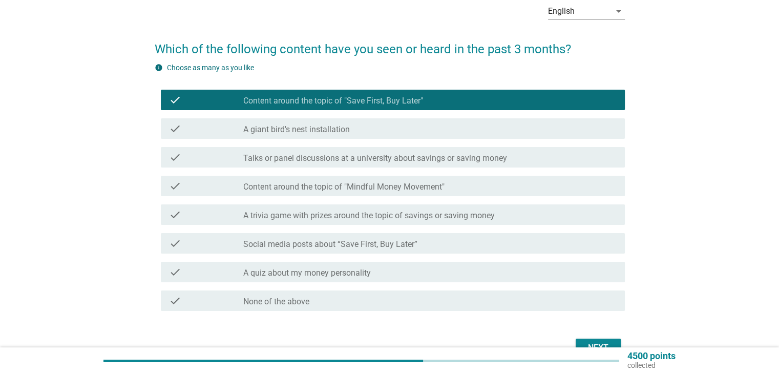
click at [320, 187] on label "Content around the topic of "Mindful Money Movement"" at bounding box center [343, 187] width 201 height 10
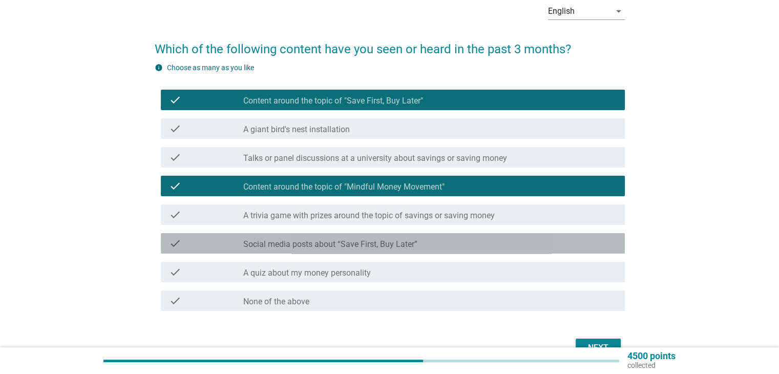
click at [322, 249] on label "Social media posts about “Save First, Buy Later”" at bounding box center [330, 244] width 174 height 10
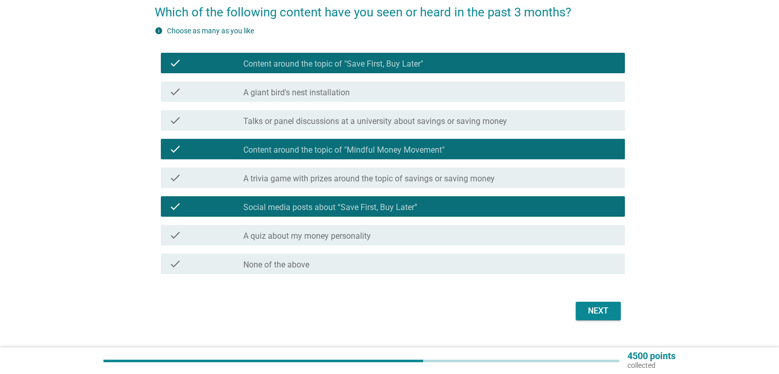
scroll to position [110, 0]
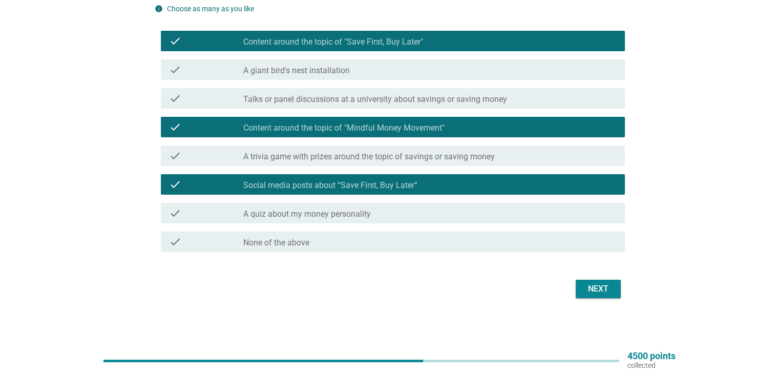
click at [373, 160] on label "A trivia game with prizes around the topic of savings or saving money" at bounding box center [369, 157] width 252 height 10
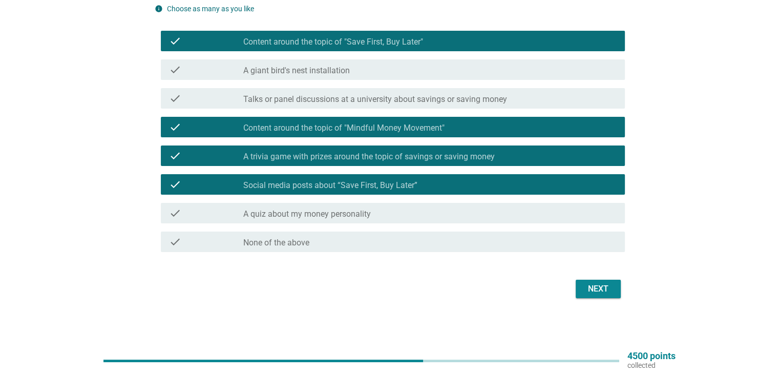
click at [602, 288] on div "Next" at bounding box center [598, 289] width 29 height 12
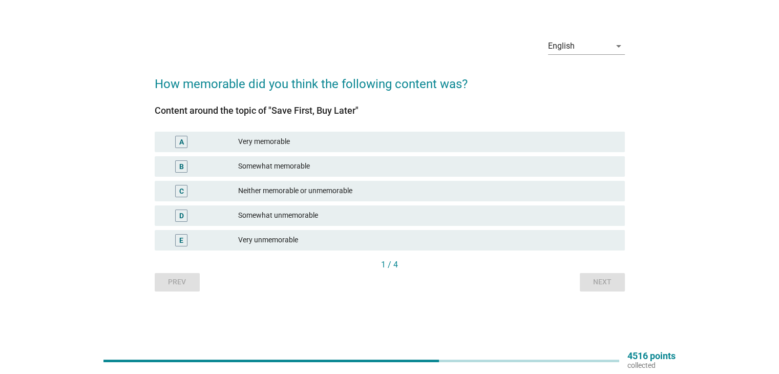
scroll to position [0, 0]
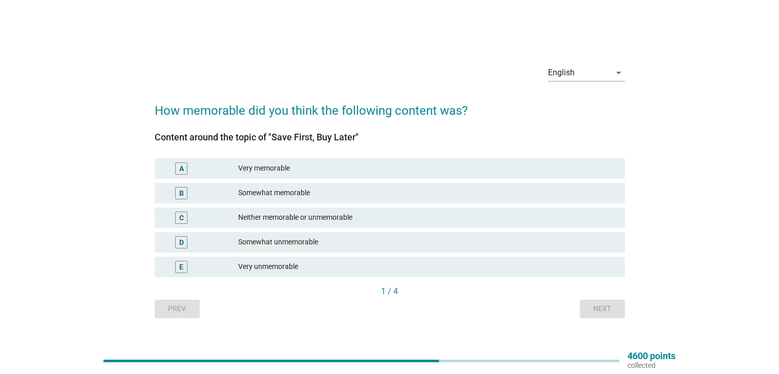
click at [311, 175] on div "A Very memorable" at bounding box center [390, 168] width 470 height 20
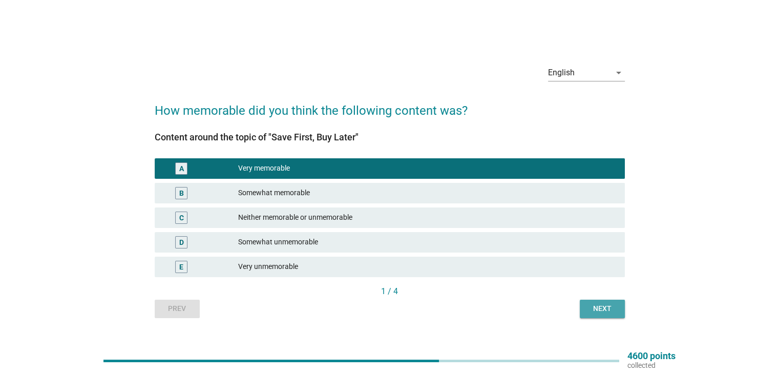
click at [601, 305] on div "Next" at bounding box center [602, 308] width 29 height 11
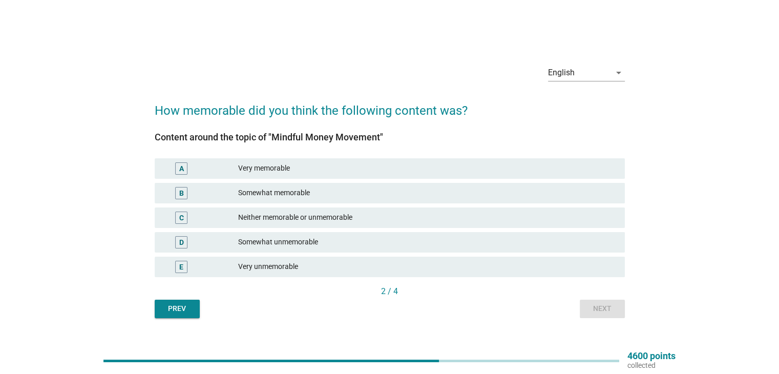
click at [273, 167] on div "Very memorable" at bounding box center [427, 168] width 378 height 12
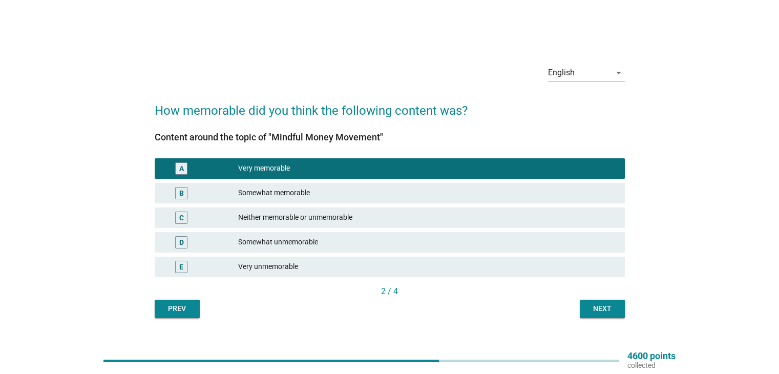
click at [614, 307] on div "Next" at bounding box center [602, 308] width 29 height 11
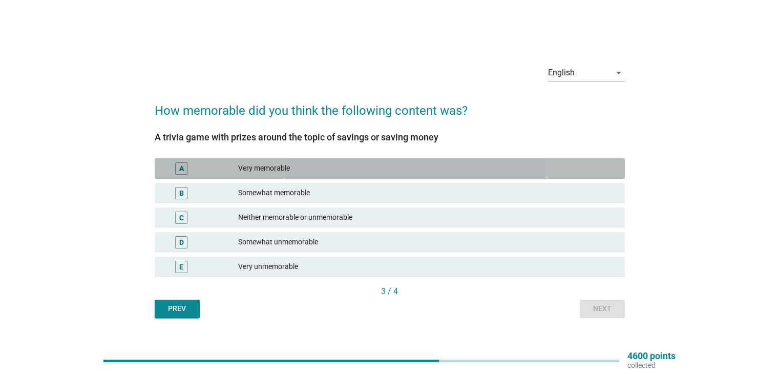
click at [277, 162] on div "Very memorable" at bounding box center [427, 168] width 378 height 12
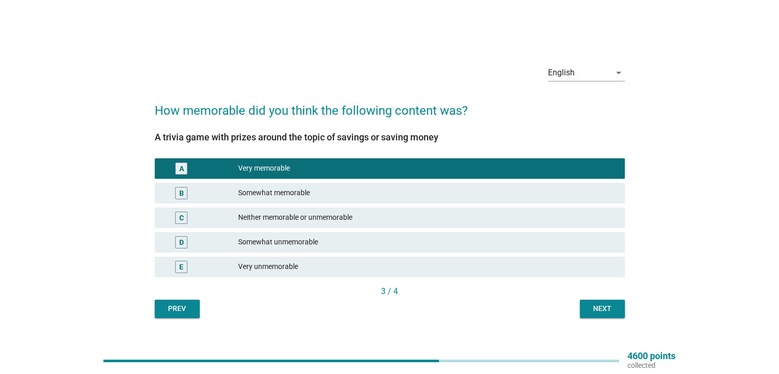
click at [617, 319] on div "English arrow_drop_down How memorable did you think the following content was? …" at bounding box center [390, 187] width 487 height 278
click at [605, 313] on div "Next" at bounding box center [602, 308] width 29 height 11
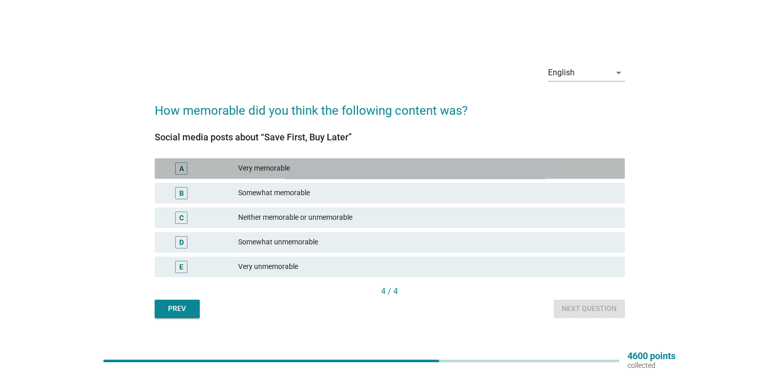
click at [317, 158] on div "A Very memorable" at bounding box center [390, 168] width 470 height 20
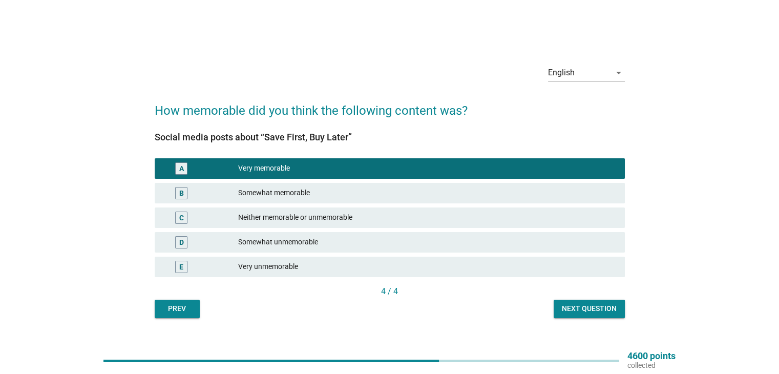
click at [571, 310] on div "Next question" at bounding box center [589, 308] width 55 height 11
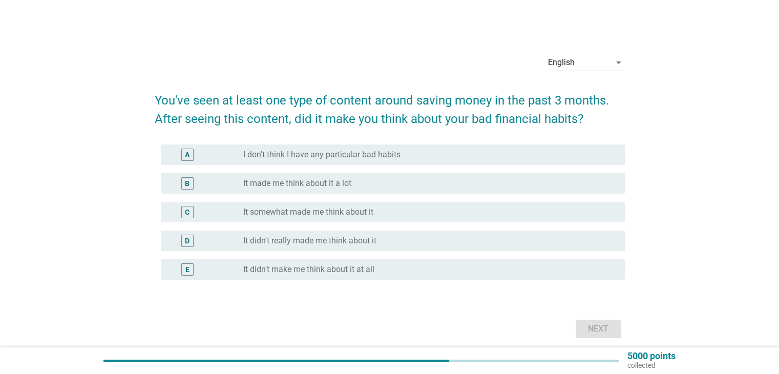
click at [332, 183] on label "It made me think about it a lot" at bounding box center [297, 183] width 108 height 10
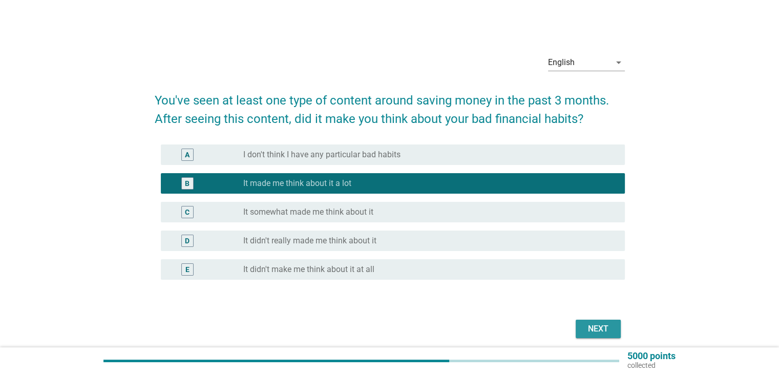
click at [590, 325] on div "Next" at bounding box center [598, 329] width 29 height 12
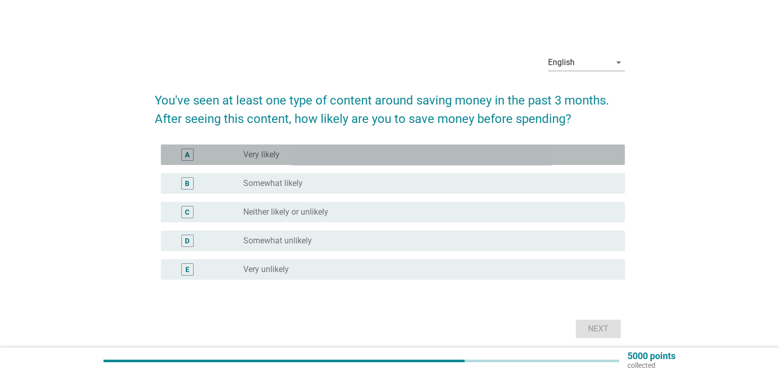
click at [300, 154] on div "radio_button_unchecked Very likely" at bounding box center [425, 155] width 365 height 10
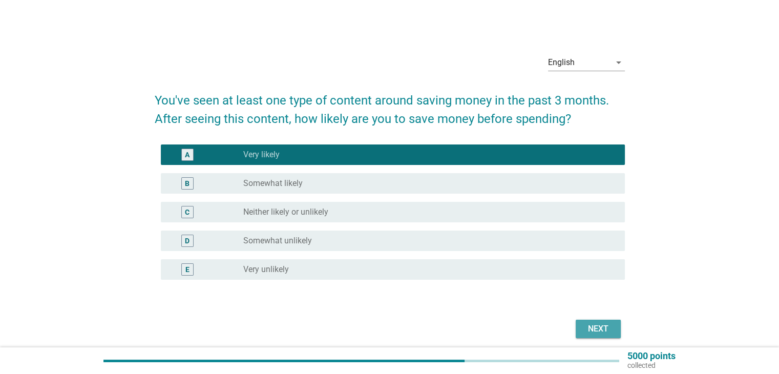
click at [615, 326] on button "Next" at bounding box center [598, 329] width 45 height 18
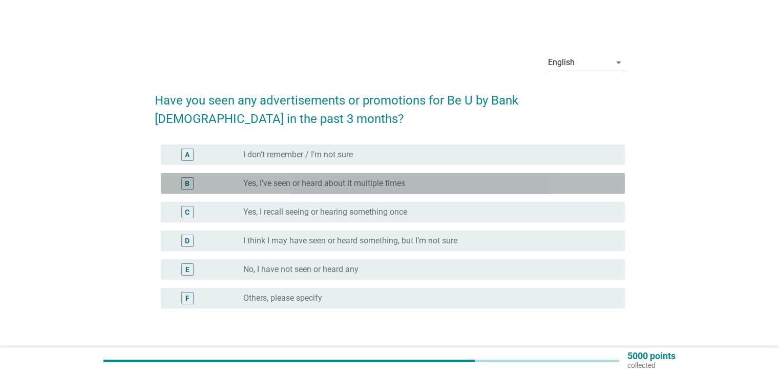
click at [348, 189] on div "radio_button_unchecked Yes, I’ve seen or heard about it multiple times" at bounding box center [429, 183] width 373 height 12
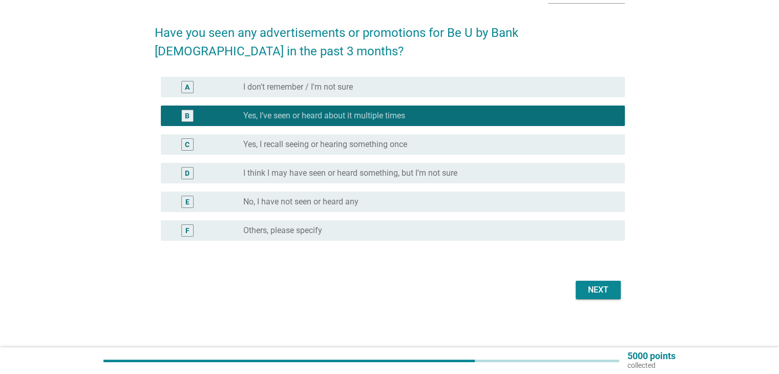
scroll to position [69, 0]
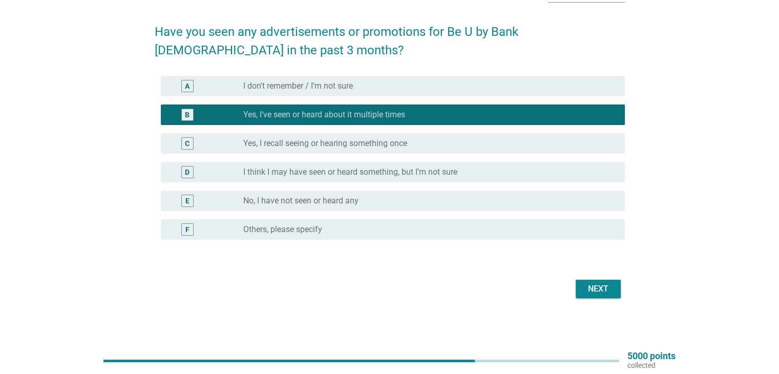
click at [604, 284] on div "Next" at bounding box center [598, 289] width 29 height 12
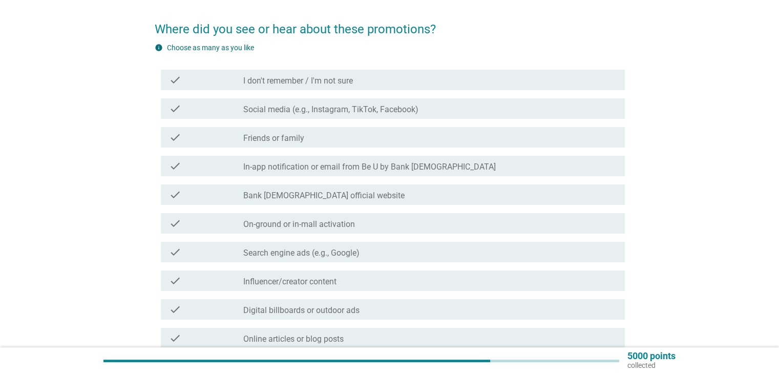
scroll to position [102, 0]
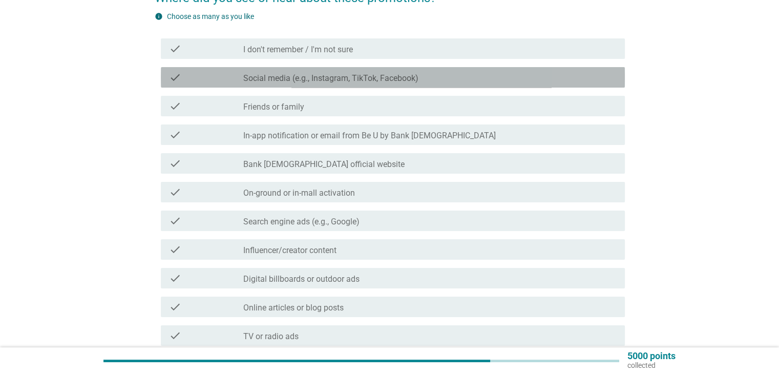
click at [284, 78] on label "Social media (e.g., Instagram, TikTok, Facebook)" at bounding box center [330, 78] width 175 height 10
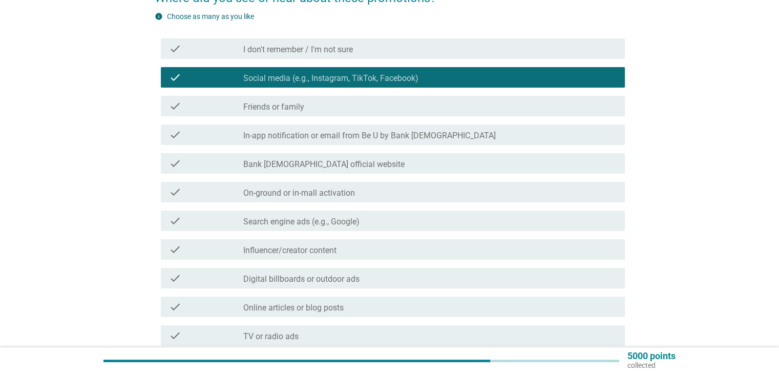
click at [275, 108] on label "Friends or family" at bounding box center [273, 107] width 61 height 10
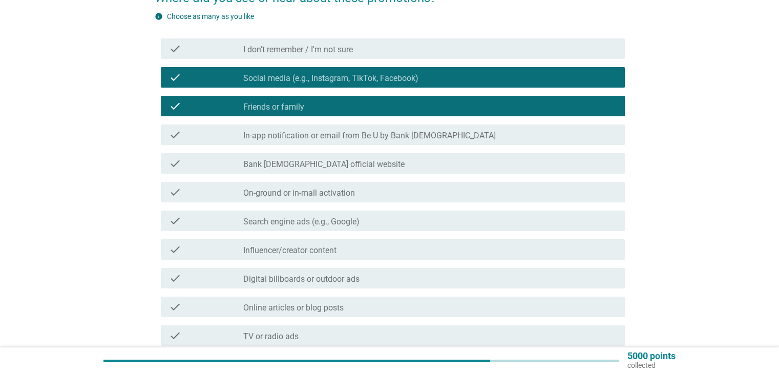
click at [318, 137] on label "In-app notification or email from Be U by Bank [DEMOGRAPHIC_DATA]" at bounding box center [369, 136] width 253 height 10
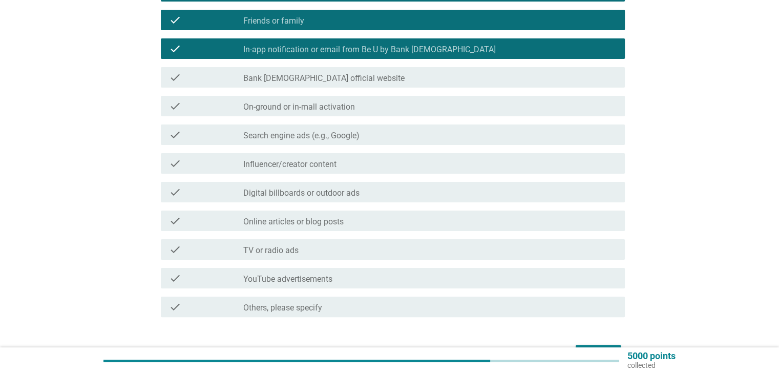
scroll to position [205, 0]
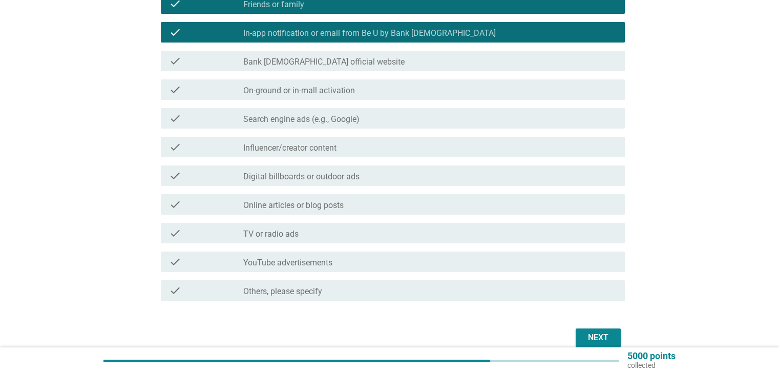
click at [325, 151] on label "Influencer/creator content" at bounding box center [289, 148] width 93 height 10
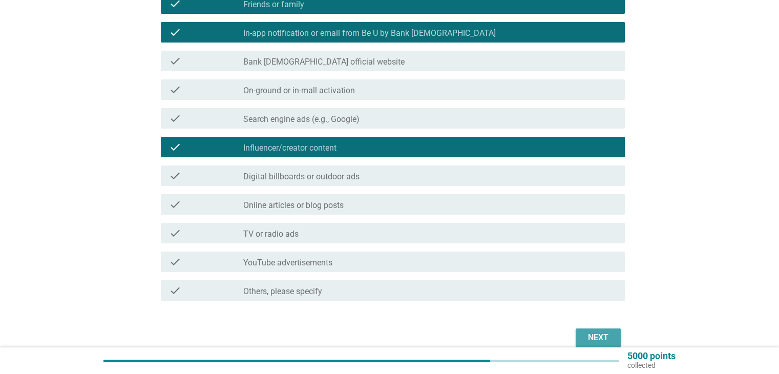
click at [599, 334] on div "Next" at bounding box center [598, 338] width 29 height 12
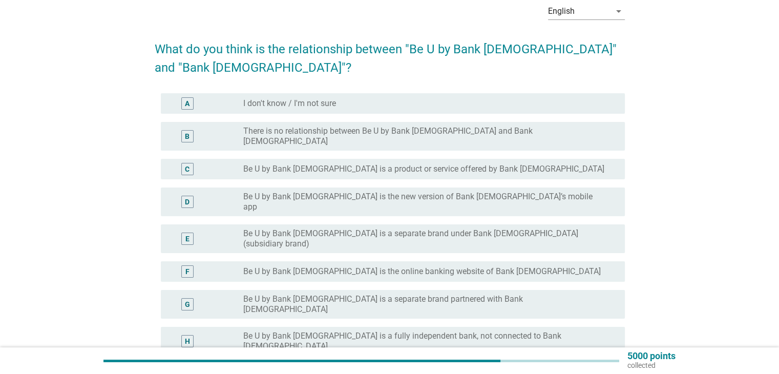
scroll to position [102, 0]
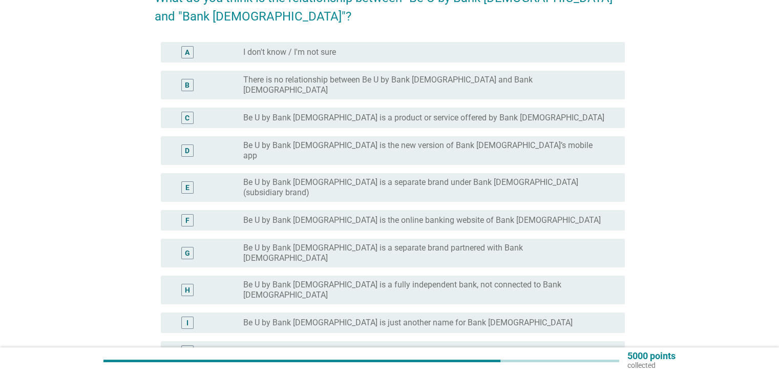
click at [380, 140] on label "Be U by Bank [DEMOGRAPHIC_DATA] is the new version of Bank [DEMOGRAPHIC_DATA]’s…" at bounding box center [425, 150] width 365 height 20
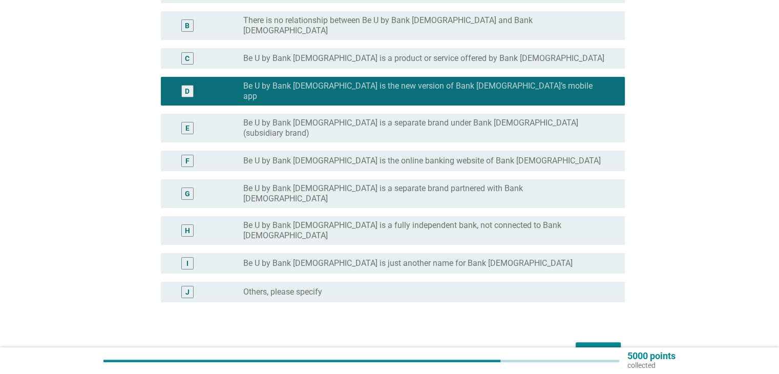
scroll to position [165, 0]
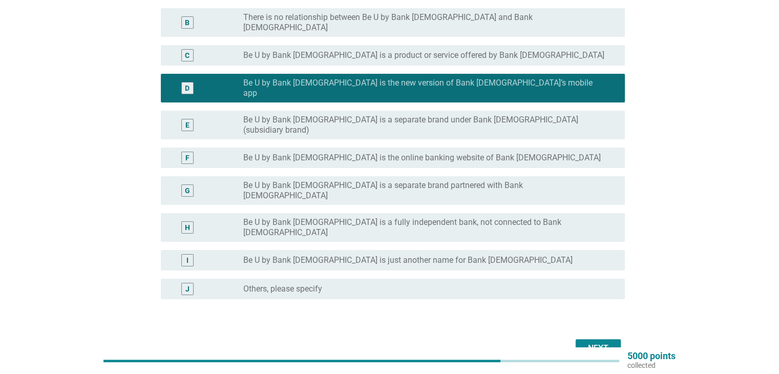
click at [604, 342] on div "Next" at bounding box center [598, 348] width 29 height 12
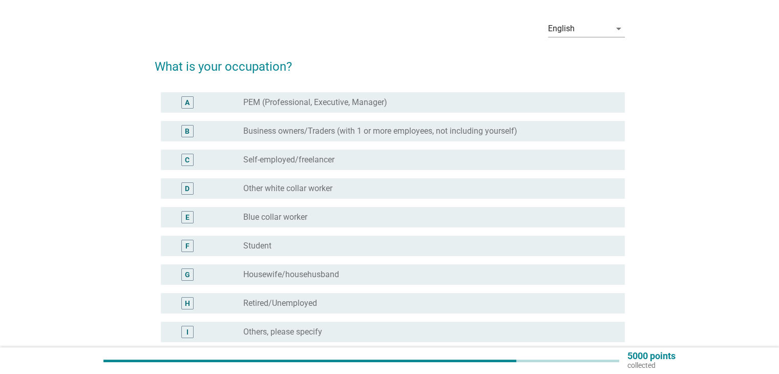
scroll to position [51, 0]
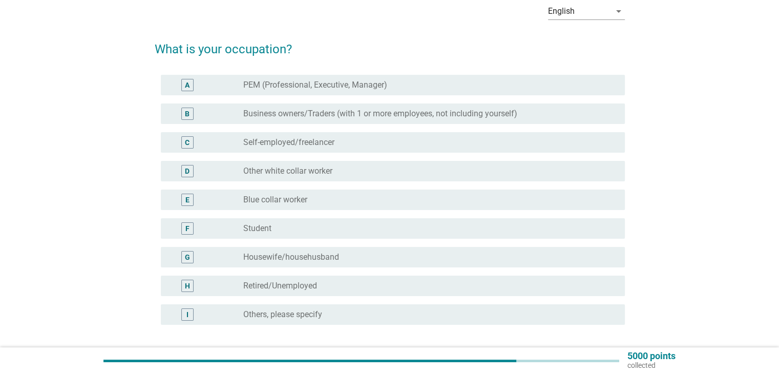
click at [310, 89] on label "PEM (Professional, Executive, Manager)" at bounding box center [315, 85] width 144 height 10
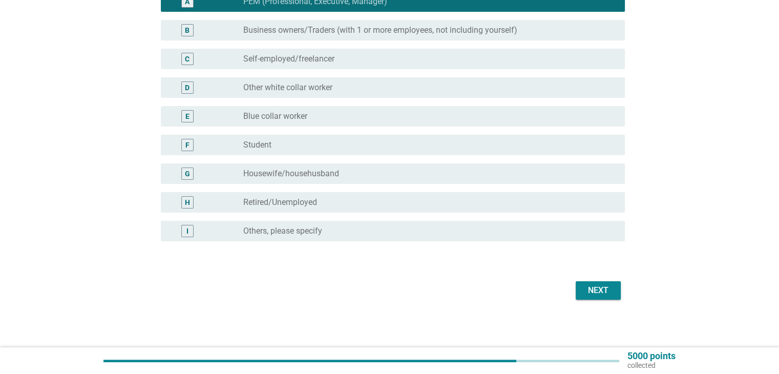
scroll to position [136, 0]
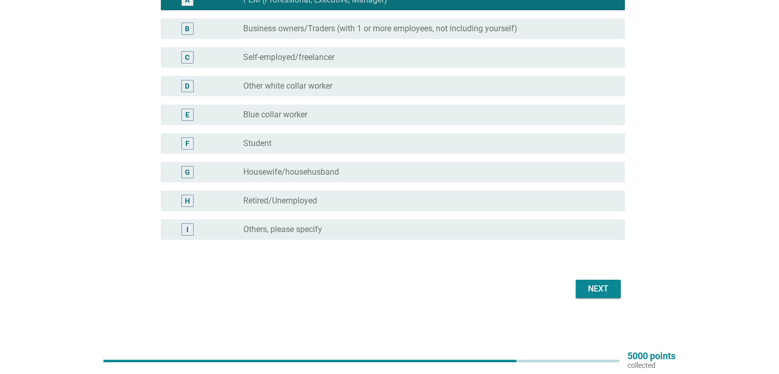
click at [602, 287] on div "Next" at bounding box center [598, 289] width 29 height 12
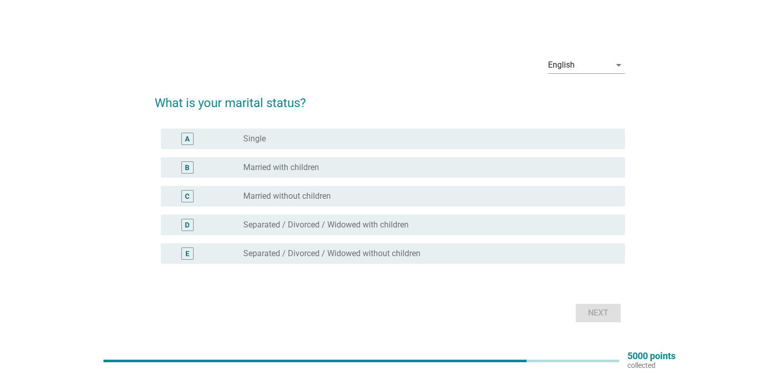
click at [299, 190] on div "radio_button_unchecked Married without children" at bounding box center [429, 196] width 373 height 12
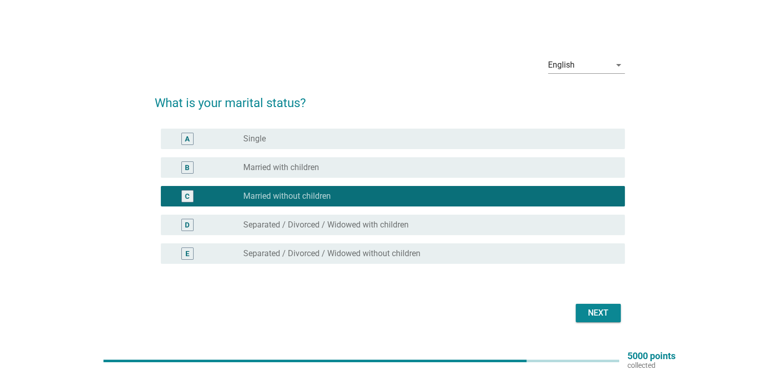
click at [605, 311] on div "Next" at bounding box center [598, 313] width 29 height 12
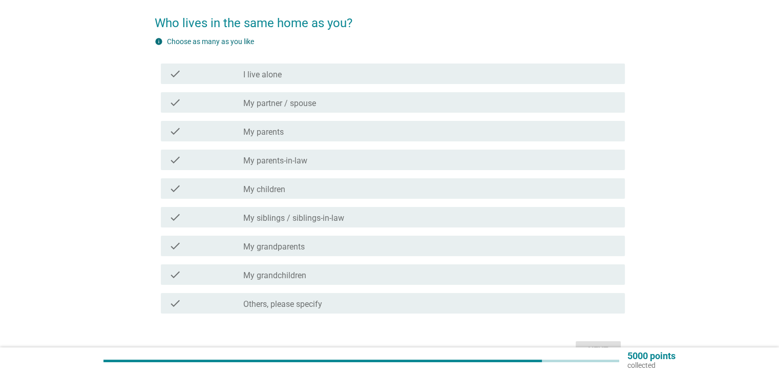
scroll to position [102, 0]
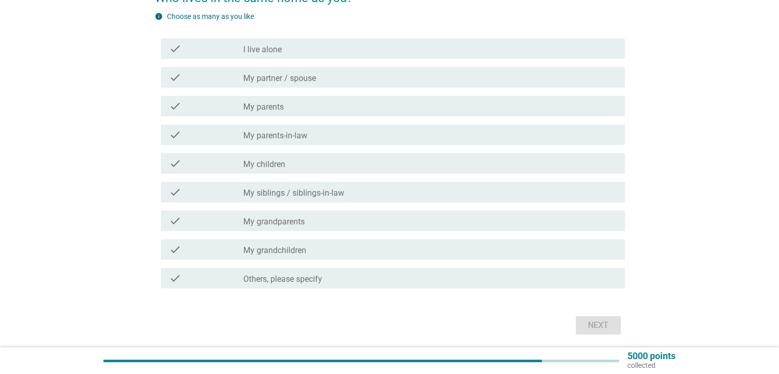
click at [310, 78] on label "My partner / spouse" at bounding box center [279, 78] width 73 height 10
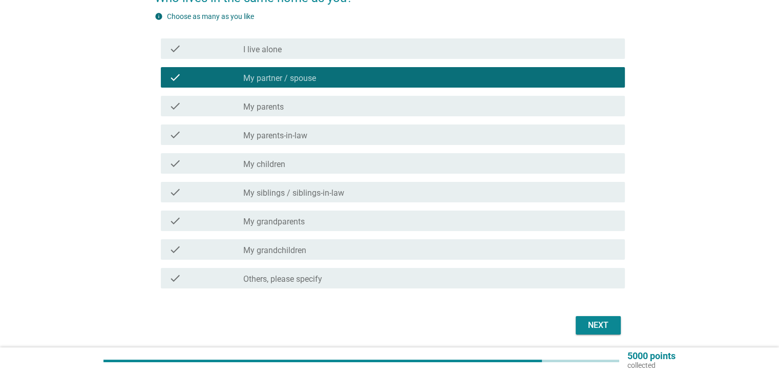
click at [601, 317] on button "Next" at bounding box center [598, 325] width 45 height 18
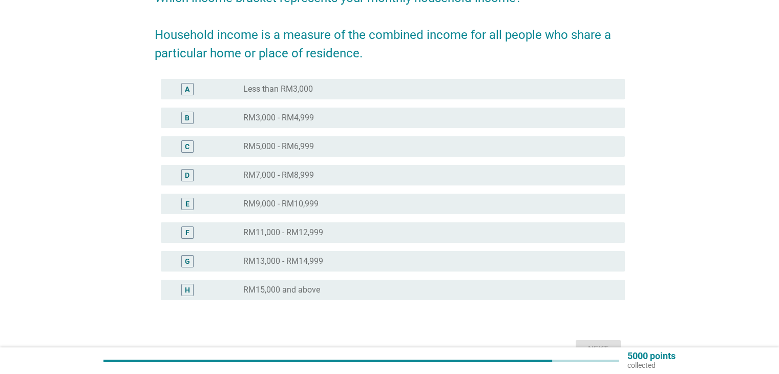
scroll to position [0, 0]
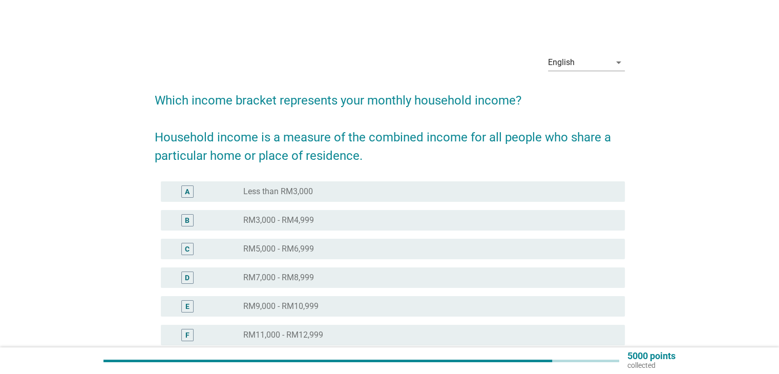
click at [331, 218] on div "radio_button_unchecked RM3,000 - RM4,999" at bounding box center [425, 220] width 365 height 10
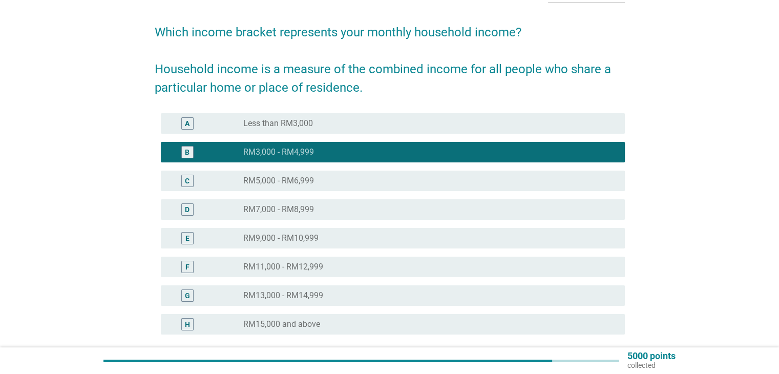
scroll to position [154, 0]
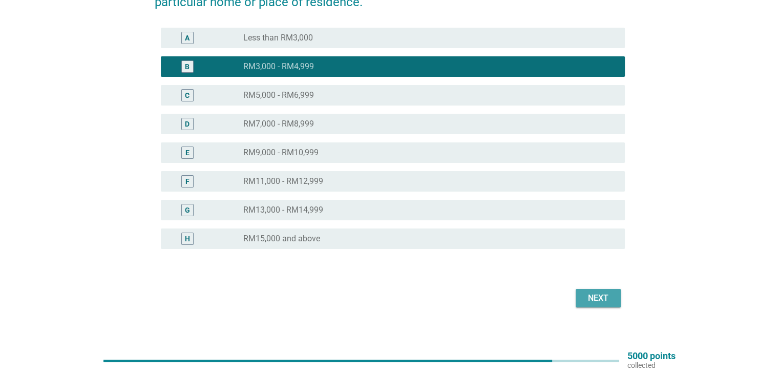
click at [609, 301] on div "Next" at bounding box center [598, 298] width 29 height 12
